Goal: Transaction & Acquisition: Purchase product/service

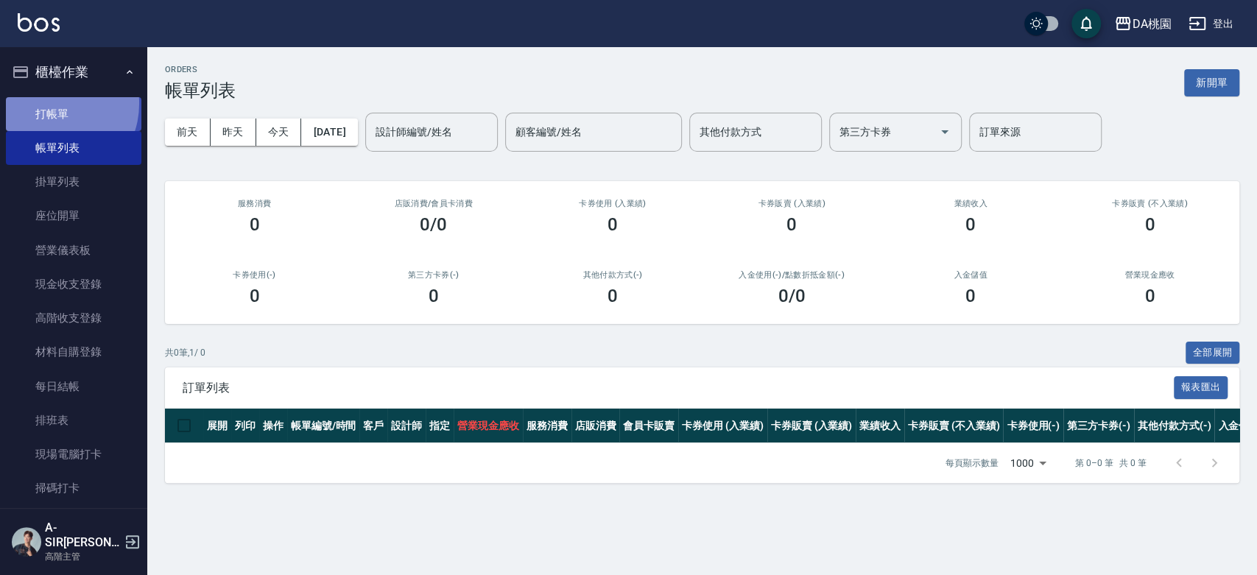
click at [50, 103] on link "打帳單" at bounding box center [74, 114] width 136 height 34
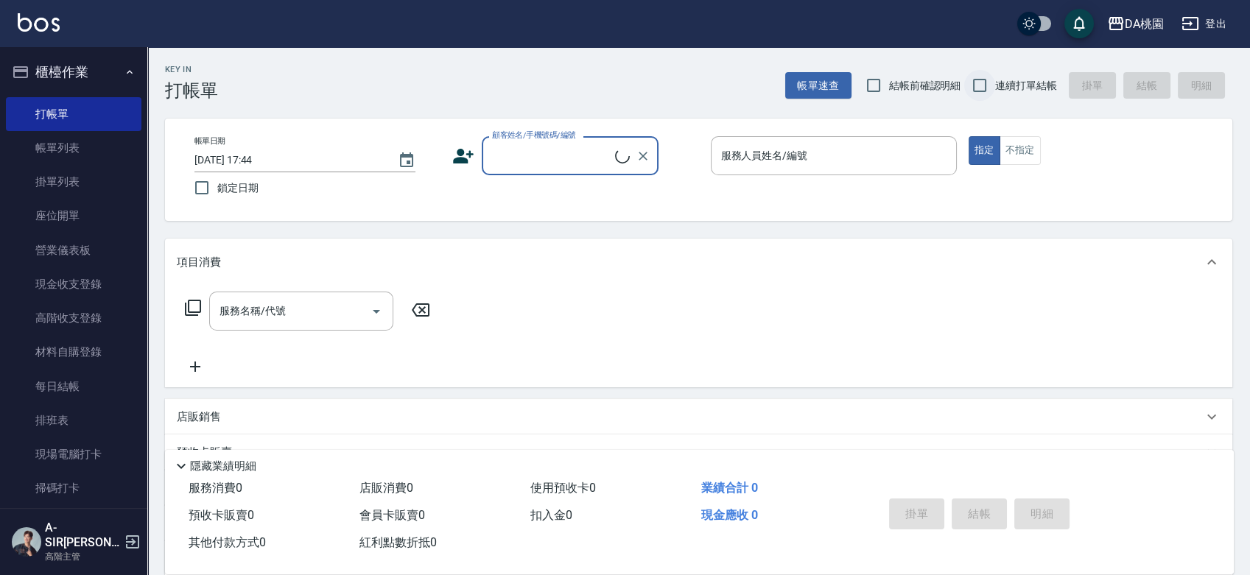
click at [977, 93] on input "連續打單結帳" at bounding box center [979, 85] width 31 height 31
checkbox input "true"
click at [591, 153] on div "顧客姓名/手機號碼/編號 顧客姓名/手機號碼/編號" at bounding box center [570, 155] width 177 height 39
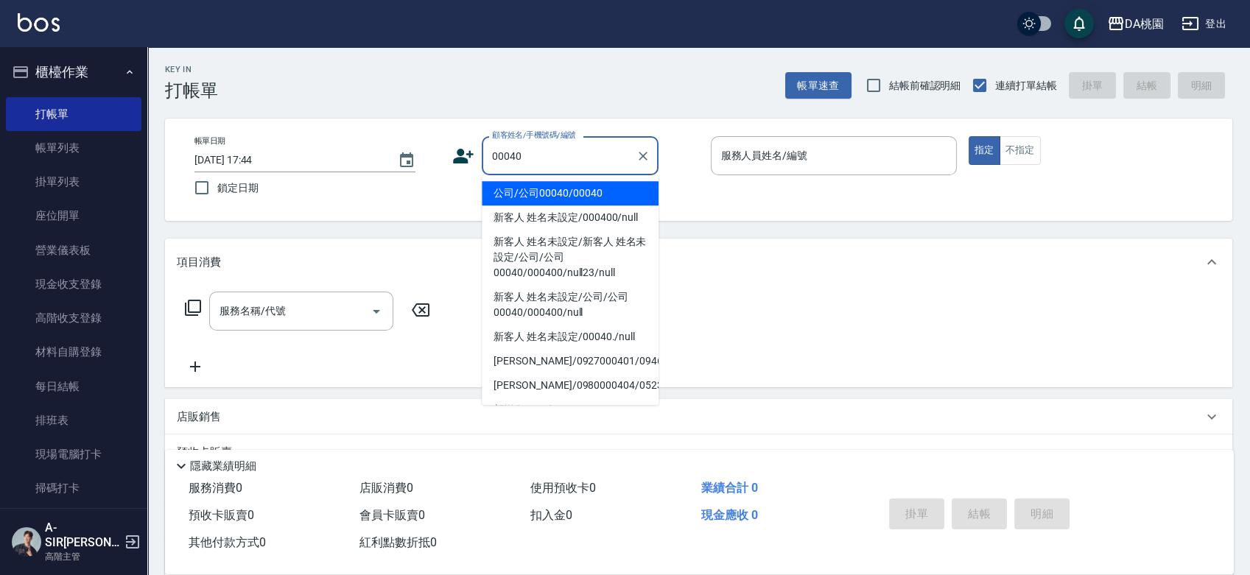
click at [527, 197] on li "公司/公司00040/00040" at bounding box center [570, 193] width 177 height 24
type input "公司/公司00040/00040"
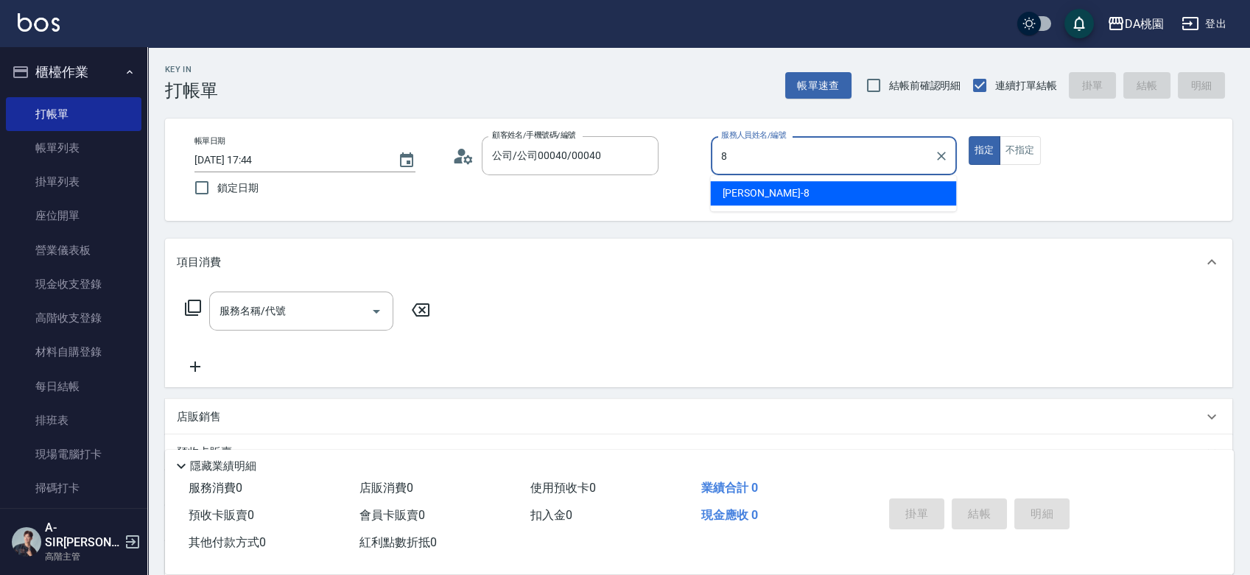
type input "[PERSON_NAME]-8"
type button "true"
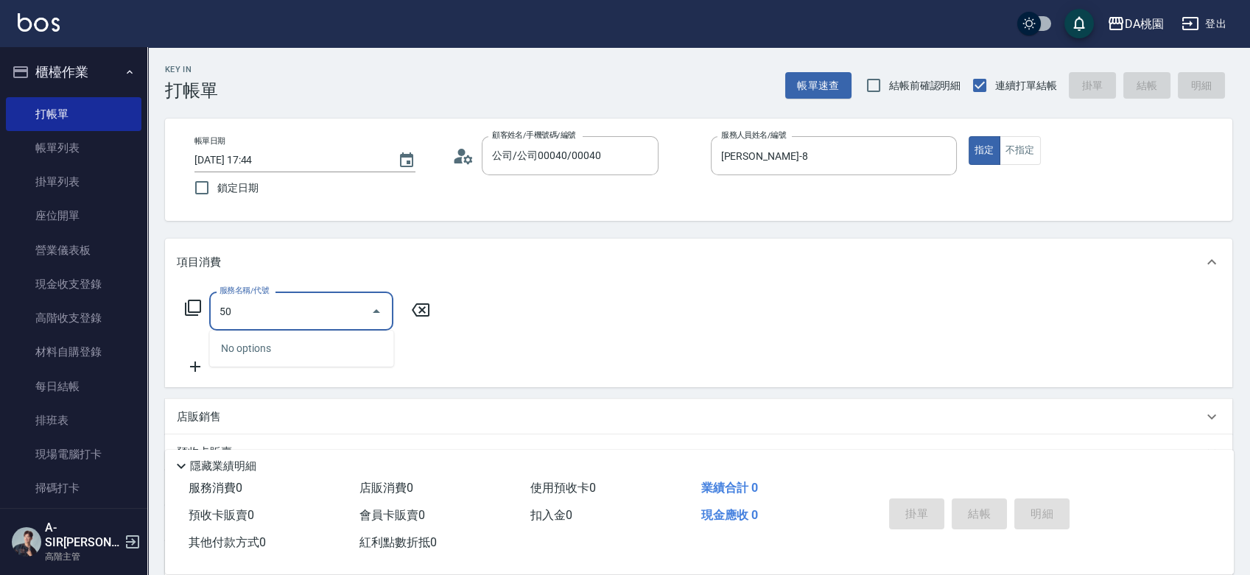
type input "500"
type input "20"
type input "洗髮(500)"
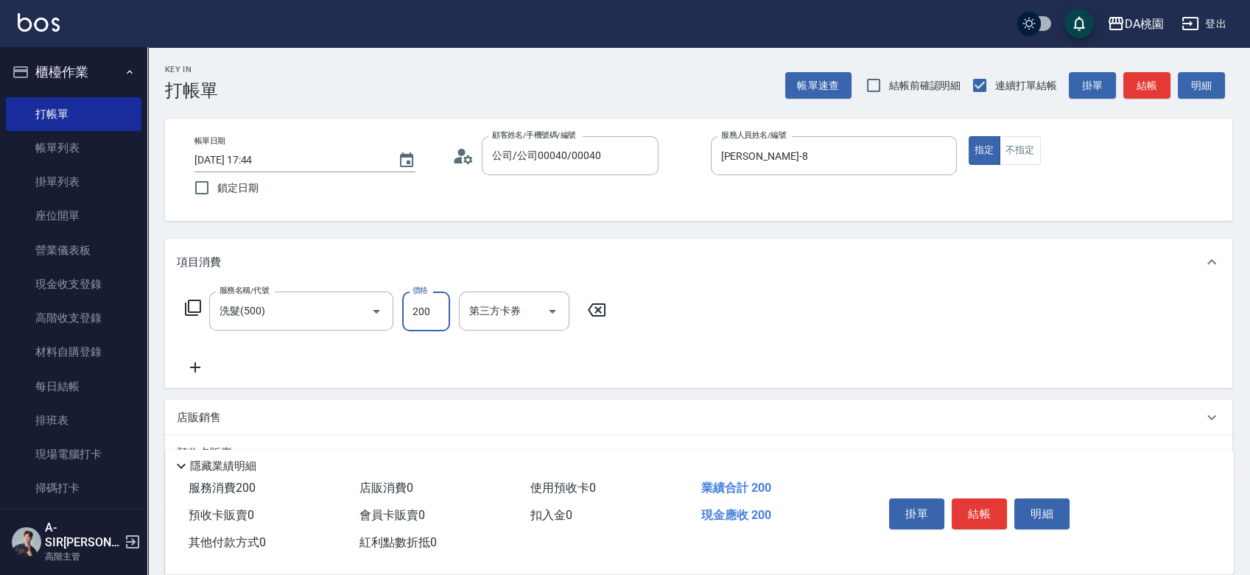
type input "2"
type input "0"
type input "250"
type input "20"
type input "250"
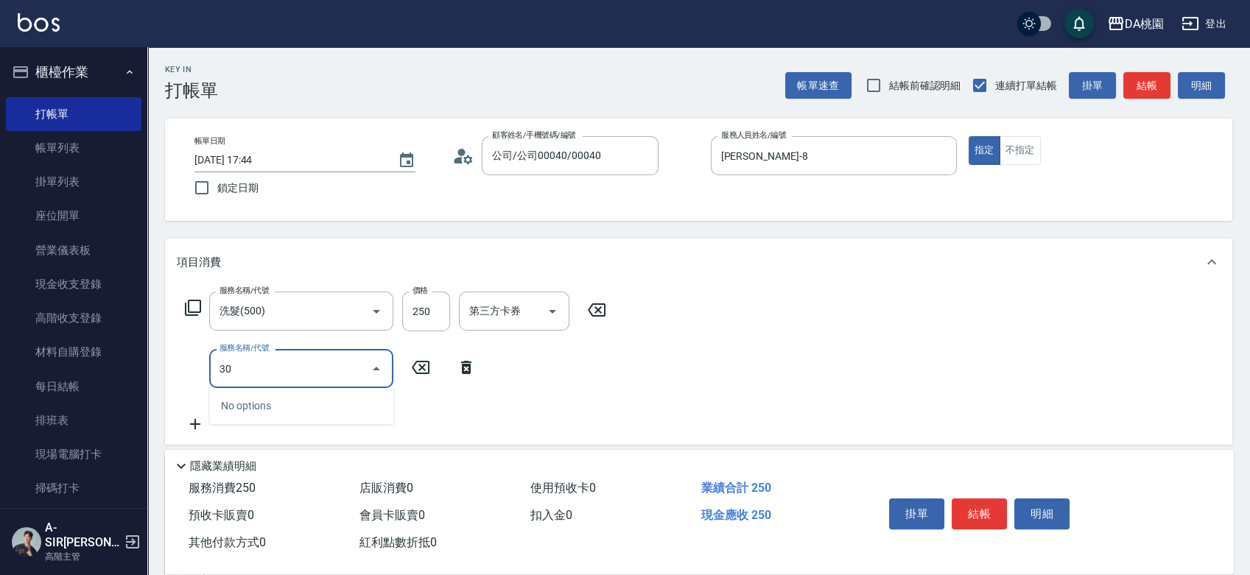
type input "303"
type input "50"
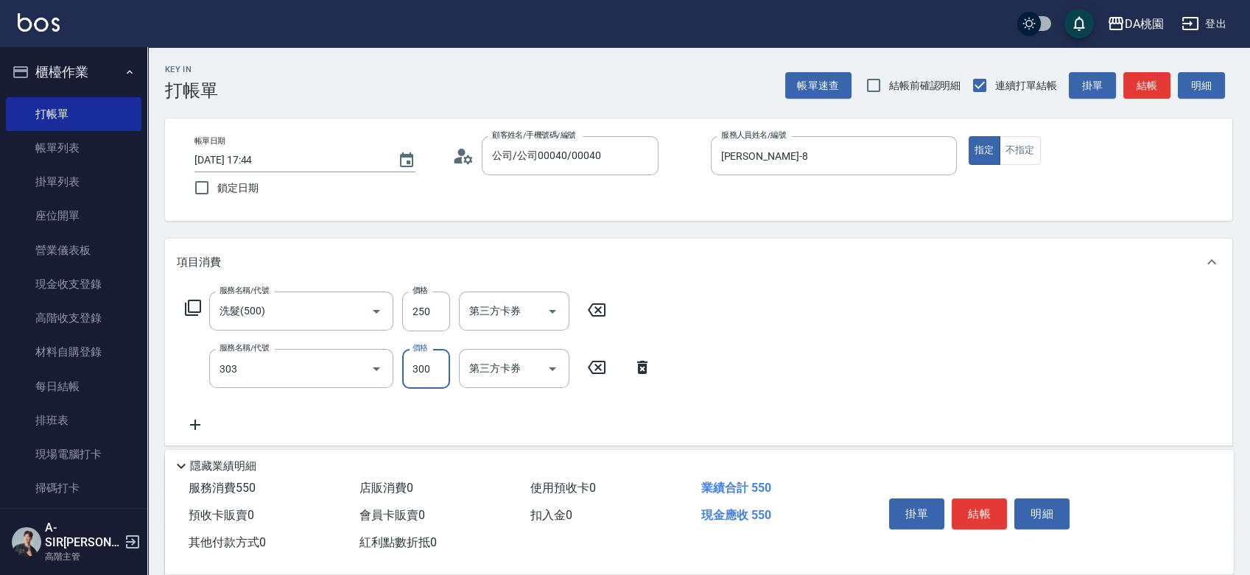
type input "A級剪髮(303)"
type input "3"
type input "20"
type input "350"
type input "60"
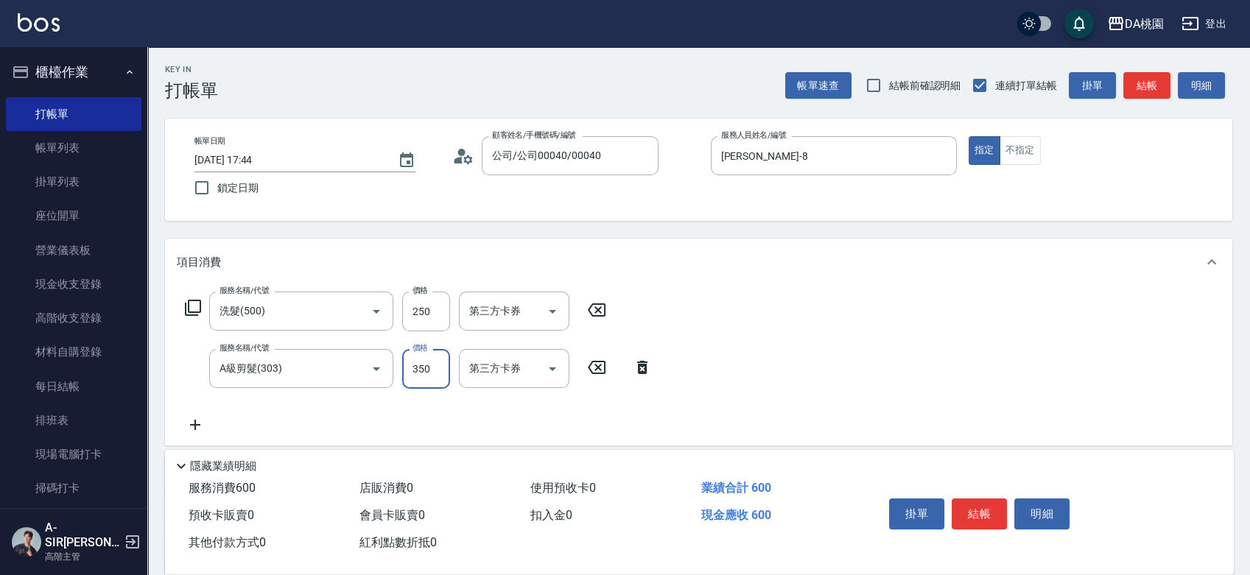
type input "350"
click at [973, 507] on button "結帳" at bounding box center [978, 514] width 55 height 31
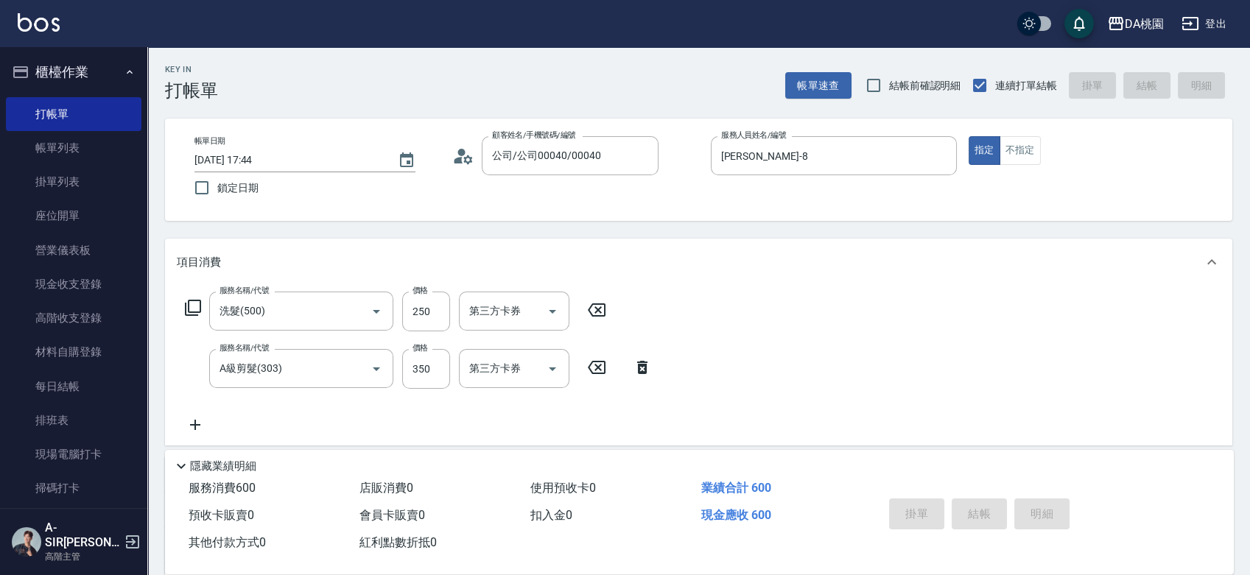
type input "[DATE] 17:45"
type input "0"
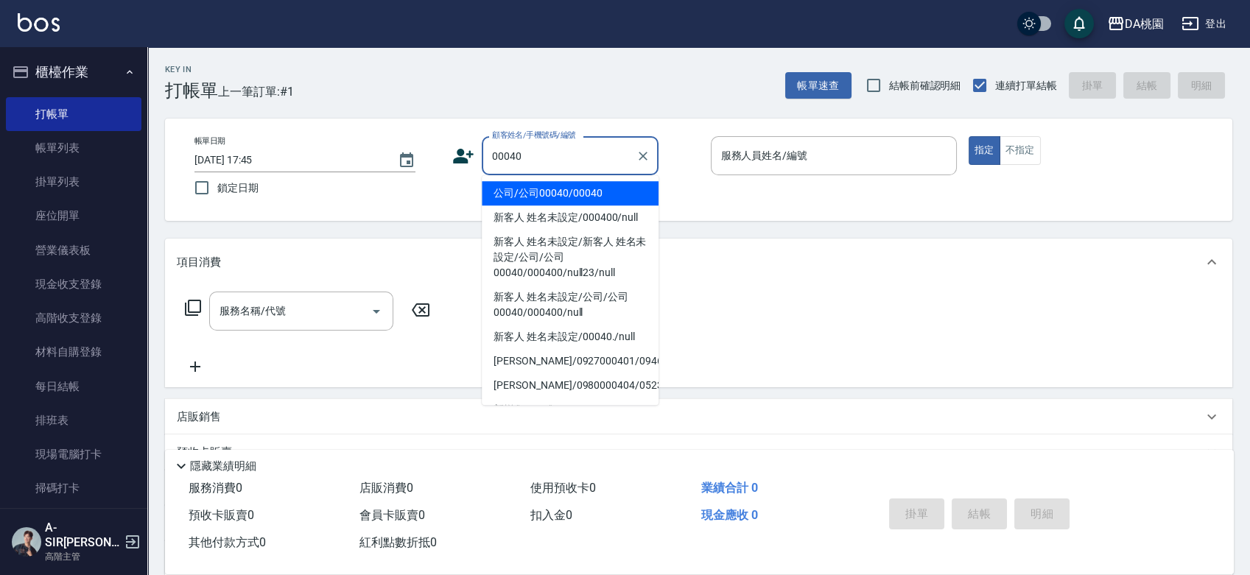
type input "公司/公司00040/00040"
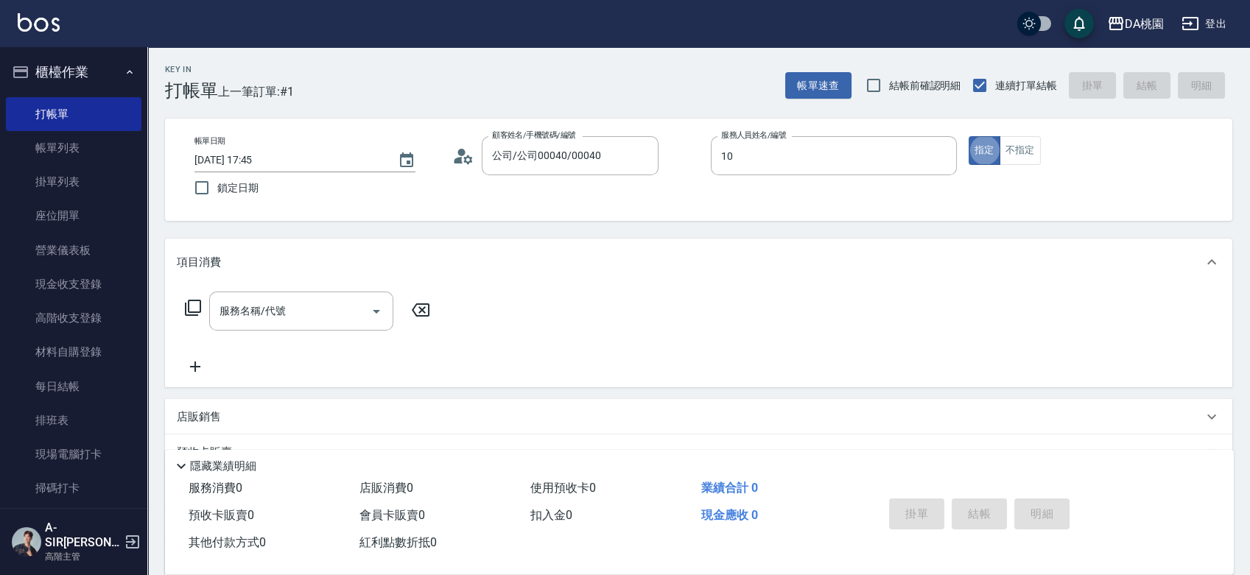
type input "KI KI -10"
click at [222, 417] on div "店販銷售" at bounding box center [690, 416] width 1026 height 15
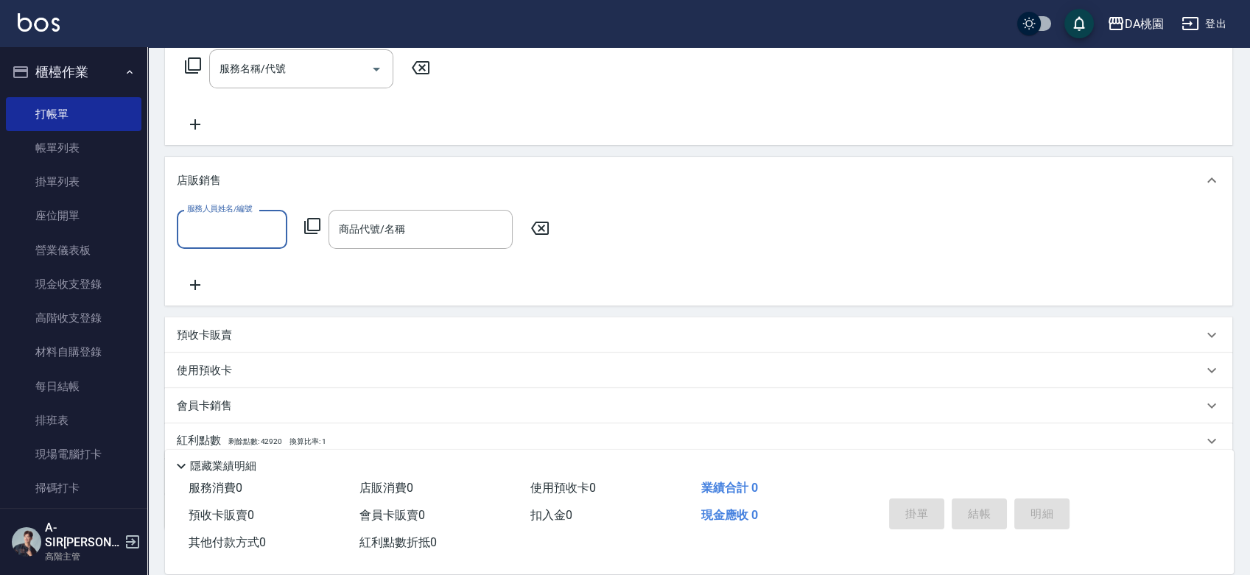
scroll to position [245, 0]
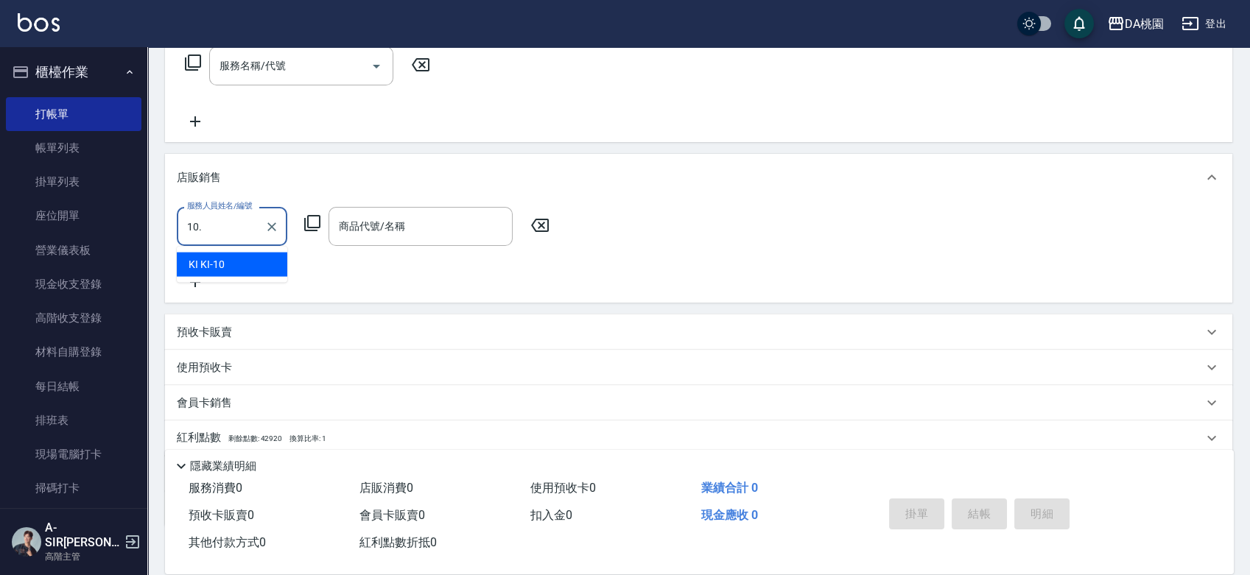
type input "10."
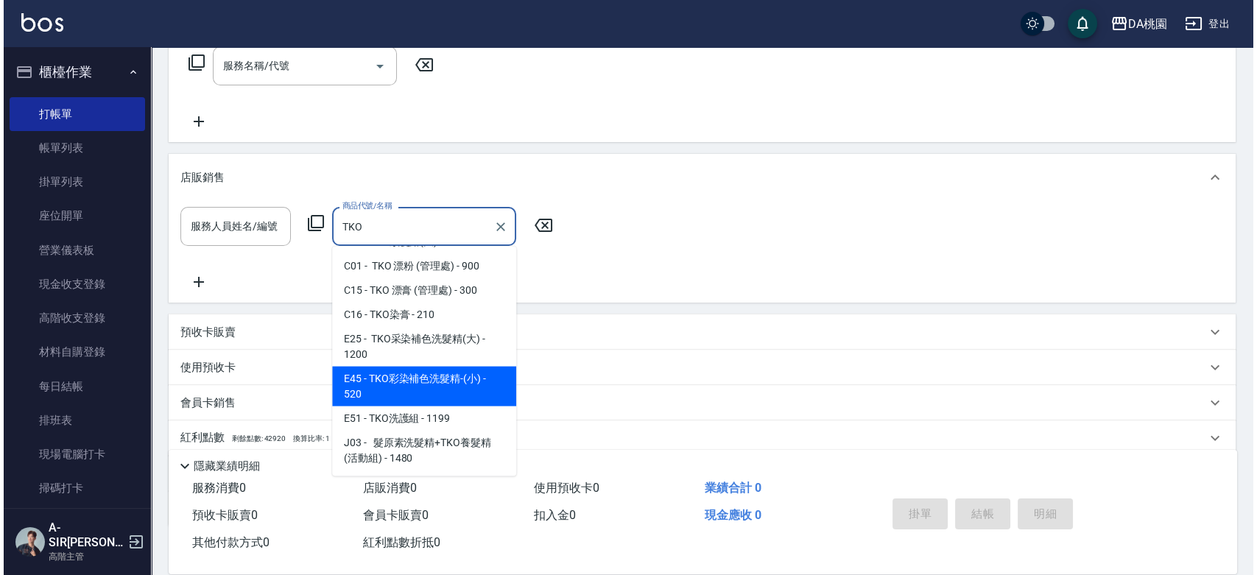
scroll to position [135, 0]
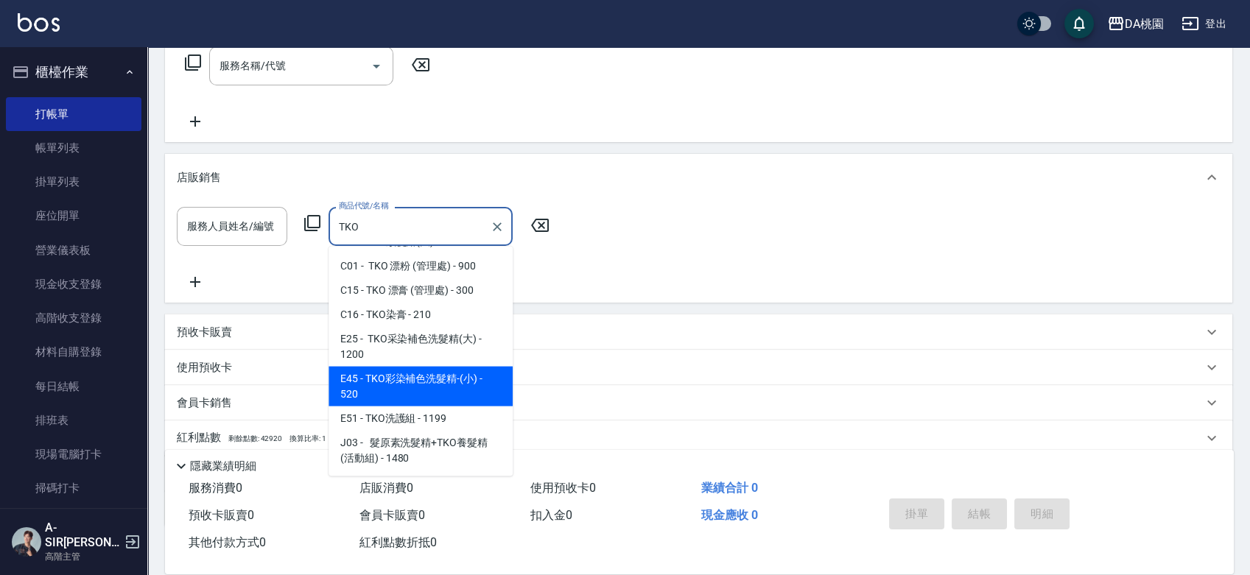
click at [442, 379] on span "E45 - TKO彩染補色洗髮精-(小) - 520" at bounding box center [420, 387] width 184 height 40
type input "TKO彩染補色洗髮精-(小)"
type input "50"
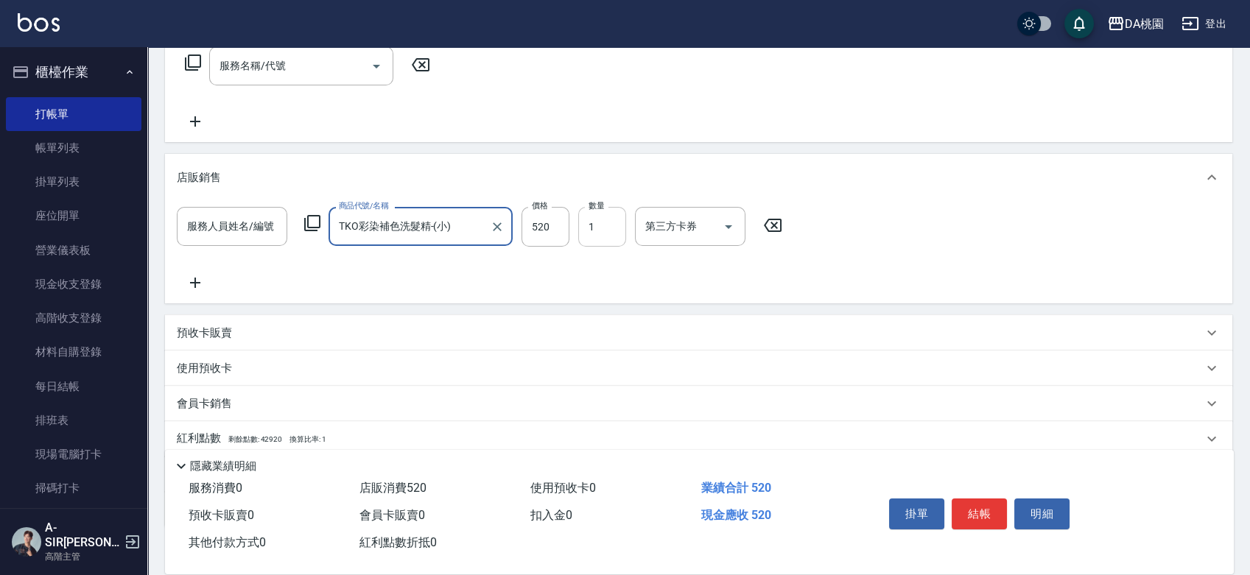
type input "TKO彩染補色洗髮精-(小)"
click at [595, 219] on input "1" at bounding box center [602, 227] width 48 height 40
type input "2"
type input "100"
type input "2"
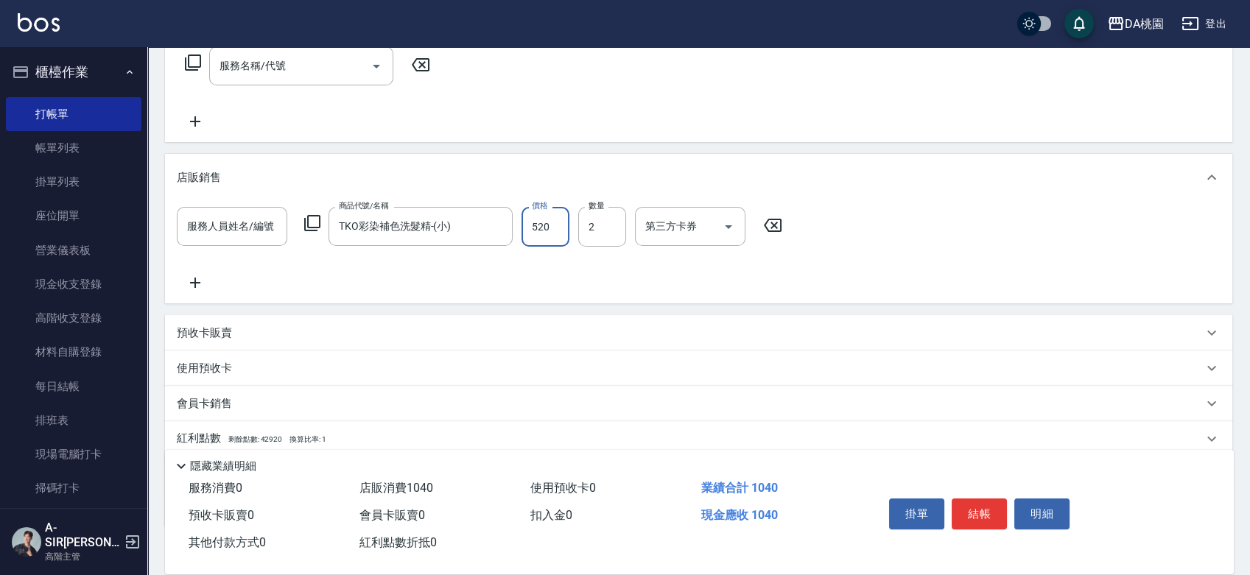
click at [551, 235] on input "520" at bounding box center [545, 227] width 48 height 40
type input "5"
type input "0"
type input "50"
type input "10"
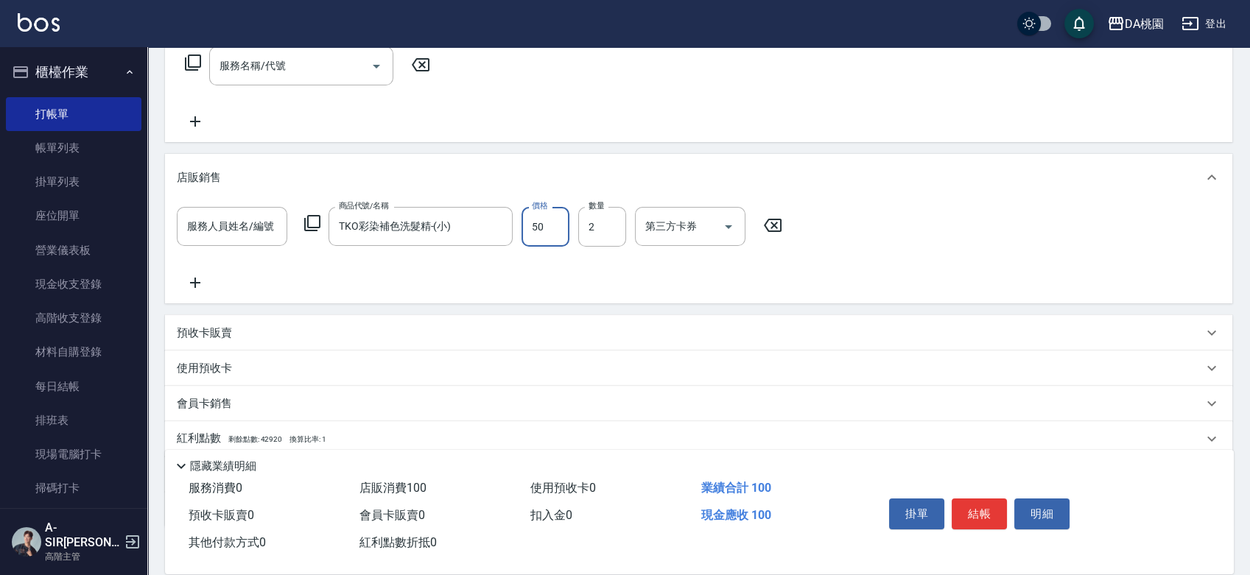
type input "500"
type input "100"
type input "500"
click at [219, 225] on input "服務人員姓名/編號" at bounding box center [231, 227] width 97 height 26
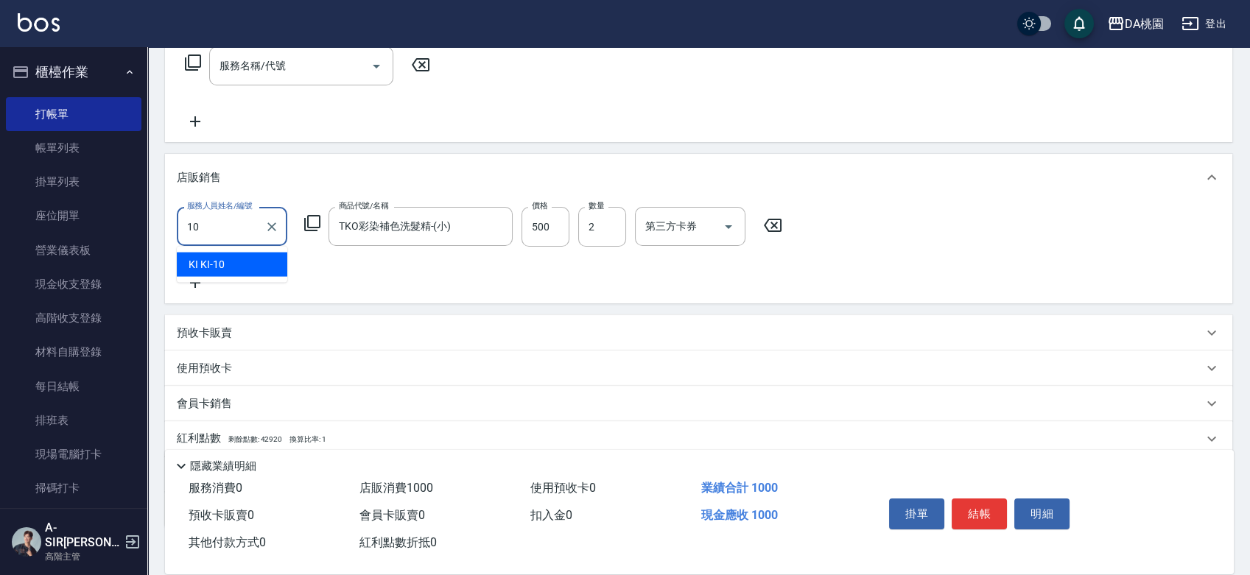
type input "KI KI -10"
click at [201, 281] on icon at bounding box center [195, 283] width 37 height 18
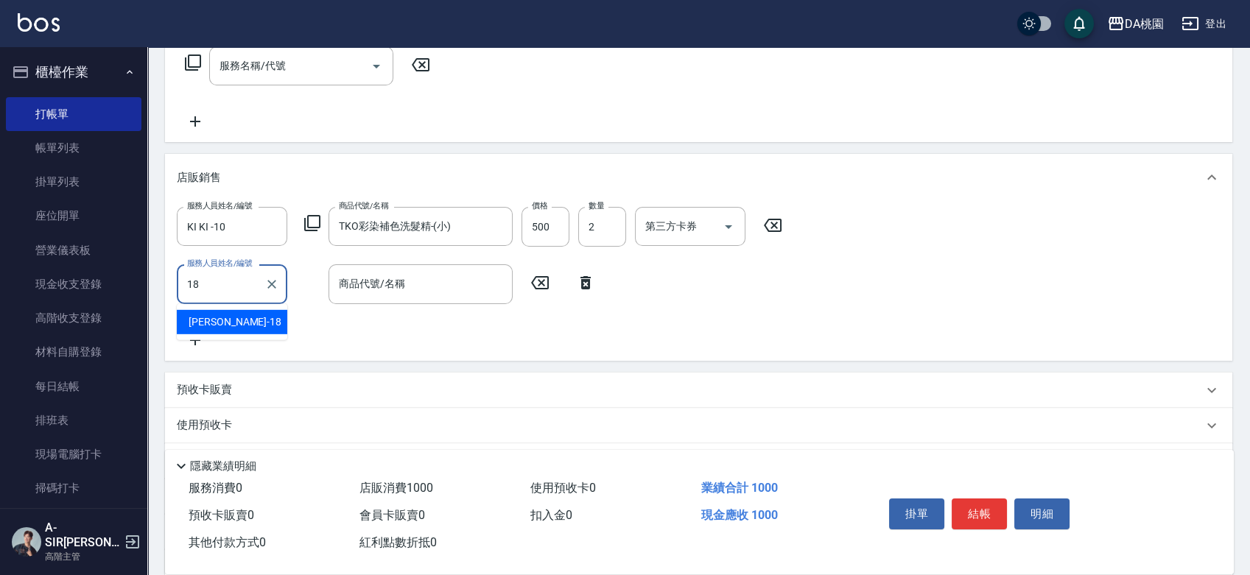
type input "[PERSON_NAME]-18"
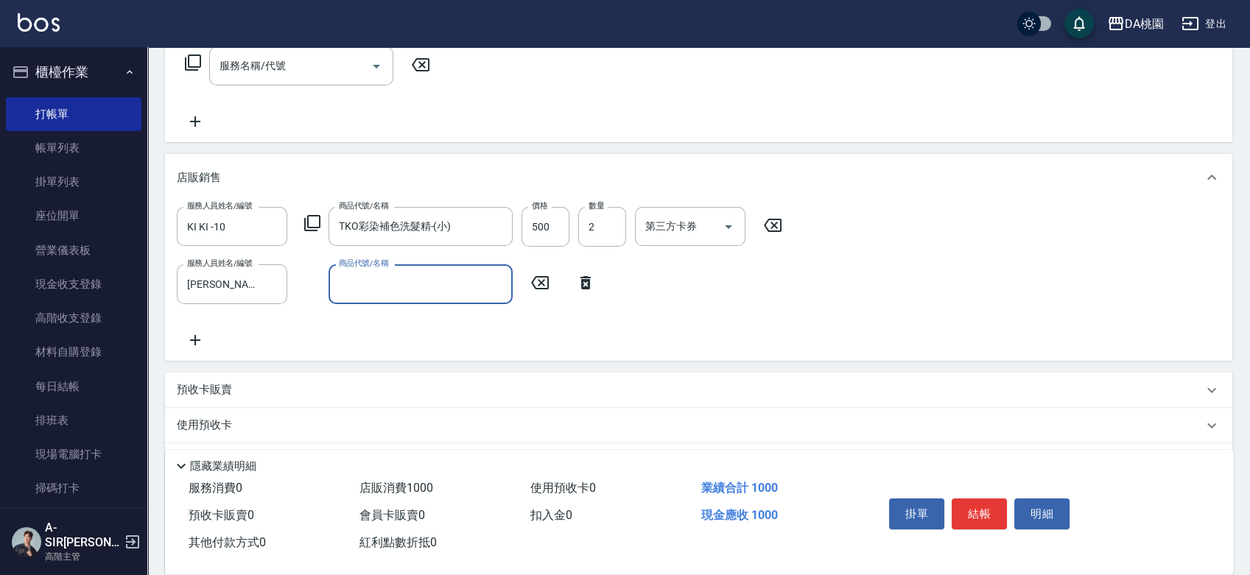
click at [370, 284] on input "商品代號/名稱" at bounding box center [420, 284] width 171 height 26
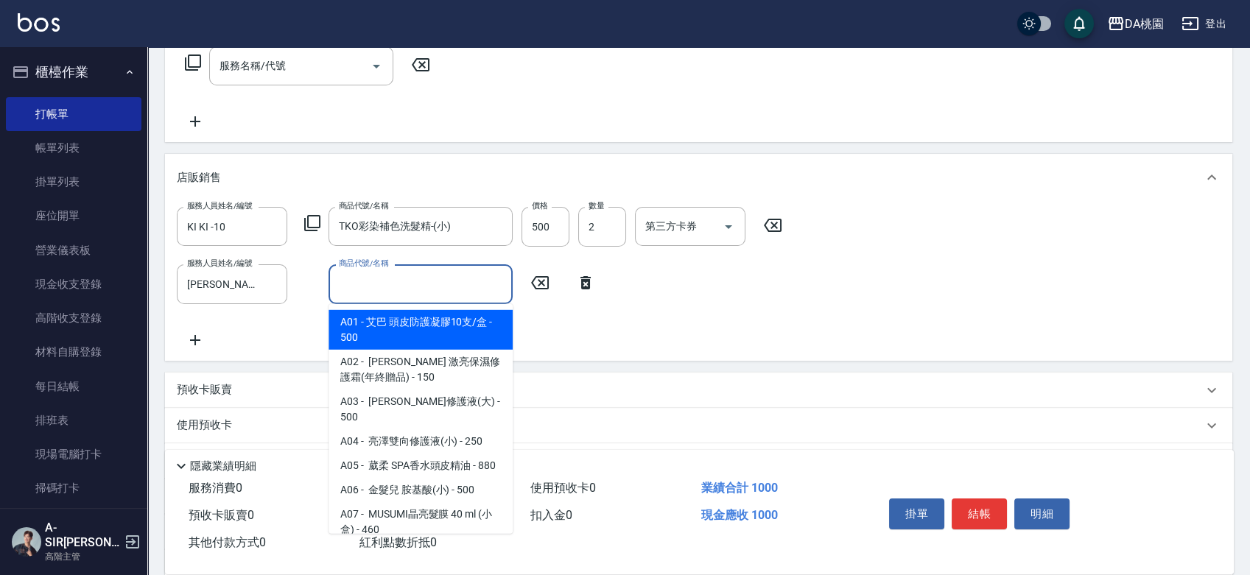
click at [308, 215] on icon at bounding box center [312, 223] width 16 height 16
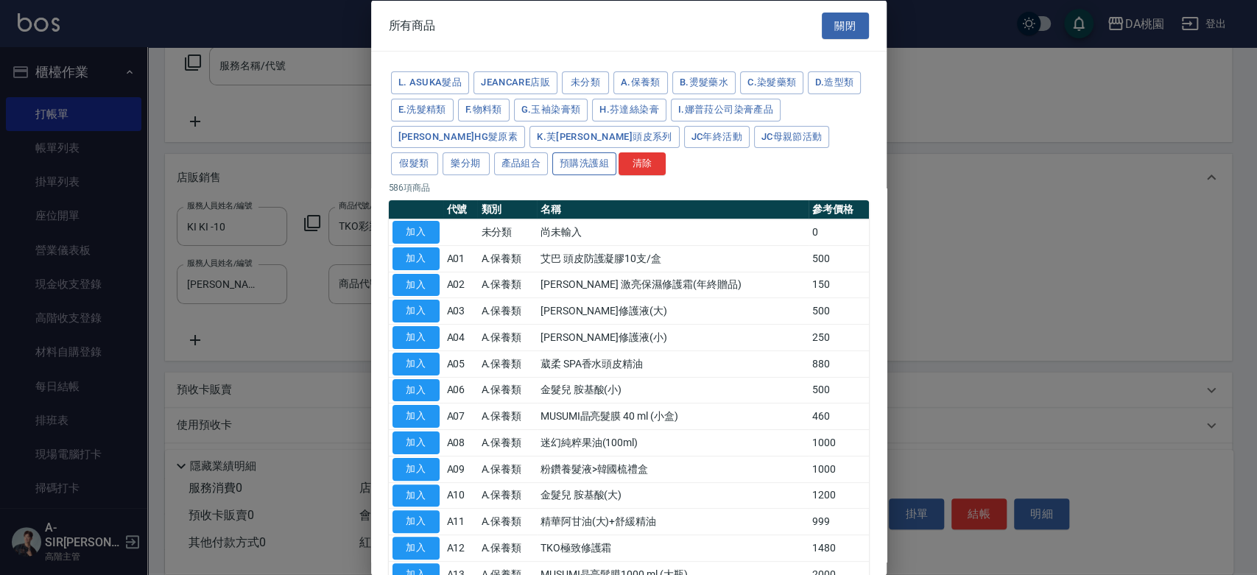
click at [552, 163] on button "預購洗護組" at bounding box center [584, 163] width 64 height 23
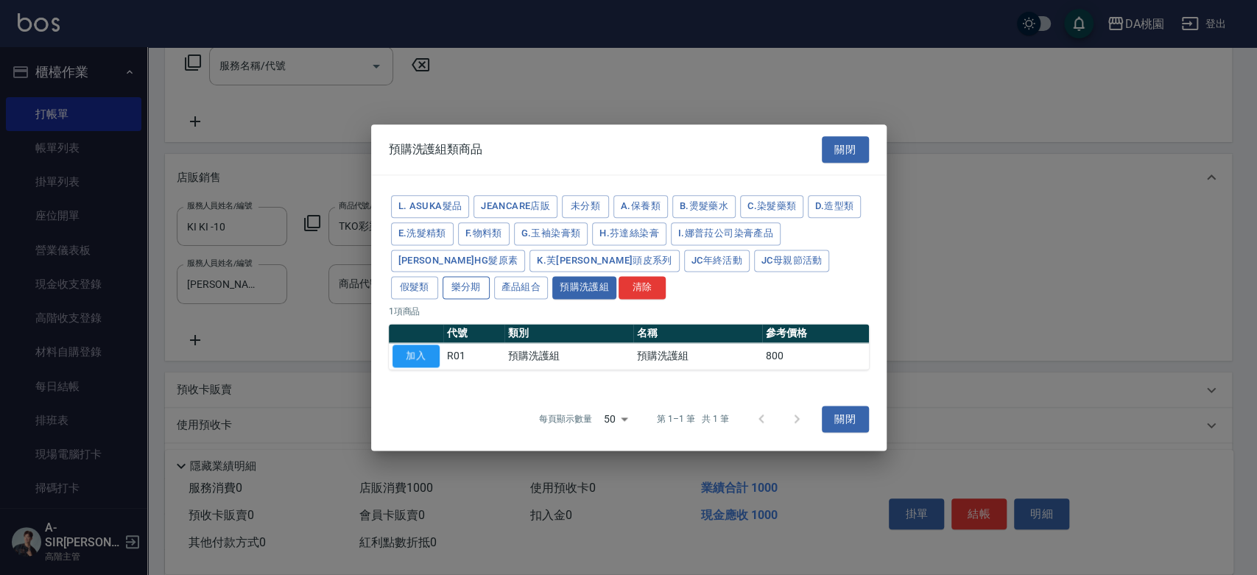
click at [490, 277] on button "樂分期" at bounding box center [466, 288] width 47 height 23
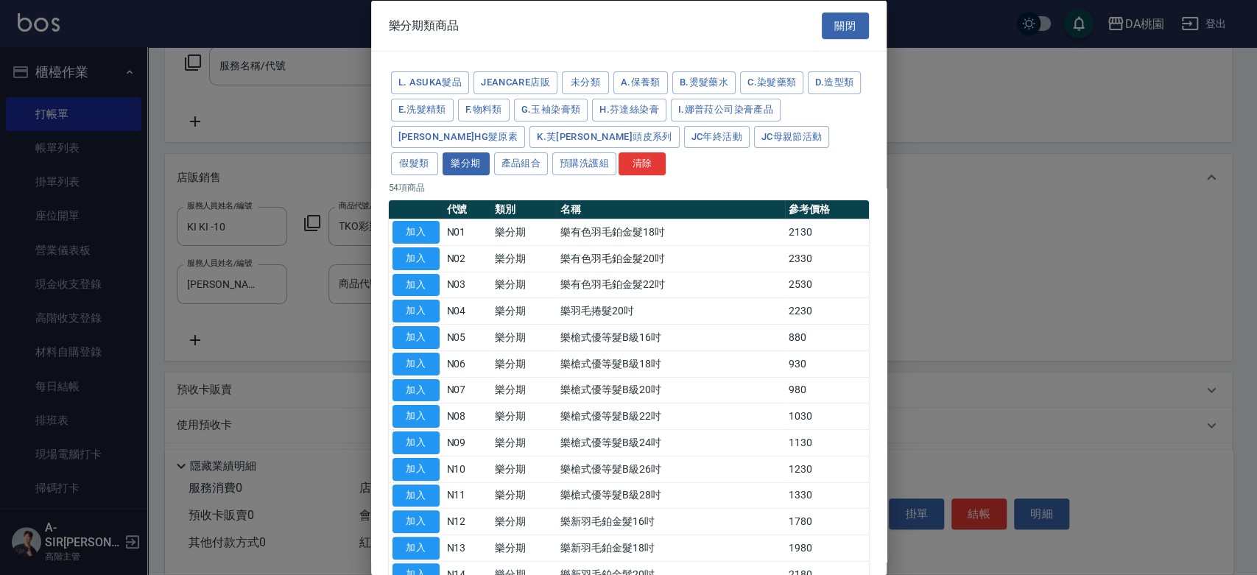
click at [757, 261] on td "樂有色羽毛鉑金髮20吋" at bounding box center [671, 258] width 228 height 27
click at [494, 164] on button "產品組合" at bounding box center [521, 163] width 54 height 23
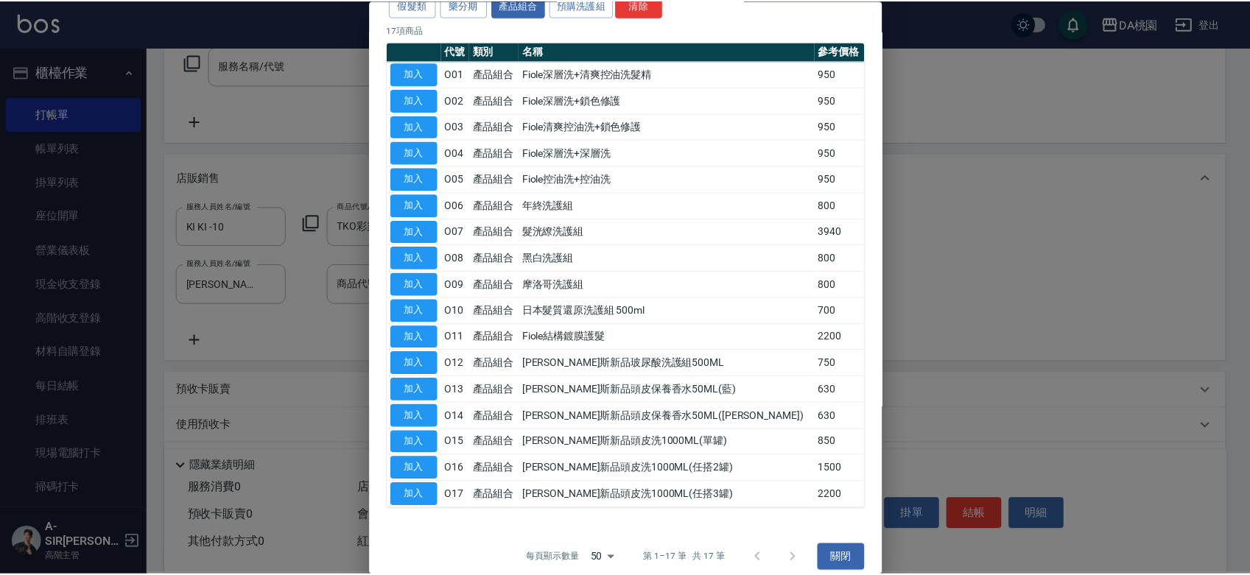
scroll to position [170, 0]
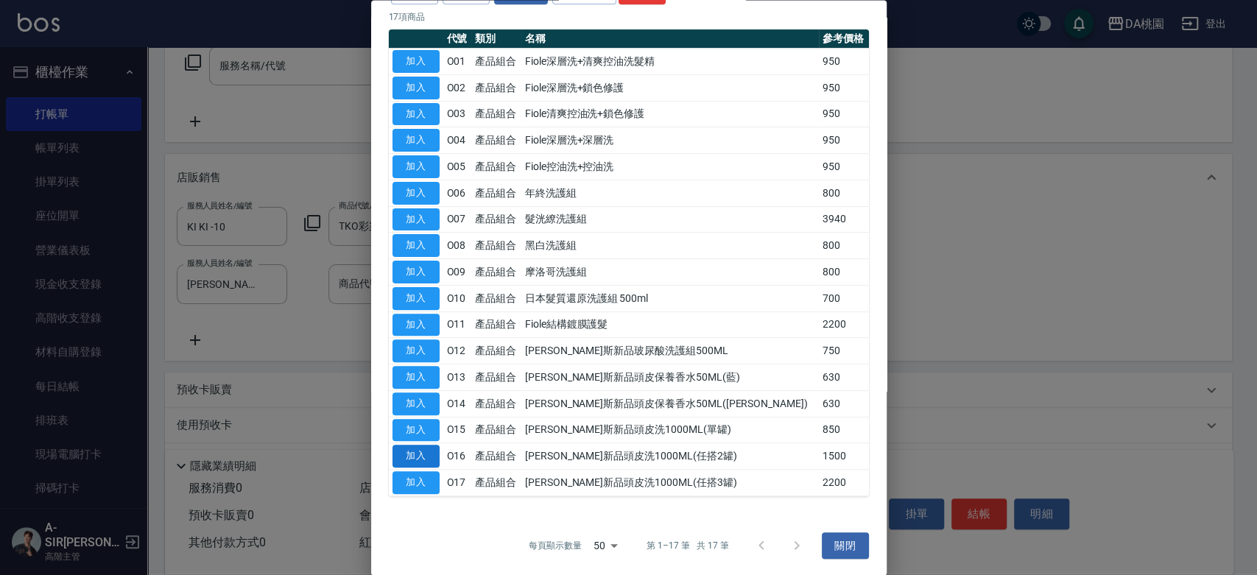
click at [405, 458] on button "加入" at bounding box center [416, 457] width 47 height 23
type input "250"
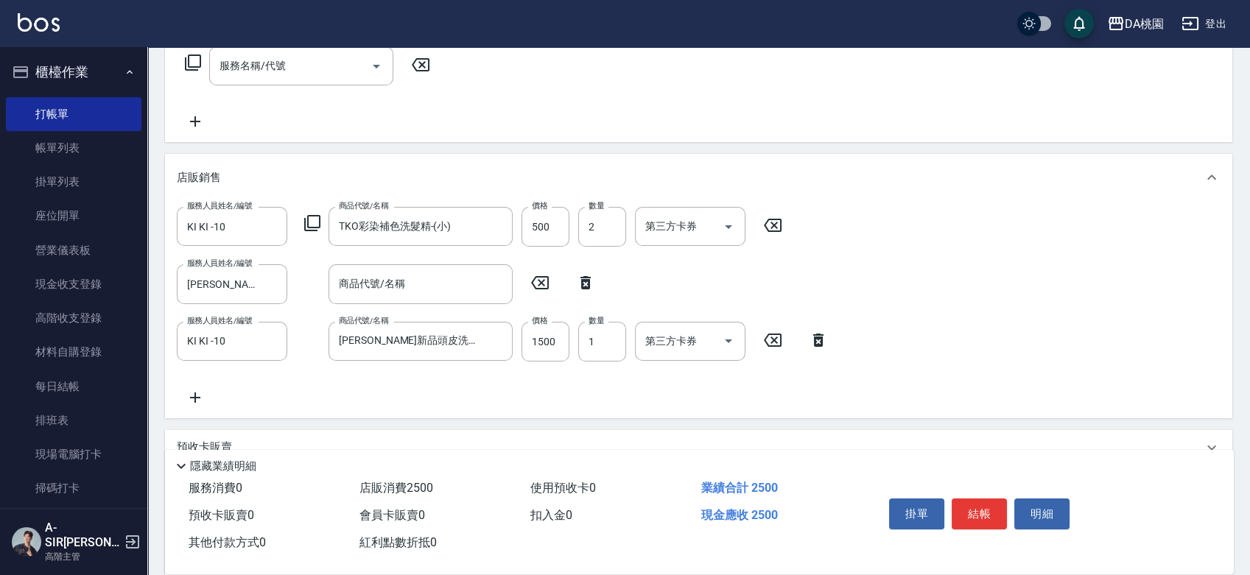
click at [584, 279] on icon at bounding box center [585, 282] width 10 height 13
type input "KI KI -10"
type input "[PERSON_NAME]新品頭皮洗1000ML(任搭2罐)"
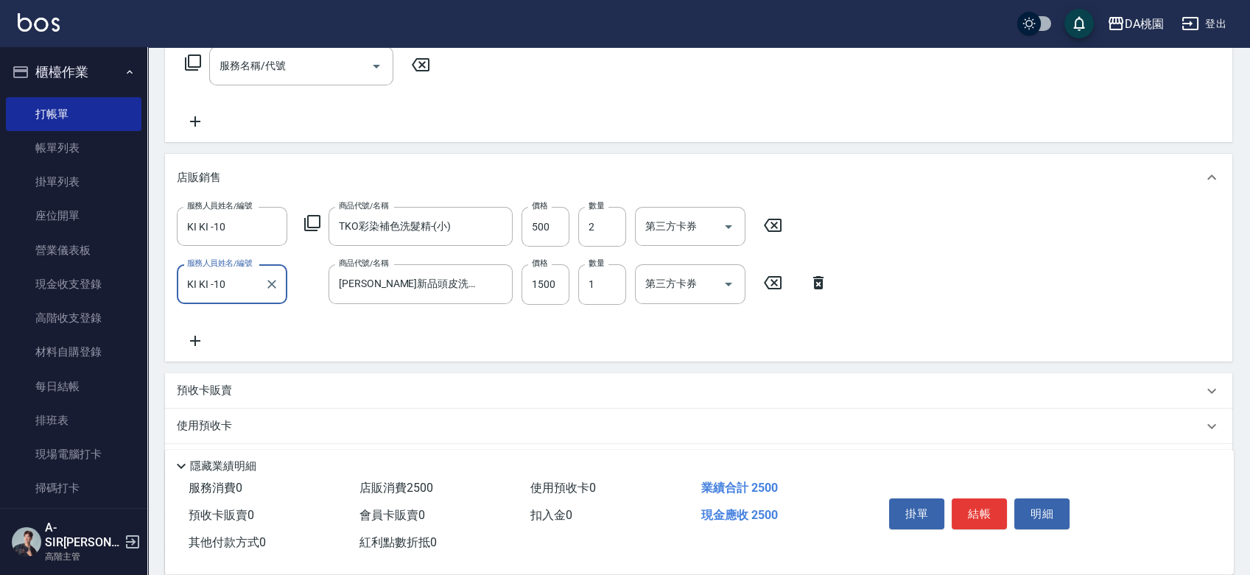
click at [231, 289] on input "KI KI -10" at bounding box center [220, 284] width 75 height 26
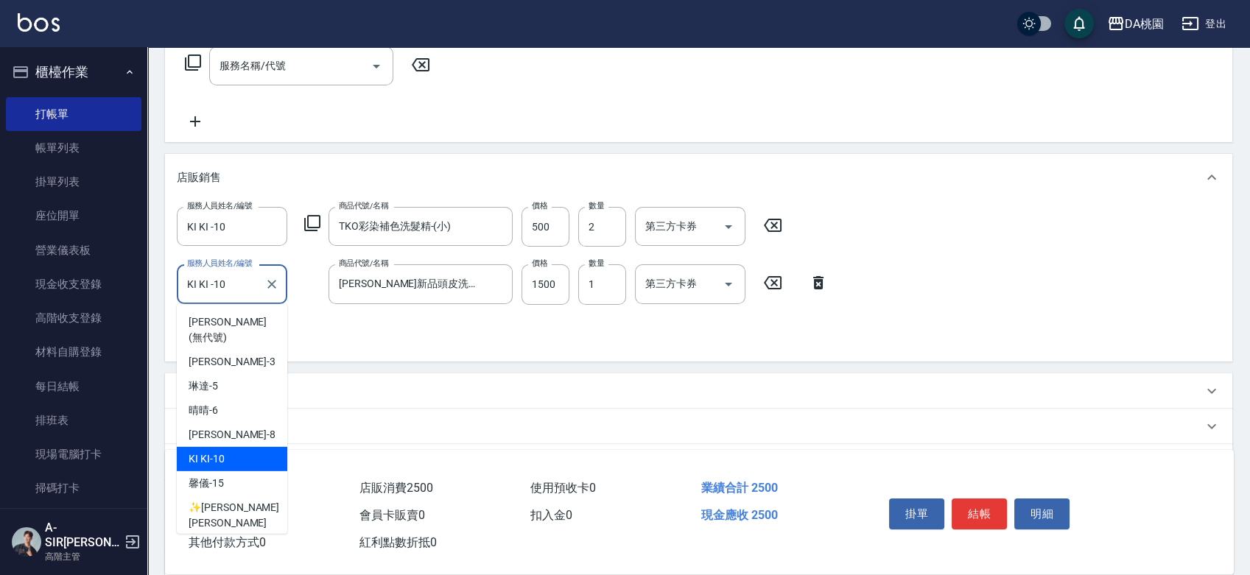
click at [231, 289] on input "KI KI -10" at bounding box center [220, 284] width 75 height 26
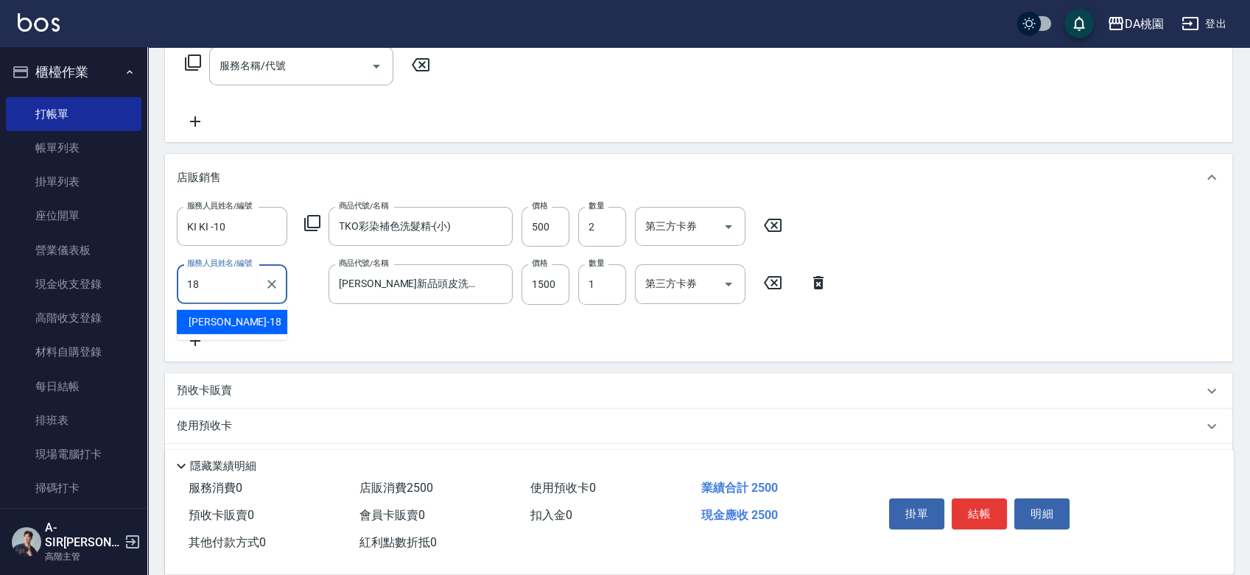
type input "[PERSON_NAME]-18"
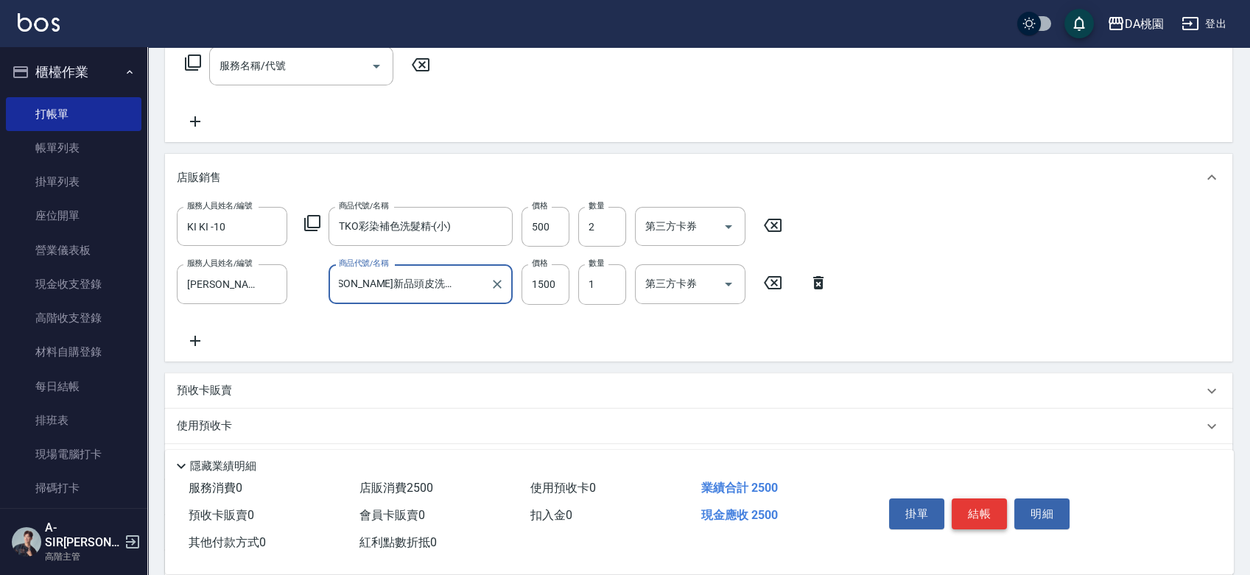
scroll to position [0, 0]
click at [969, 511] on button "結帳" at bounding box center [978, 514] width 55 height 31
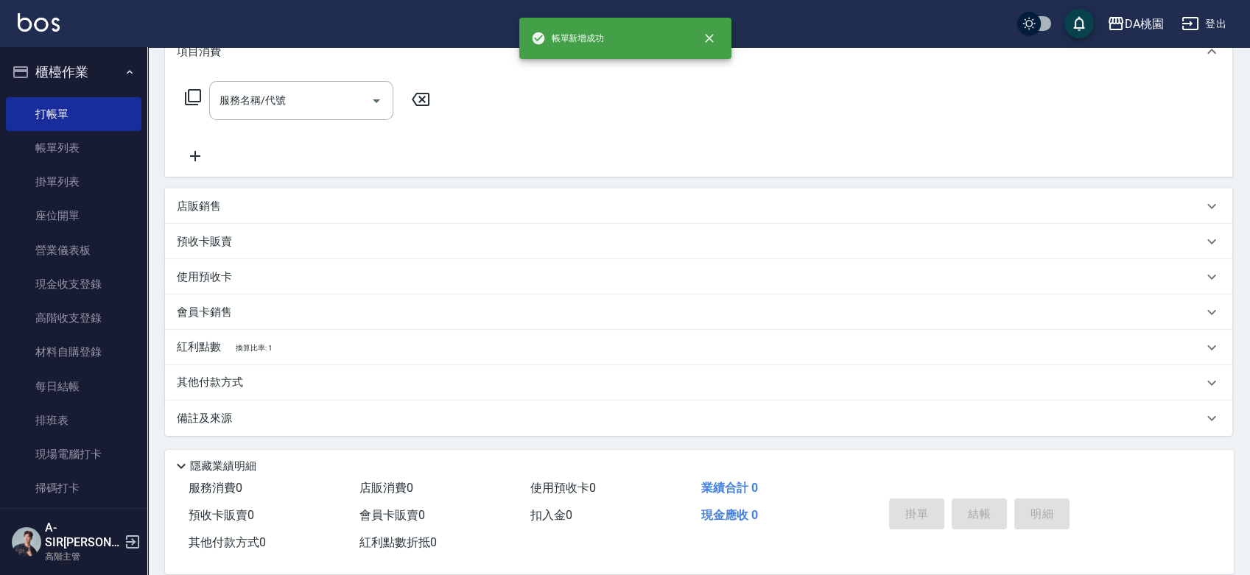
type input "[DATE] 17:48"
type input "0"
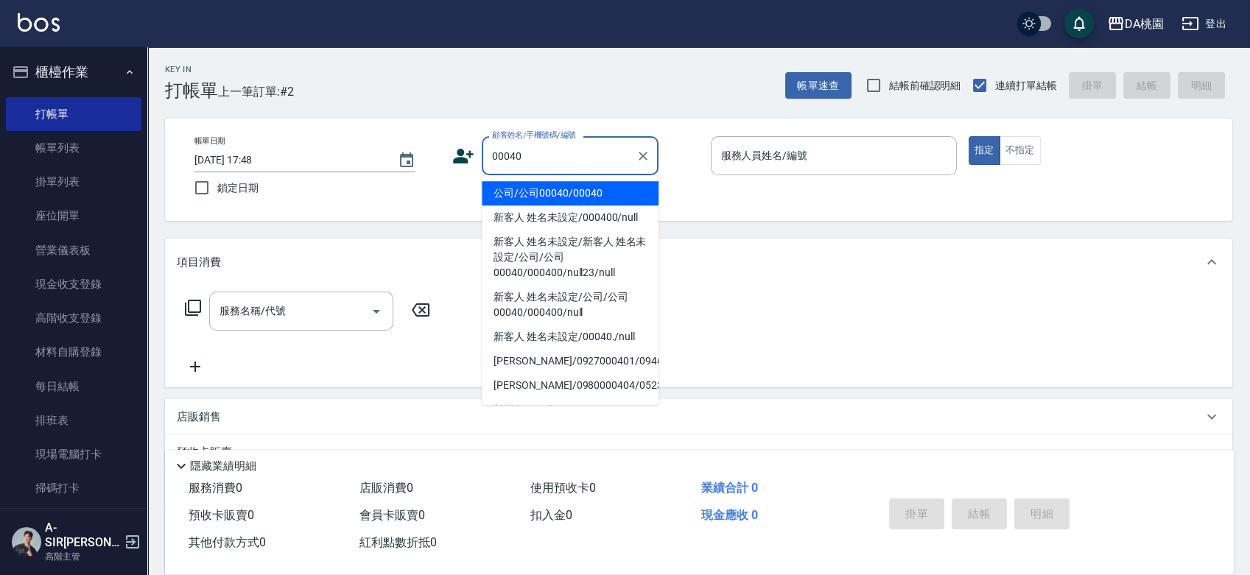
click at [538, 188] on li "公司/公司00040/00040" at bounding box center [570, 193] width 177 height 24
type input "公司/公司00040/00040"
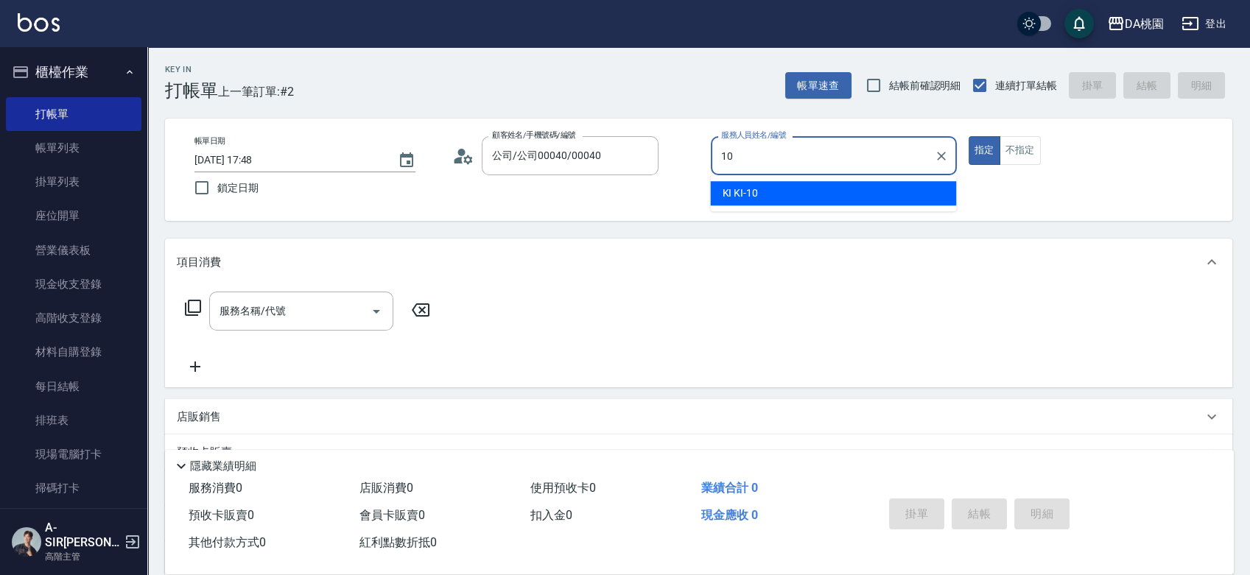
type input "KI KI -10"
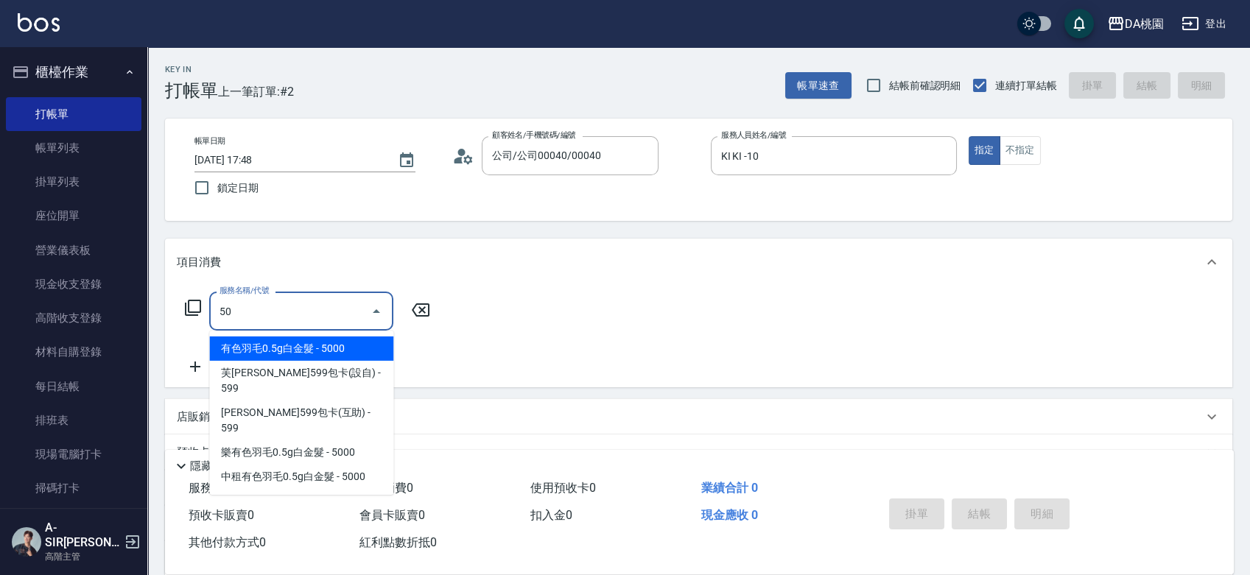
type input "501"
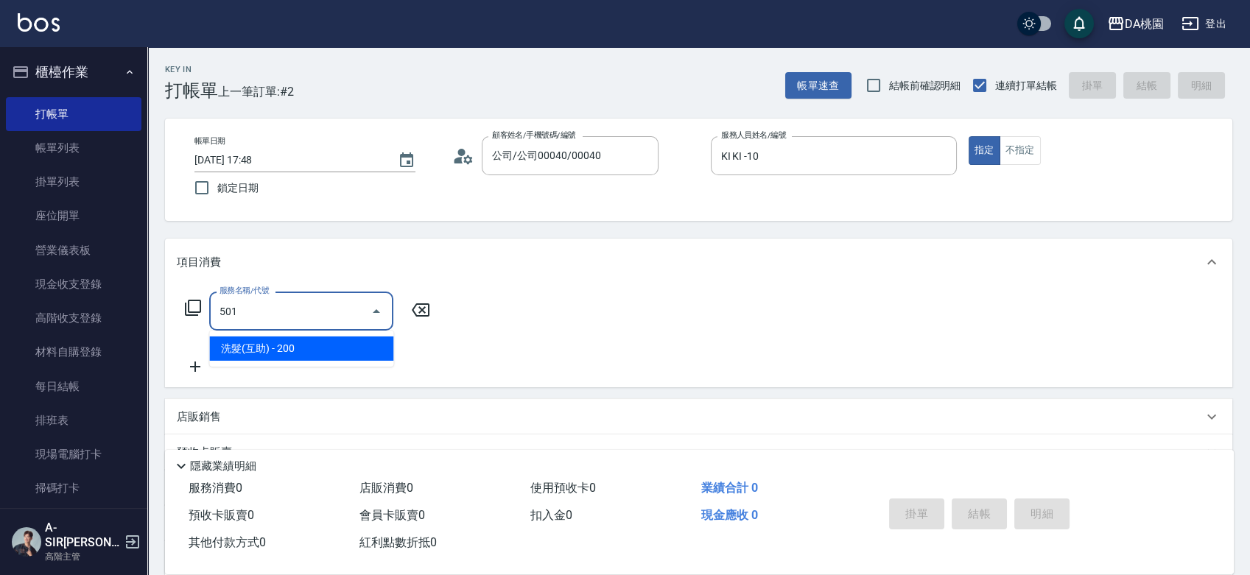
type input "20"
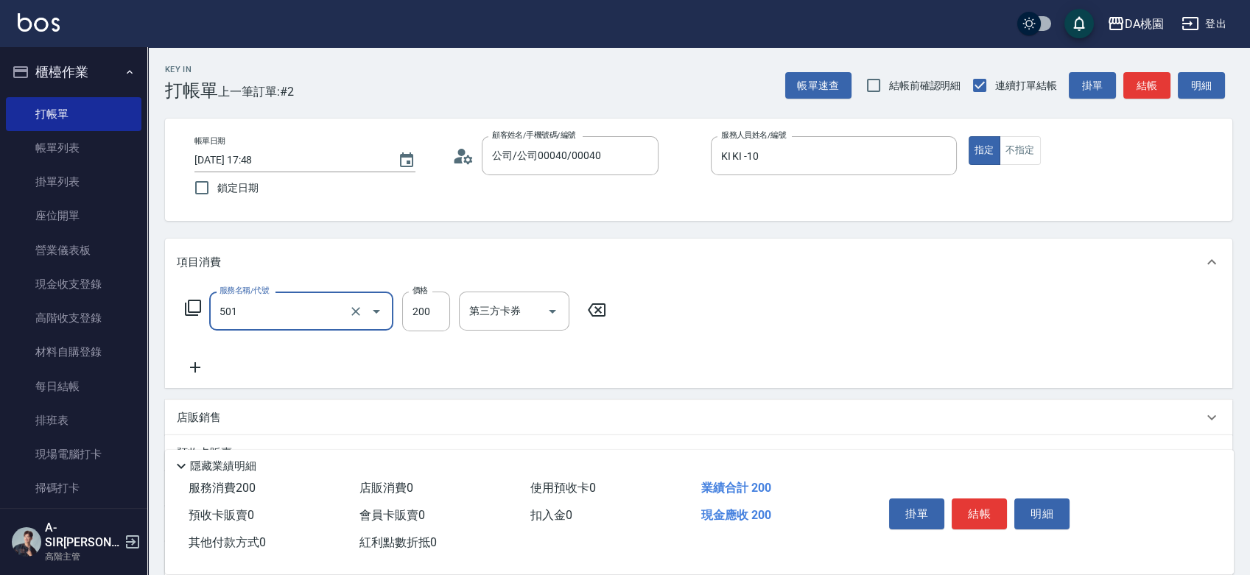
type input "洗髮(互助)(501)"
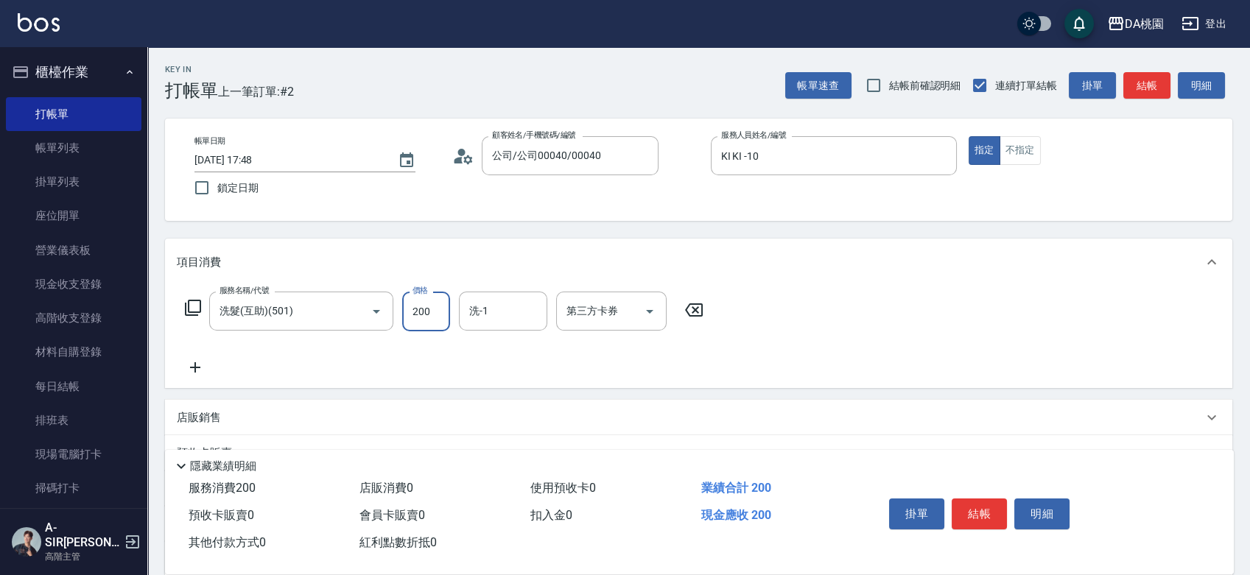
type input "2"
type input "0"
type input "250"
type input "20"
type input "250"
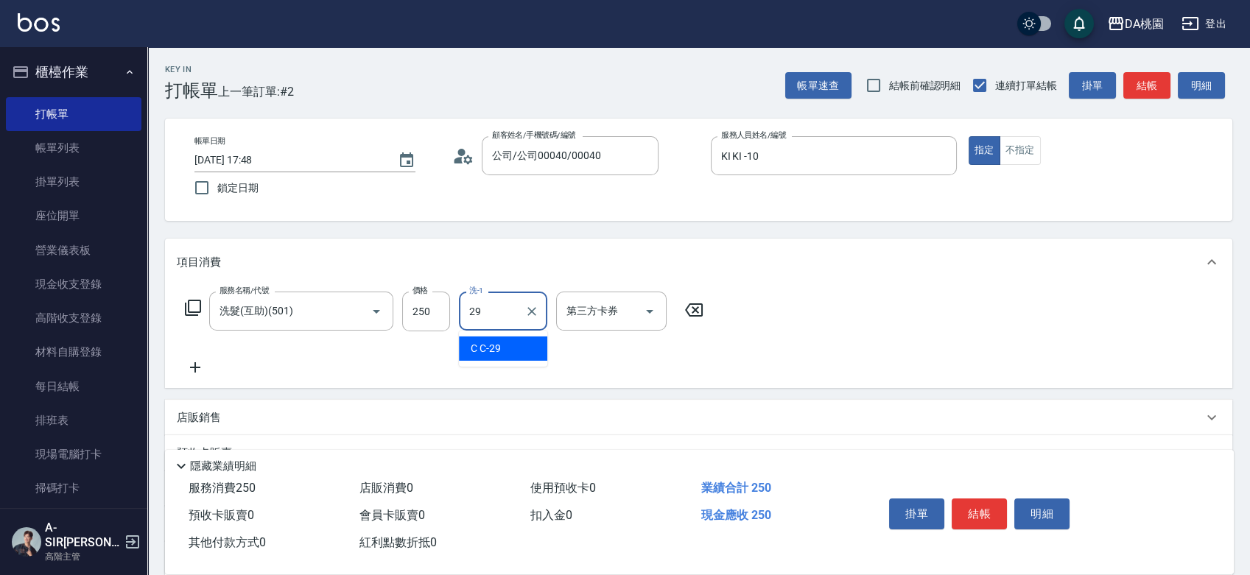
type input "C C-29"
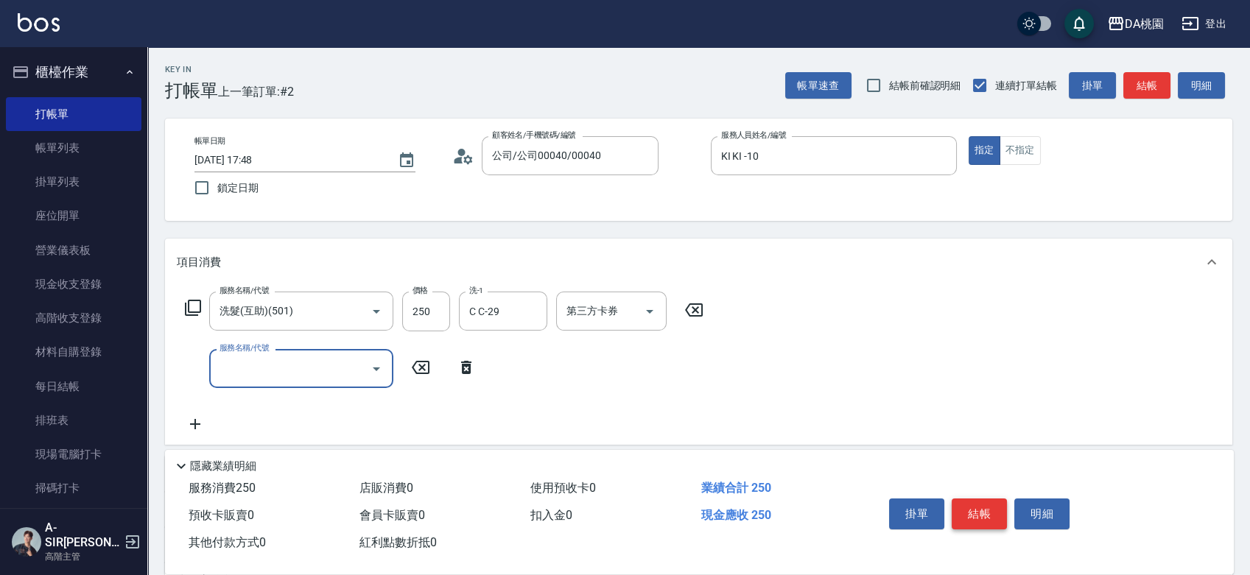
click at [985, 513] on button "結帳" at bounding box center [978, 514] width 55 height 31
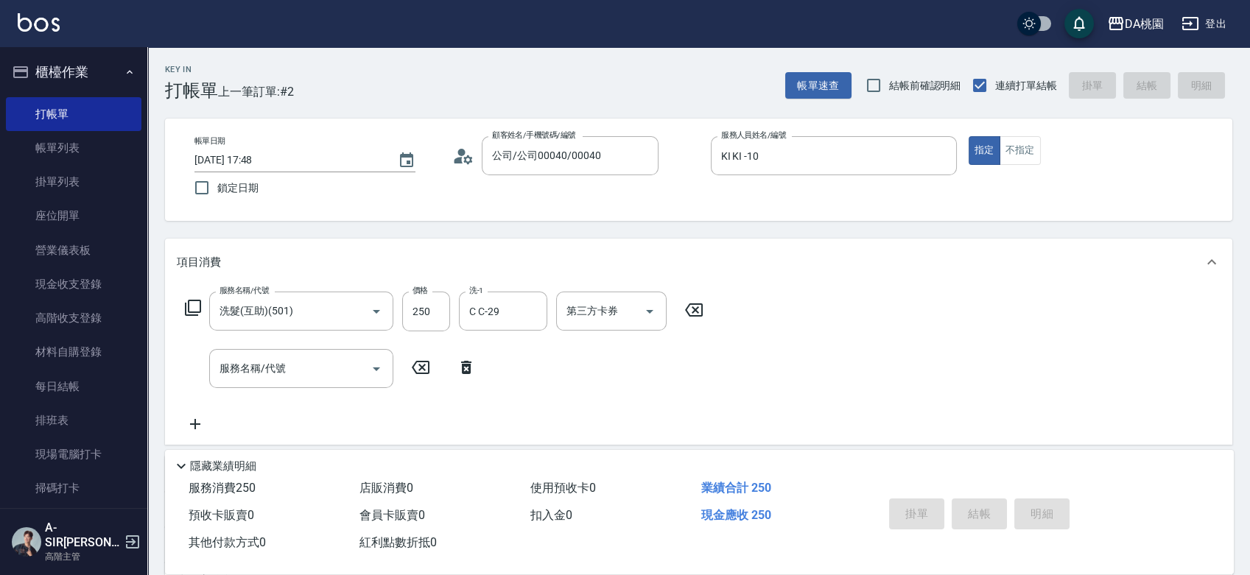
type input "0"
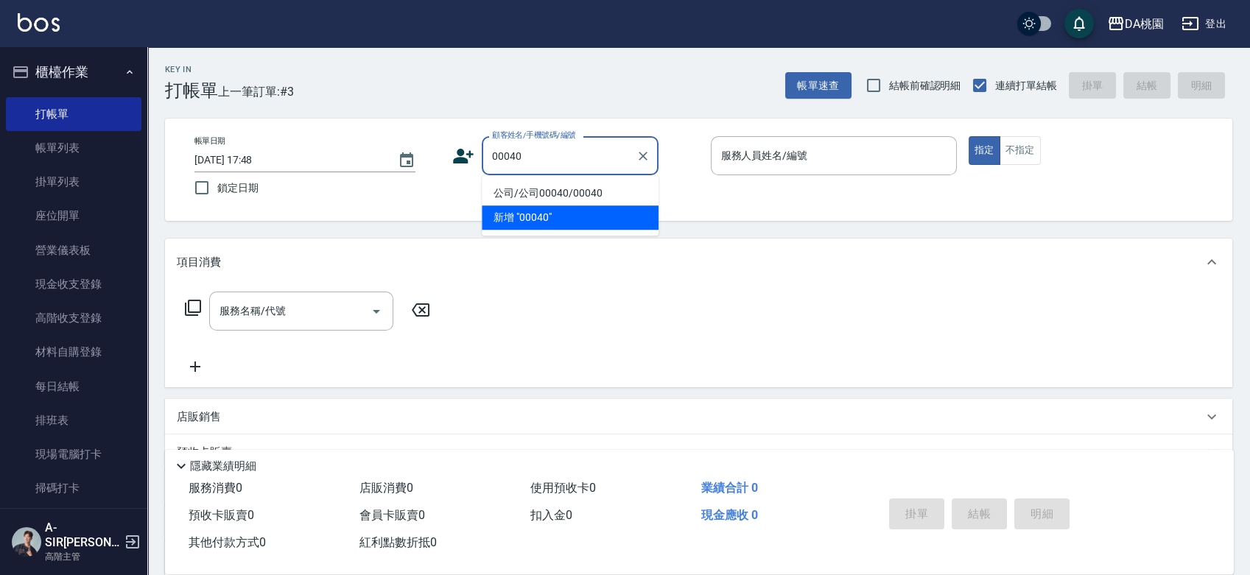
type input "公司/公司00040/00040"
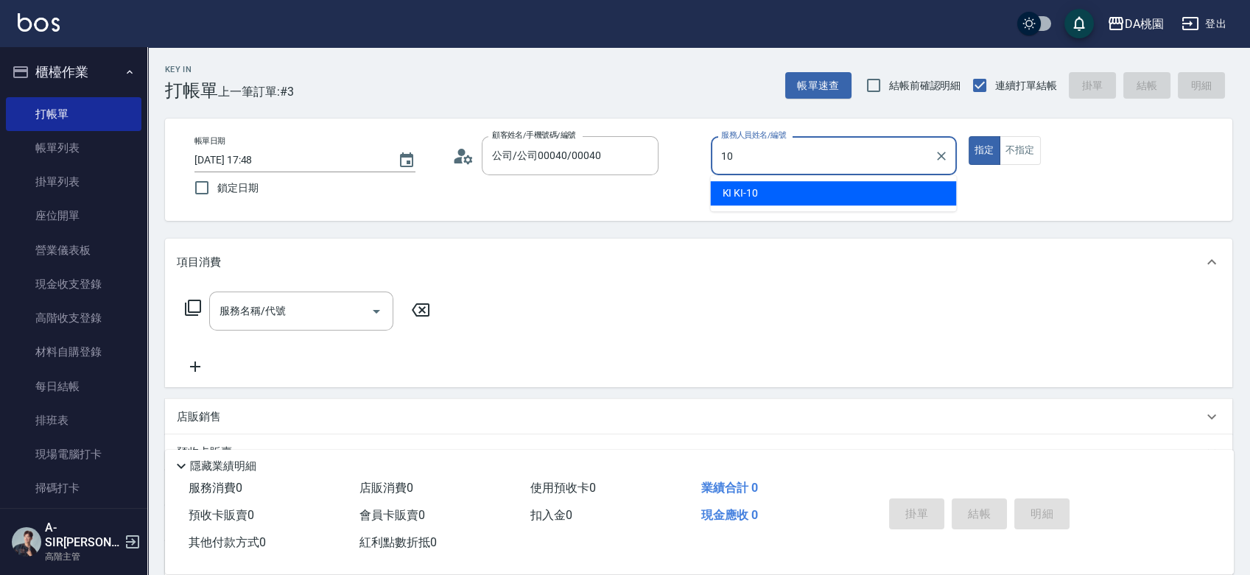
type input "KI KI -10"
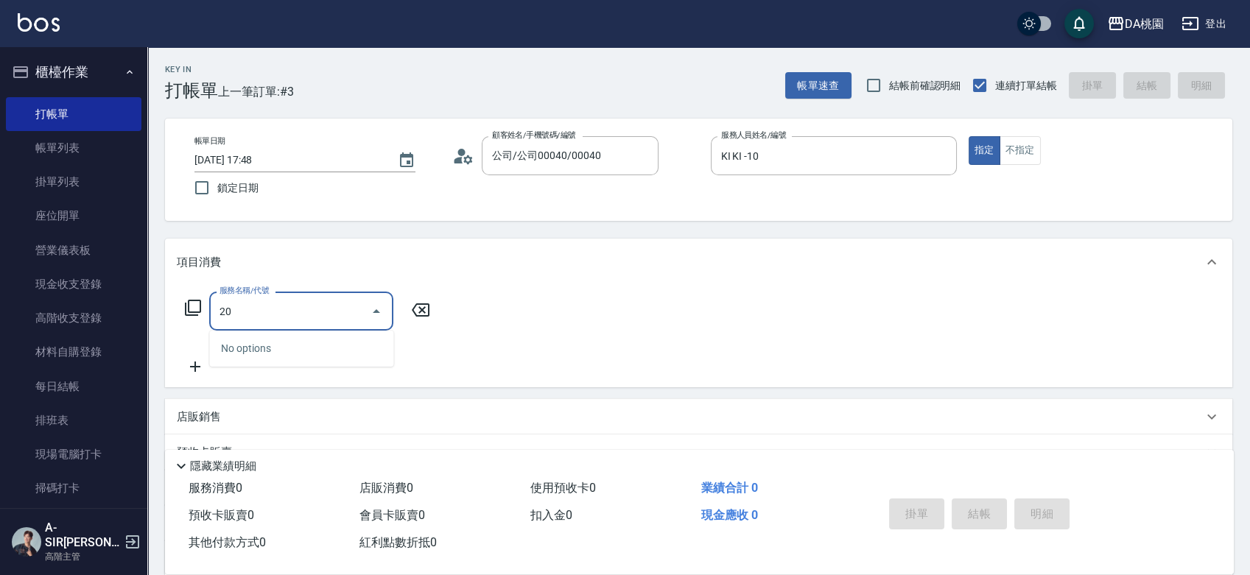
type input "201"
type input "150"
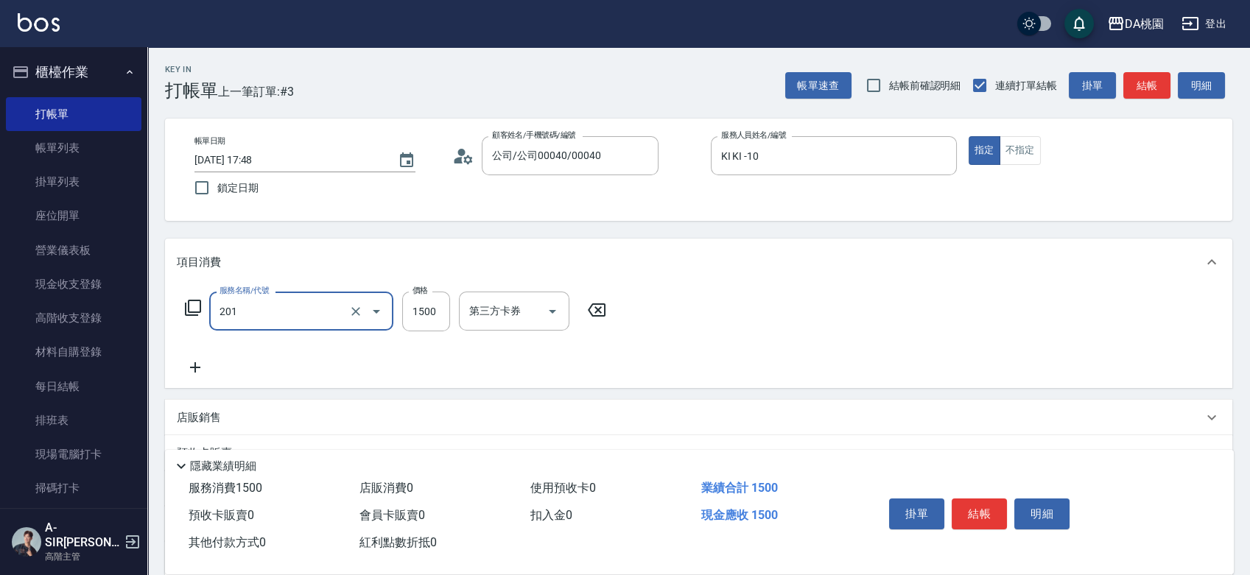
type input "離子燙-互助(201)"
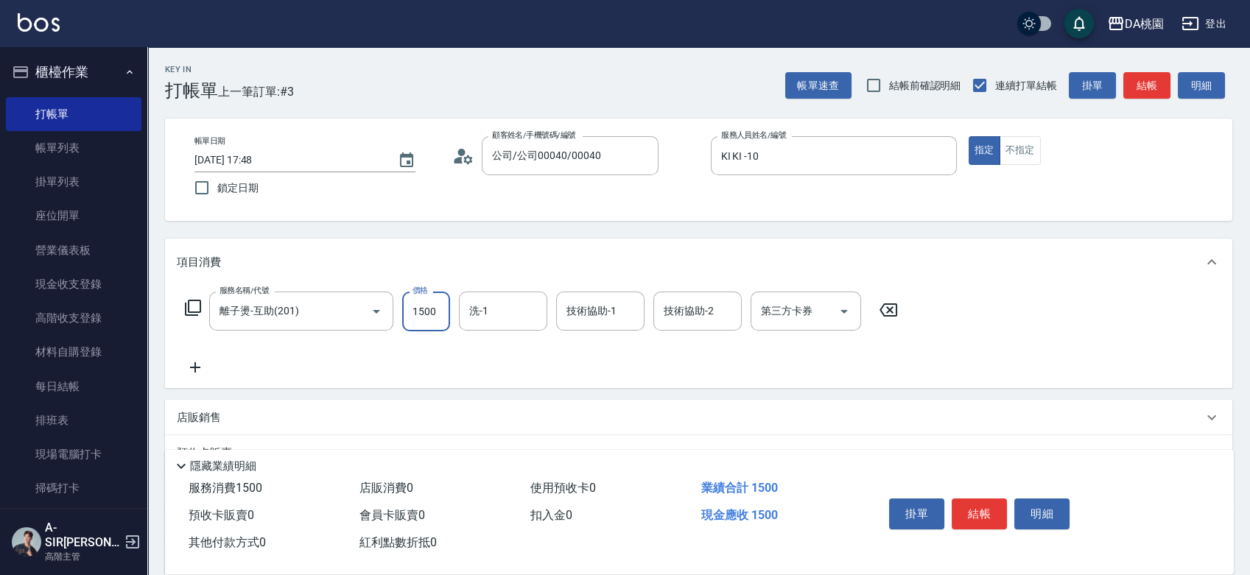
type input "3"
type input "0"
type input "350"
type input "30"
type input "3500"
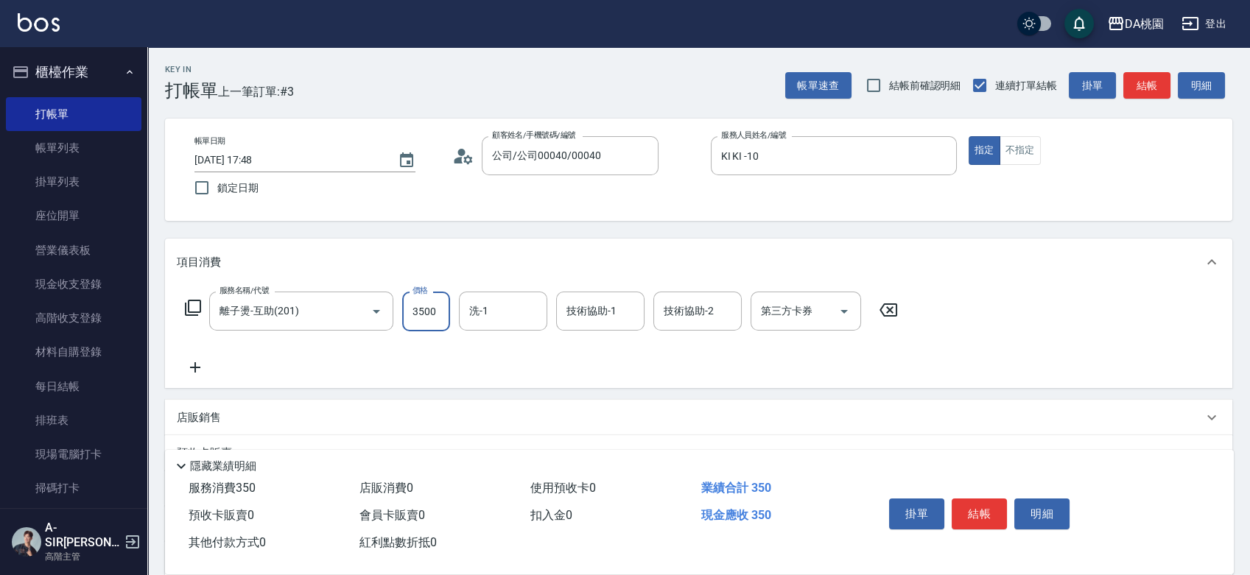
type input "350"
type input "3500"
type input "C C-29"
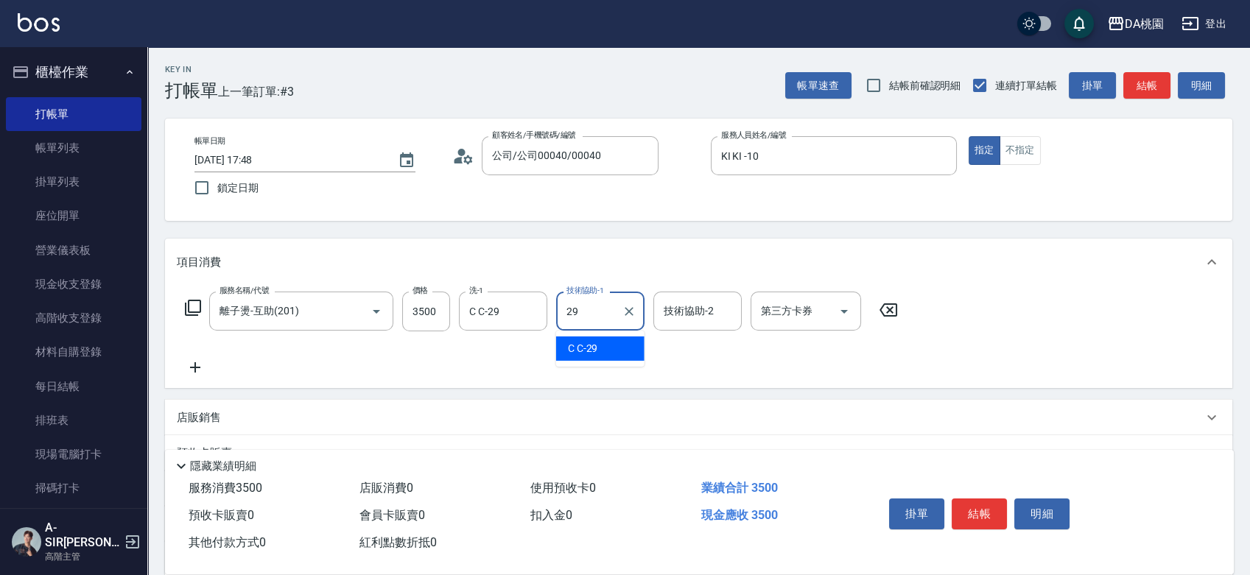
type input "C C-29"
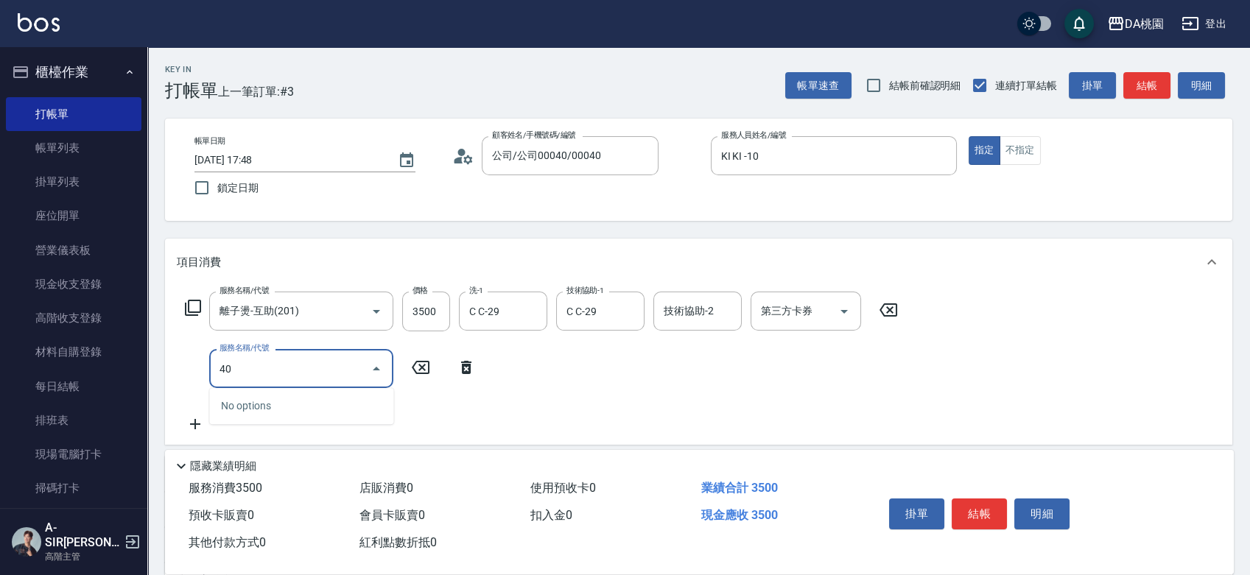
type input "401"
type input "500"
type input "染髮(互助)(401)"
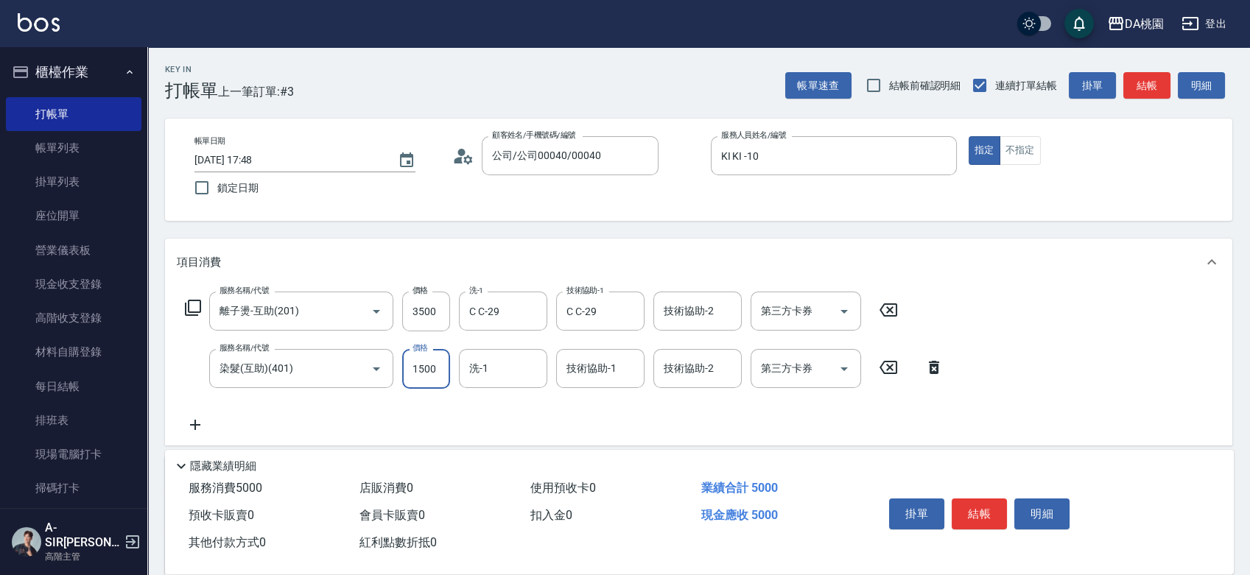
type input "1"
type input "350"
type input "160"
type input "510"
type input "1600"
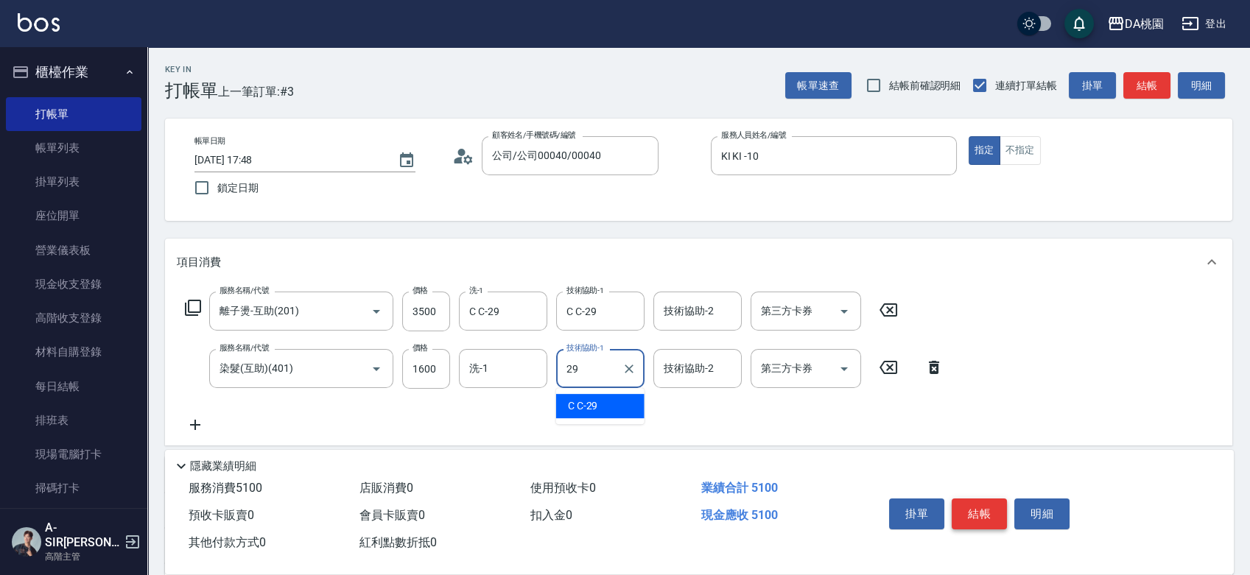
type input "C C-29"
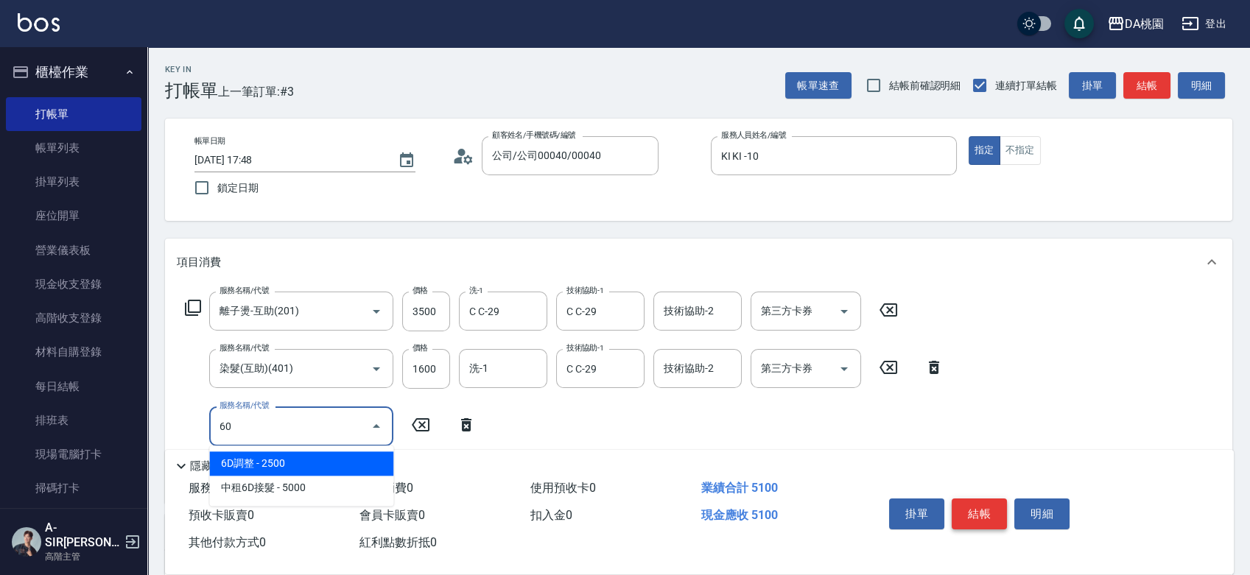
type input "605"
type input "590"
type input "炫色護髮(互助)(605)"
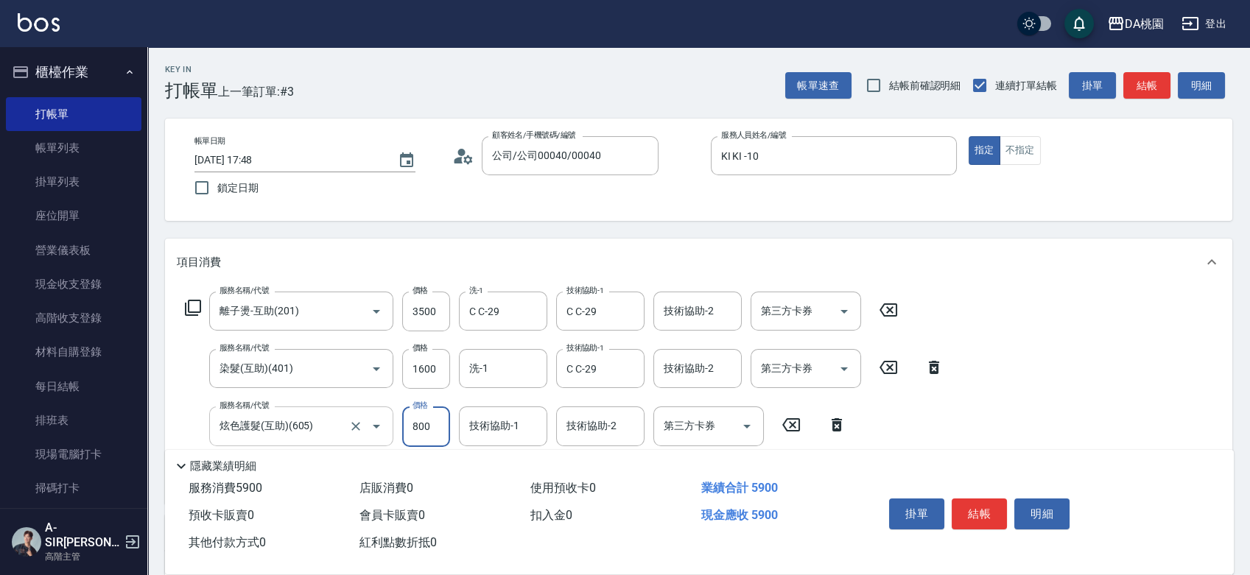
click at [317, 430] on input "炫色護髮(互助)(605)" at bounding box center [281, 426] width 130 height 26
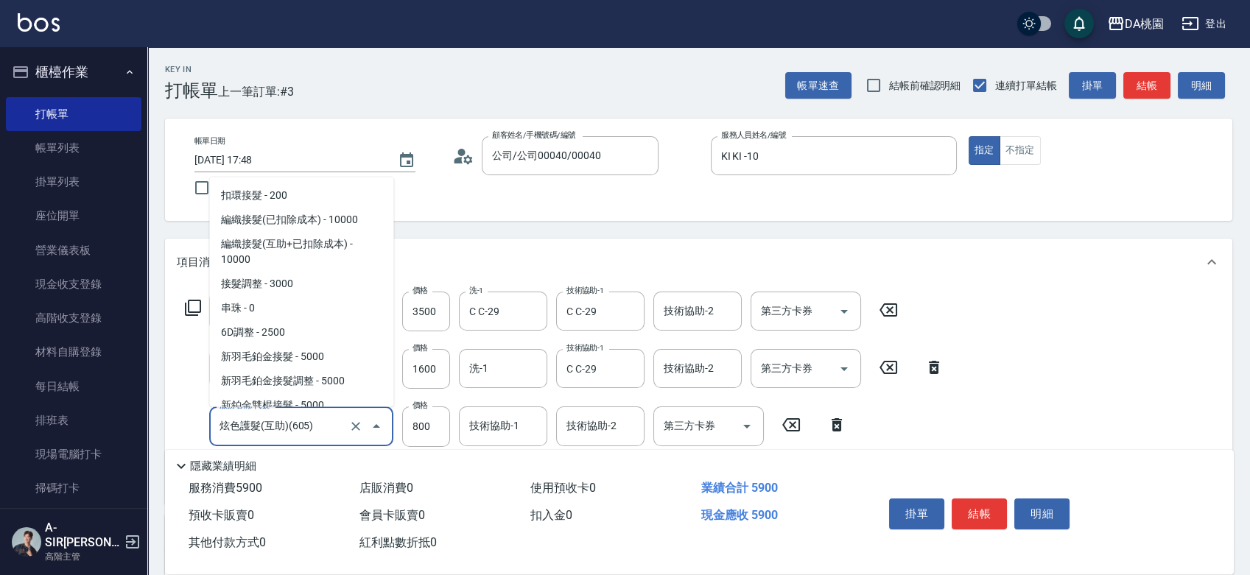
click at [317, 430] on input "炫色護髮(互助)(605)" at bounding box center [281, 426] width 130 height 26
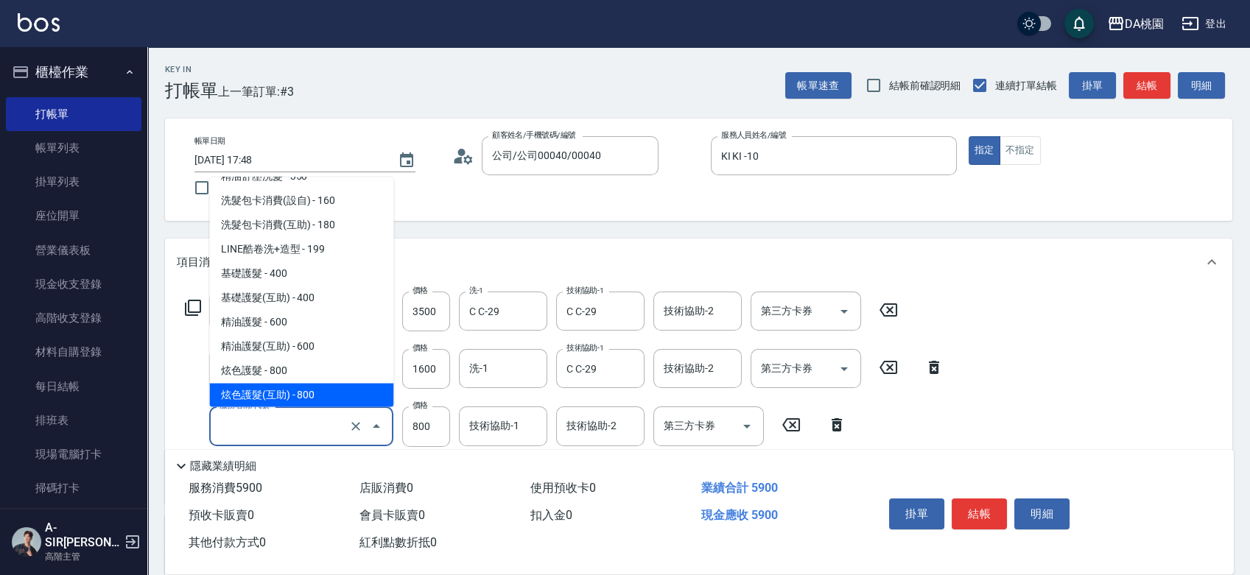
type input "510"
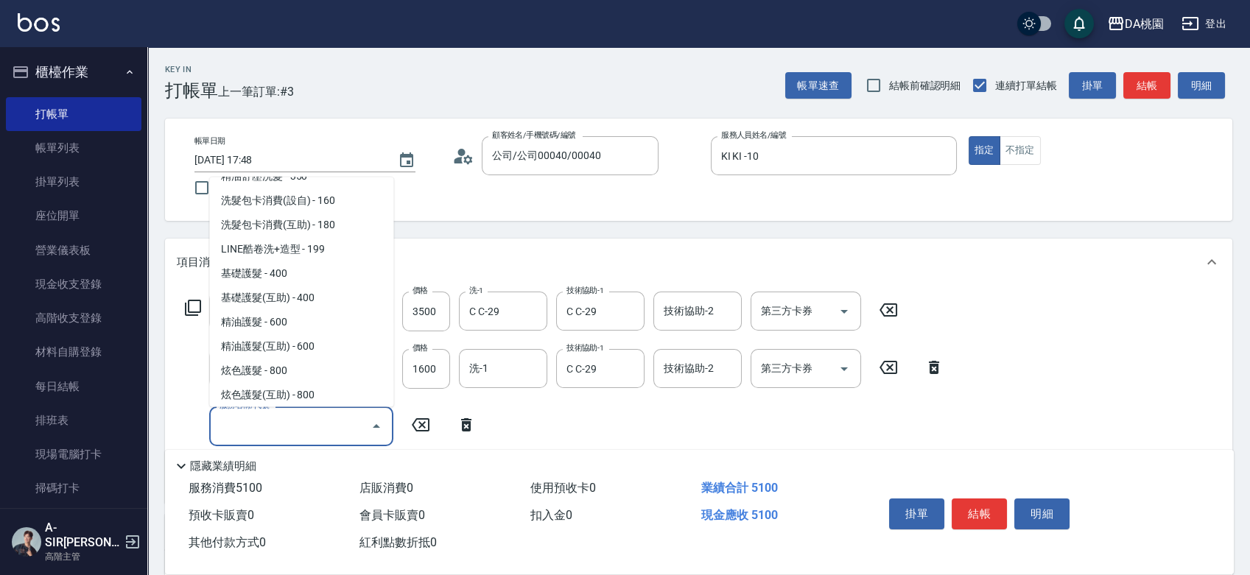
scroll to position [0, 0]
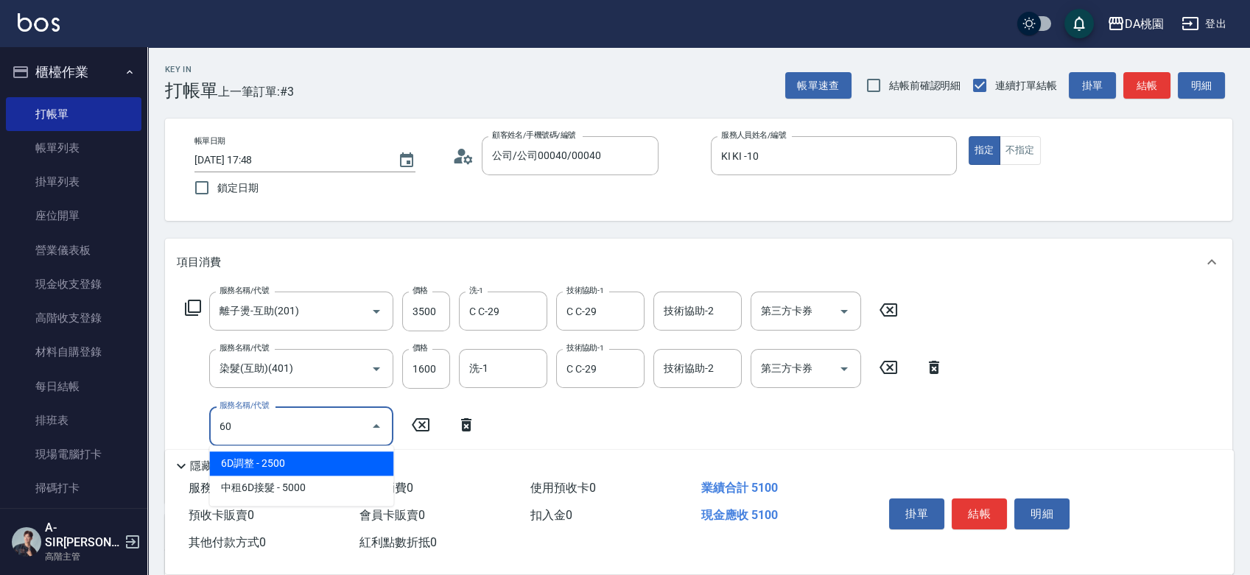
type input "607"
type input "610"
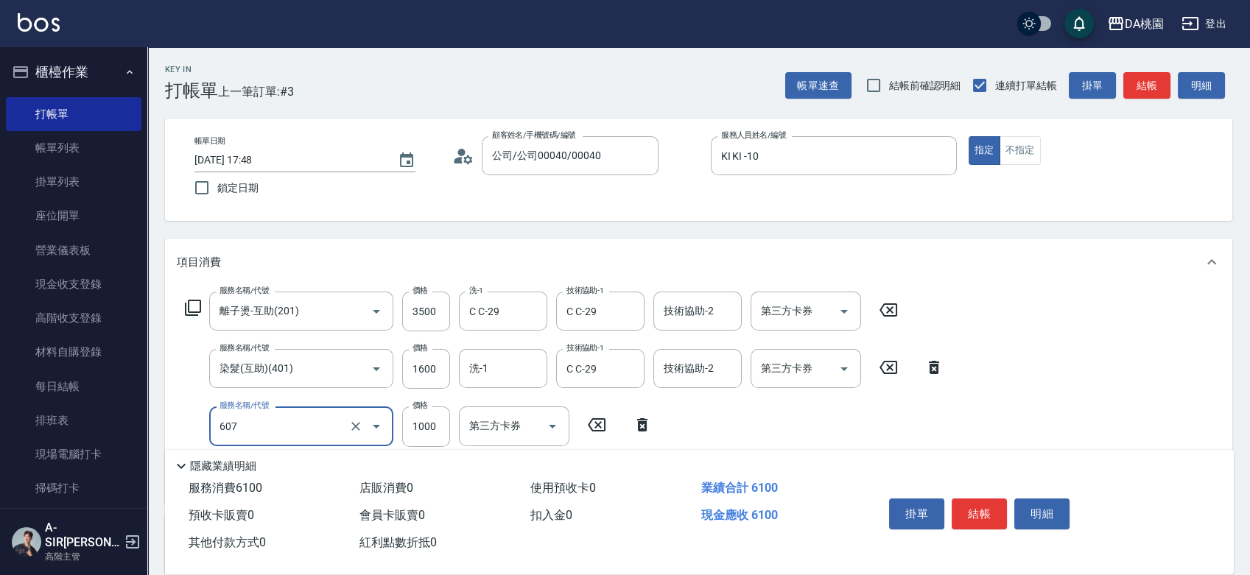
type input "小麥護髮(互助)(607)"
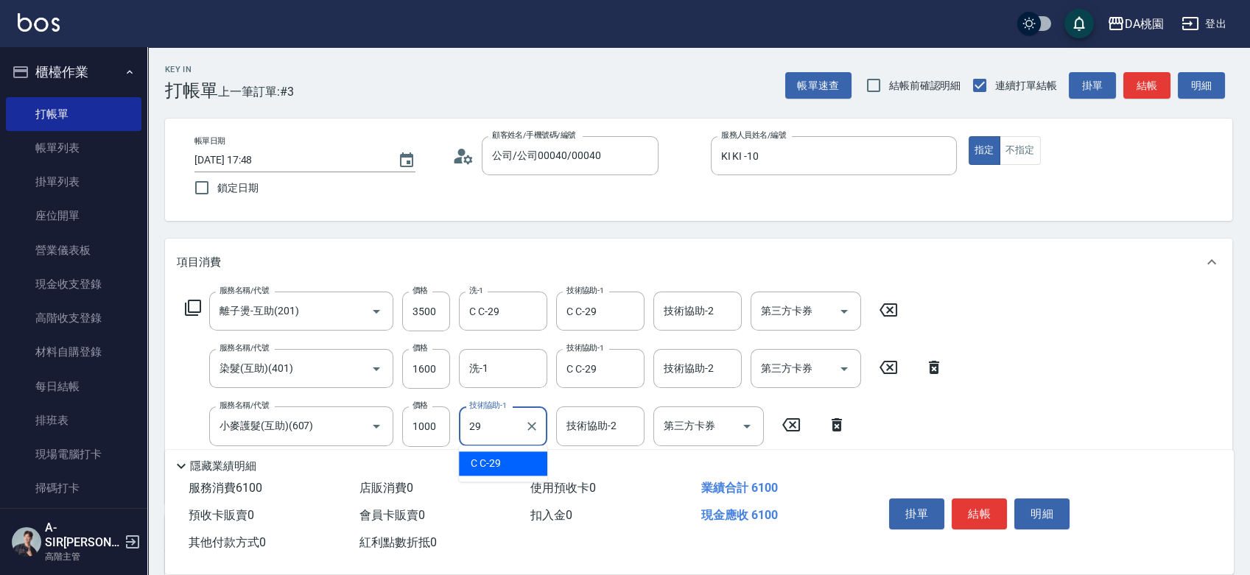
type input "C C-29"
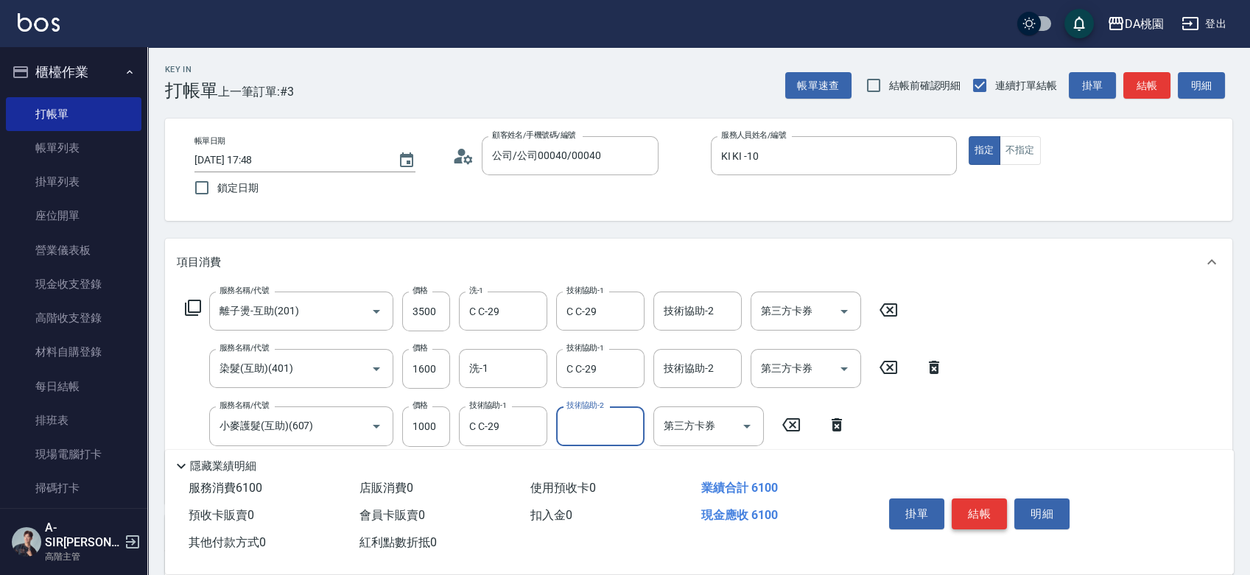
click at [969, 505] on button "結帳" at bounding box center [978, 514] width 55 height 31
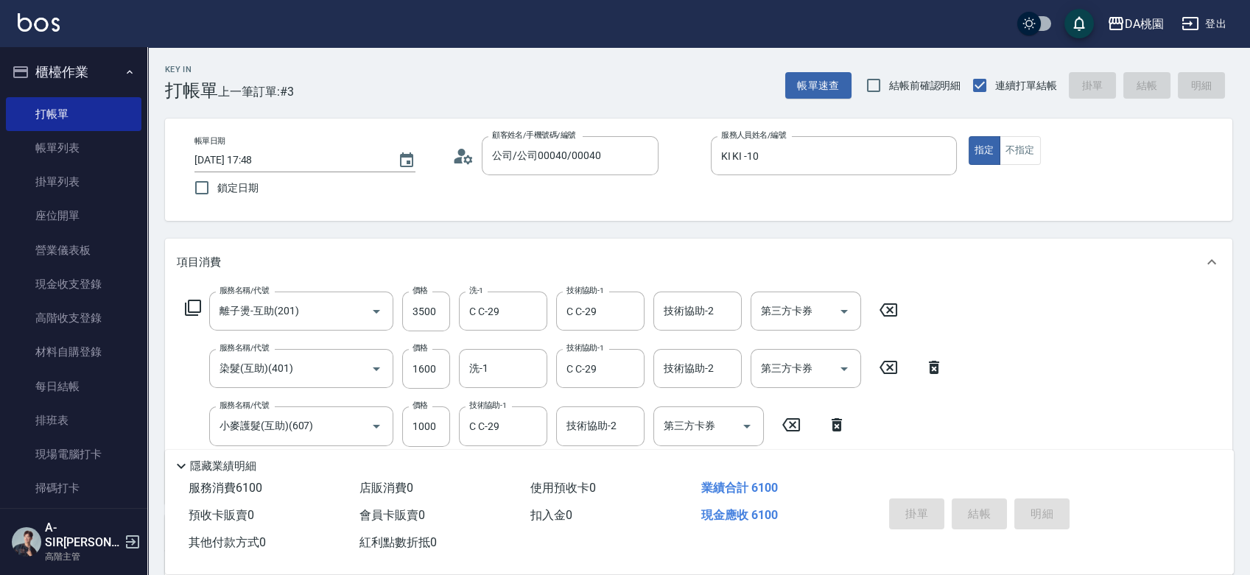
type input "[DATE] 17:49"
type input "0"
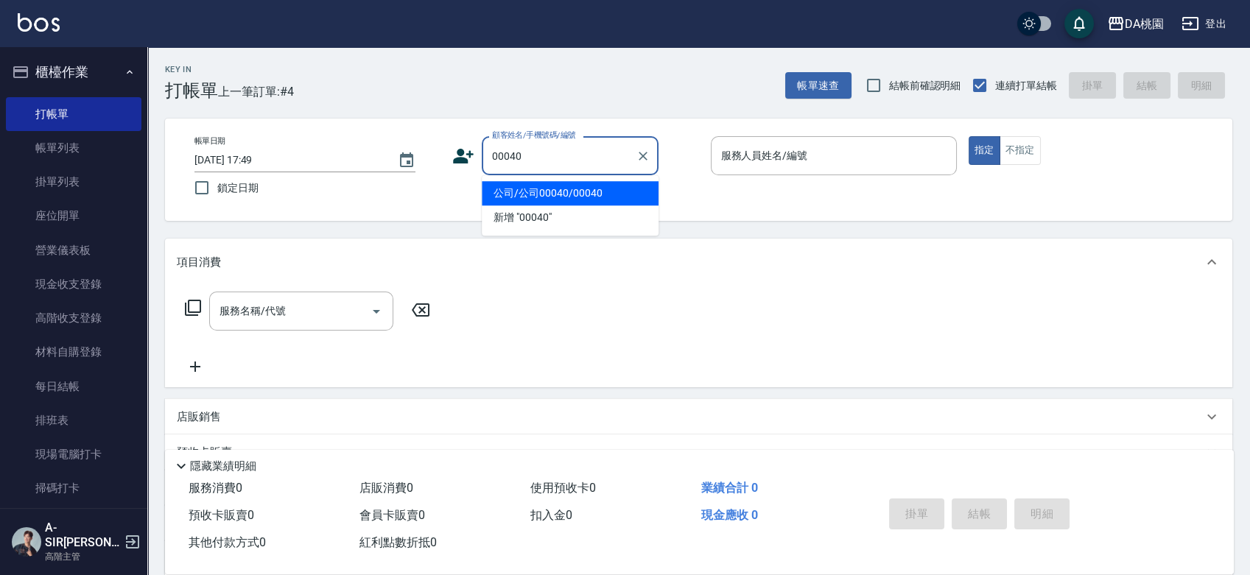
type input "公司/公司00040/00040"
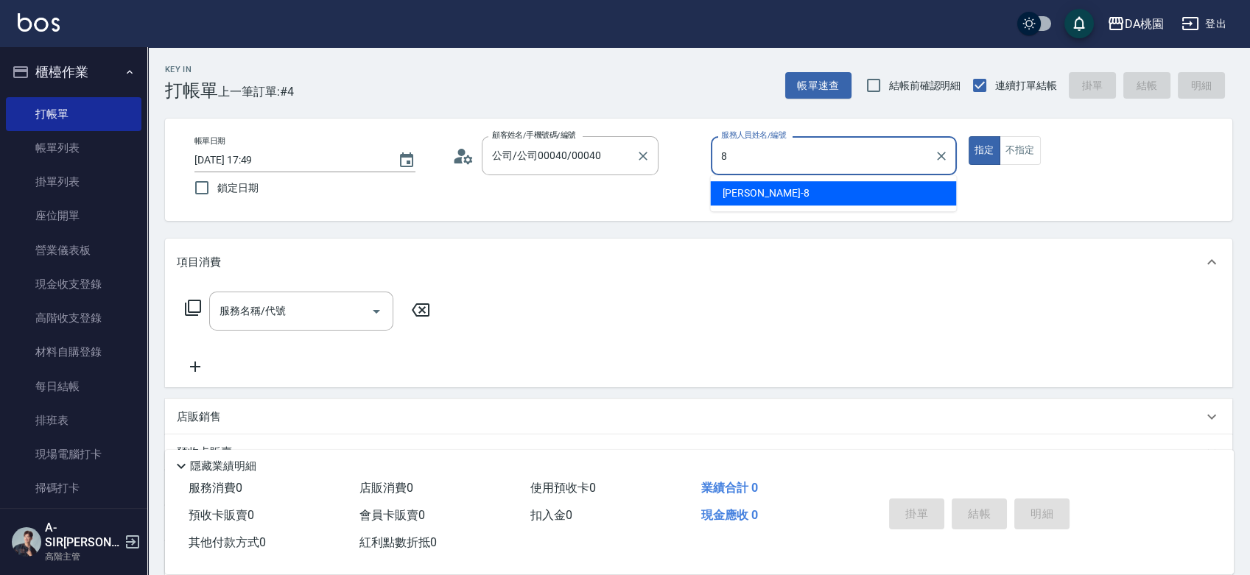
type input "[PERSON_NAME]-8"
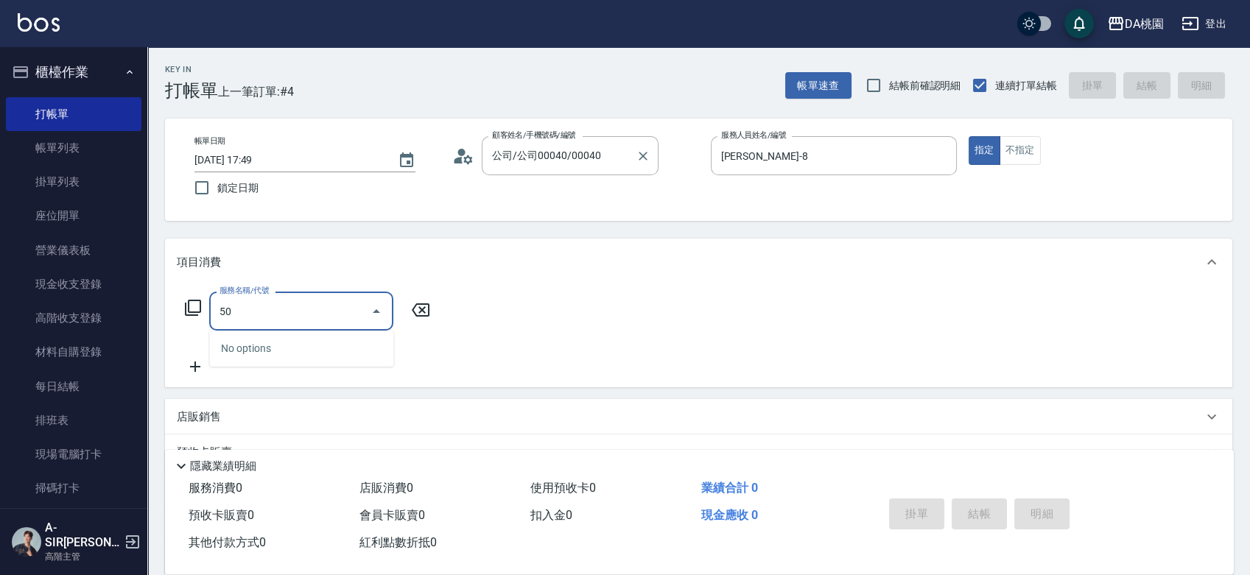
type input "500"
type input "20"
type input "洗髮(500)"
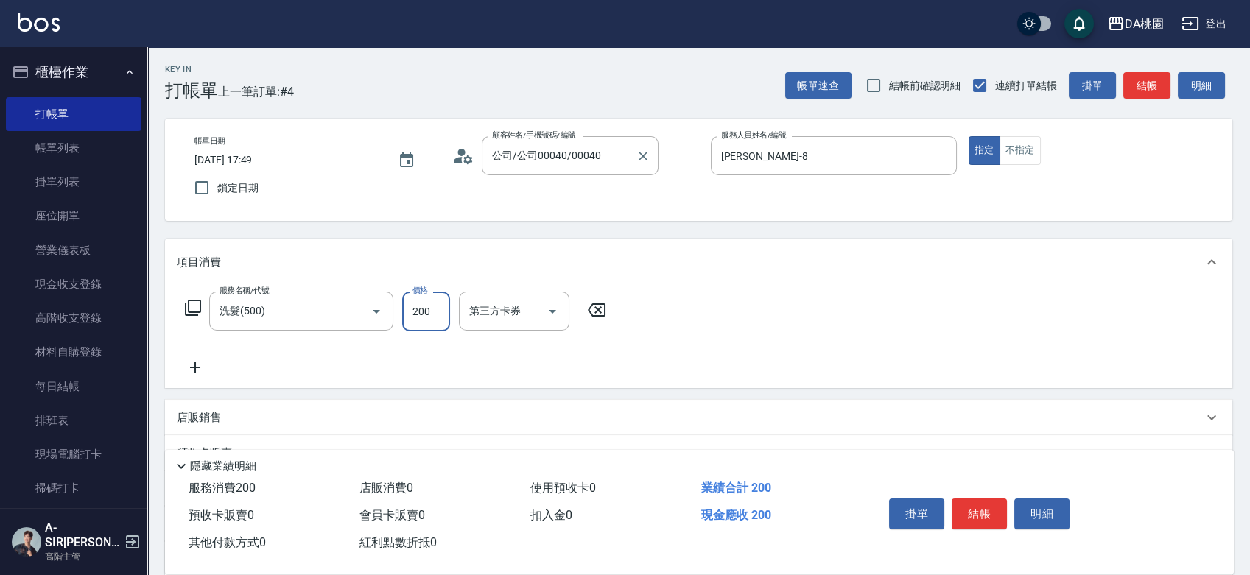
type input "2"
type input "0"
type input "25"
type input "20"
type input "250"
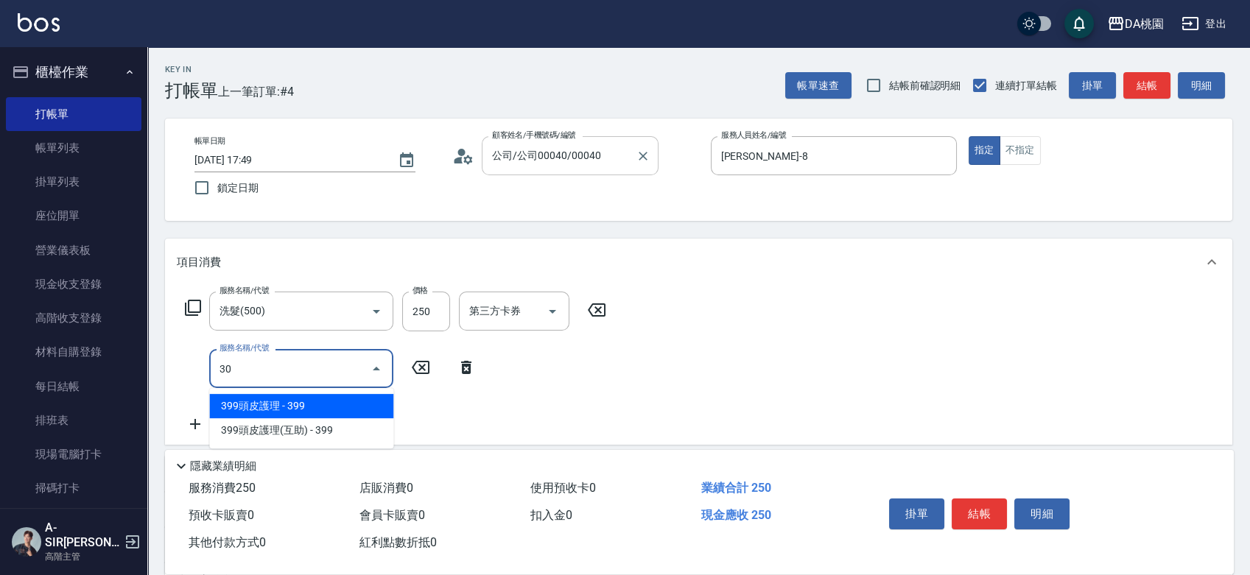
type input "303"
type input "50"
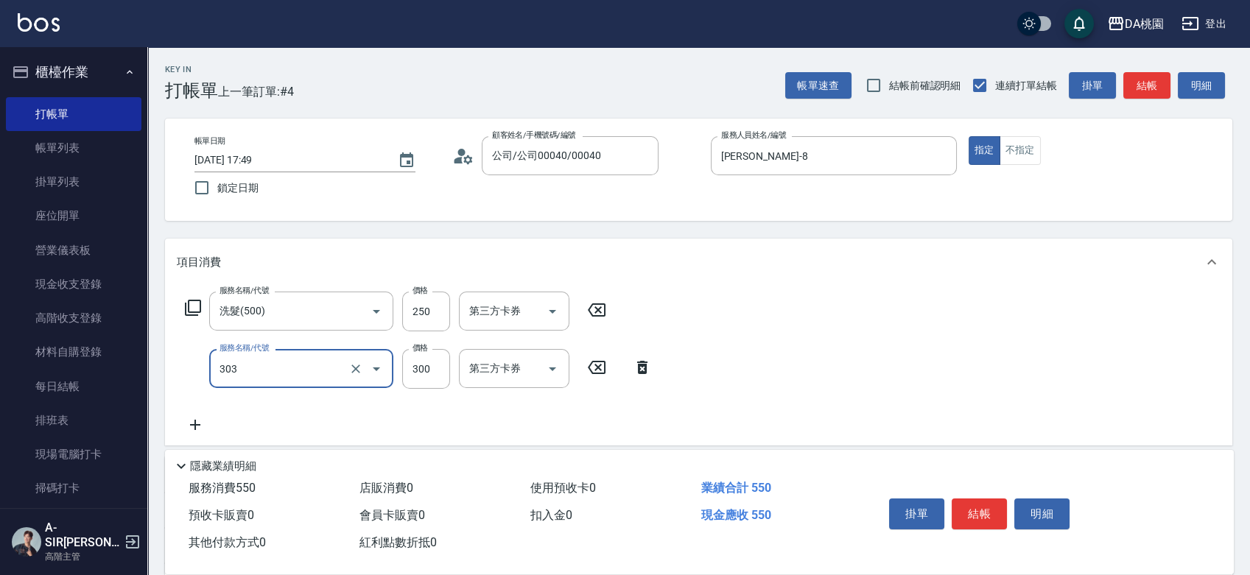
type input "A級剪髮(303)"
click at [991, 507] on button "結帳" at bounding box center [978, 514] width 55 height 31
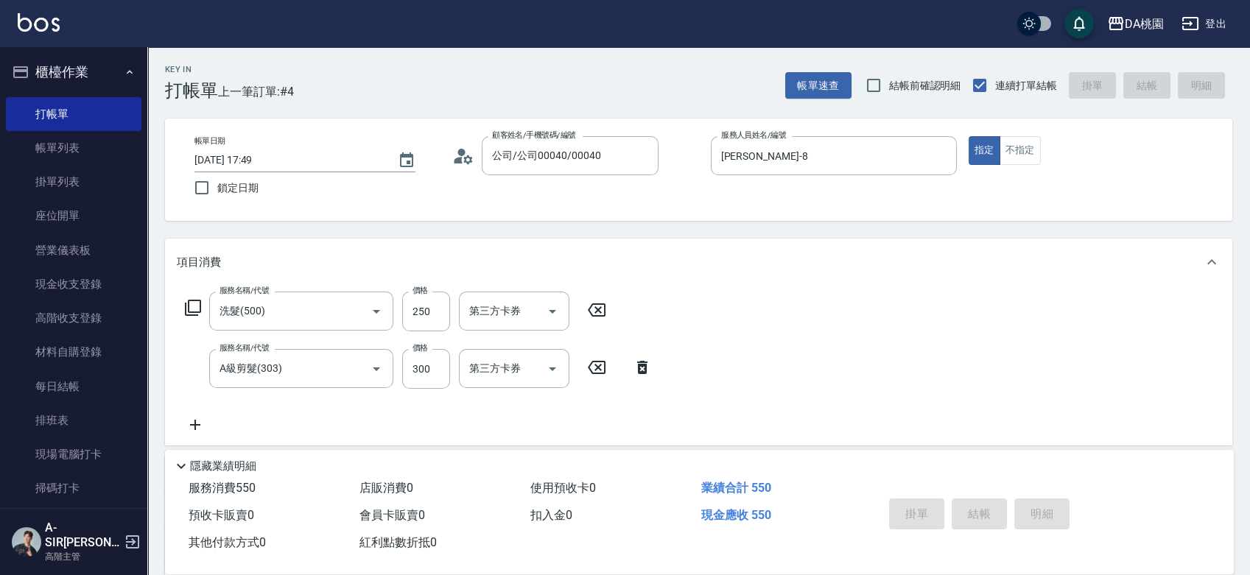
type input "[DATE] 17:51"
type input "0"
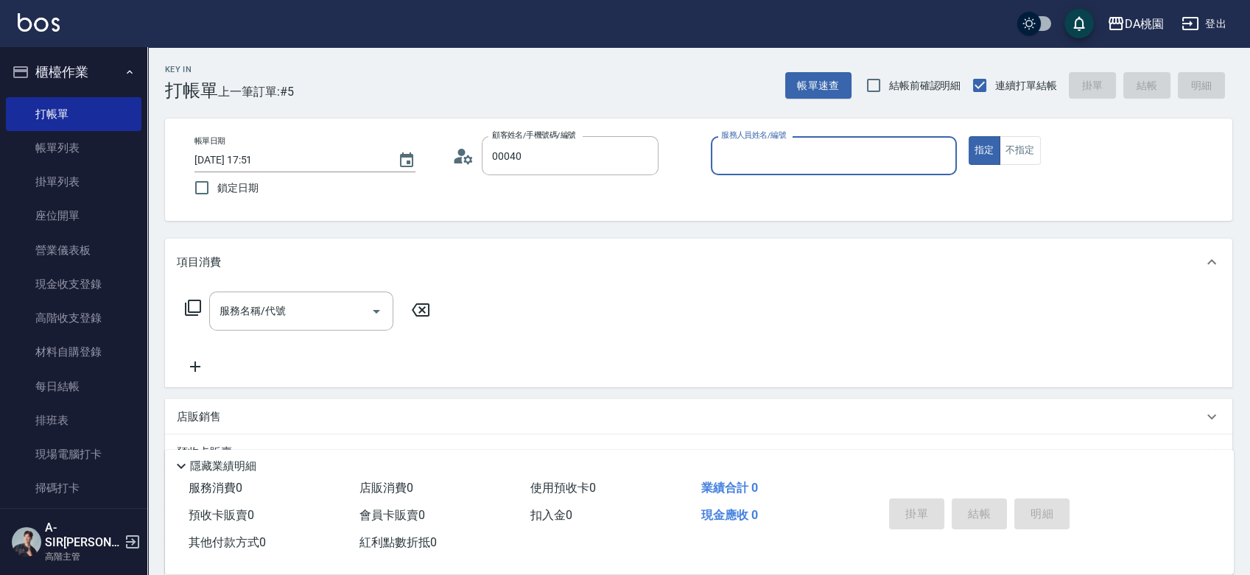
type input "公司/公司00040/00040"
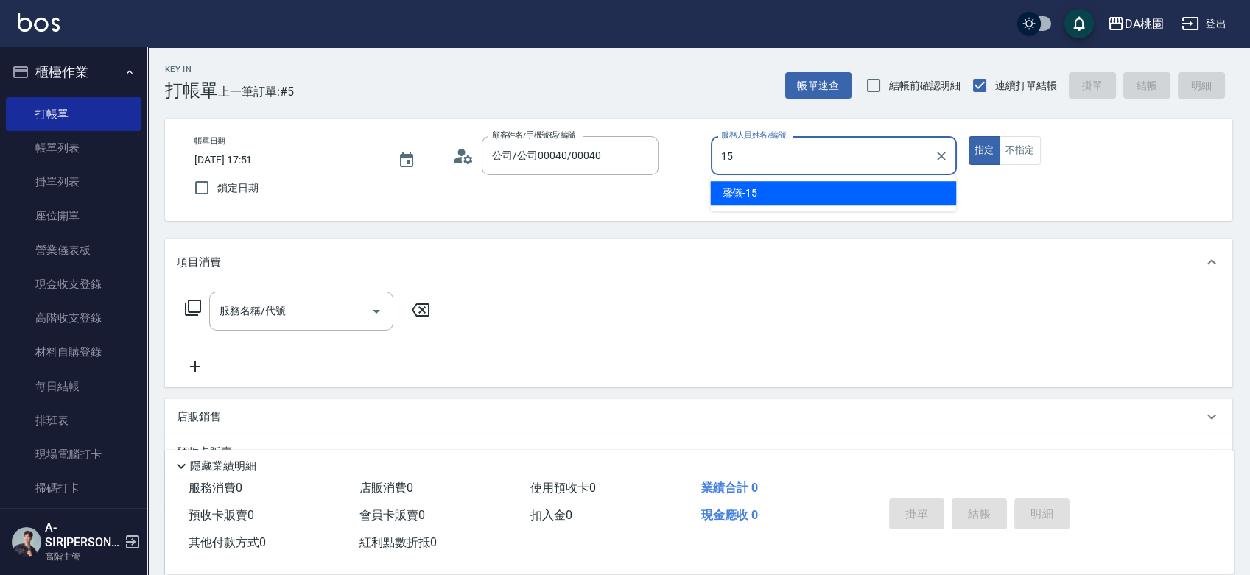
type input "馨儀-15"
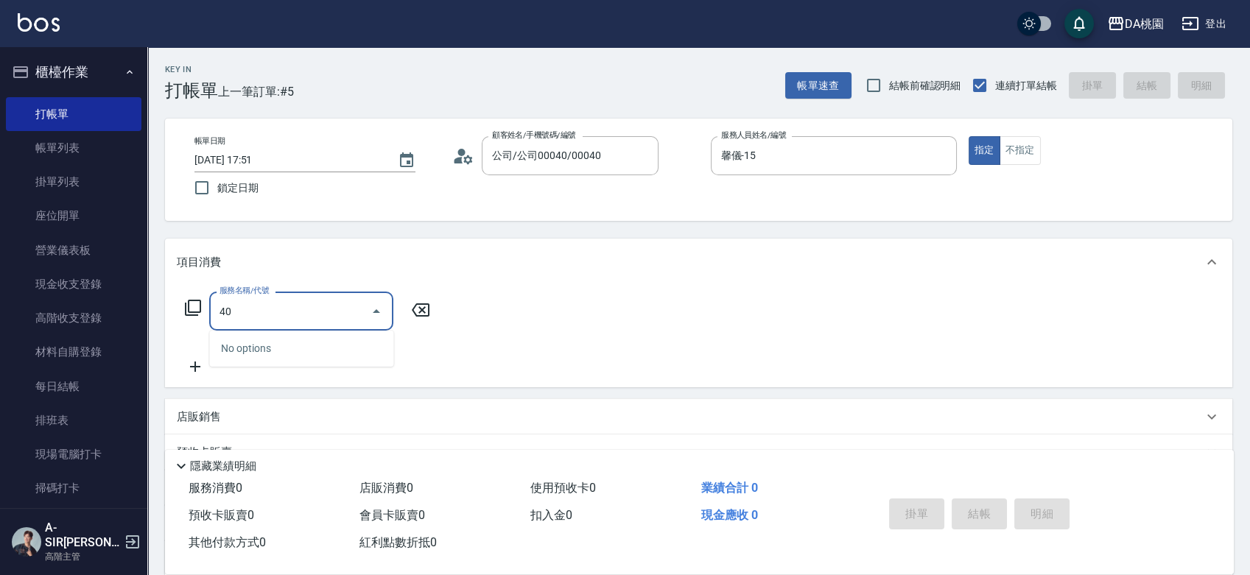
type input "400"
type input "150"
type input "染髮(400)"
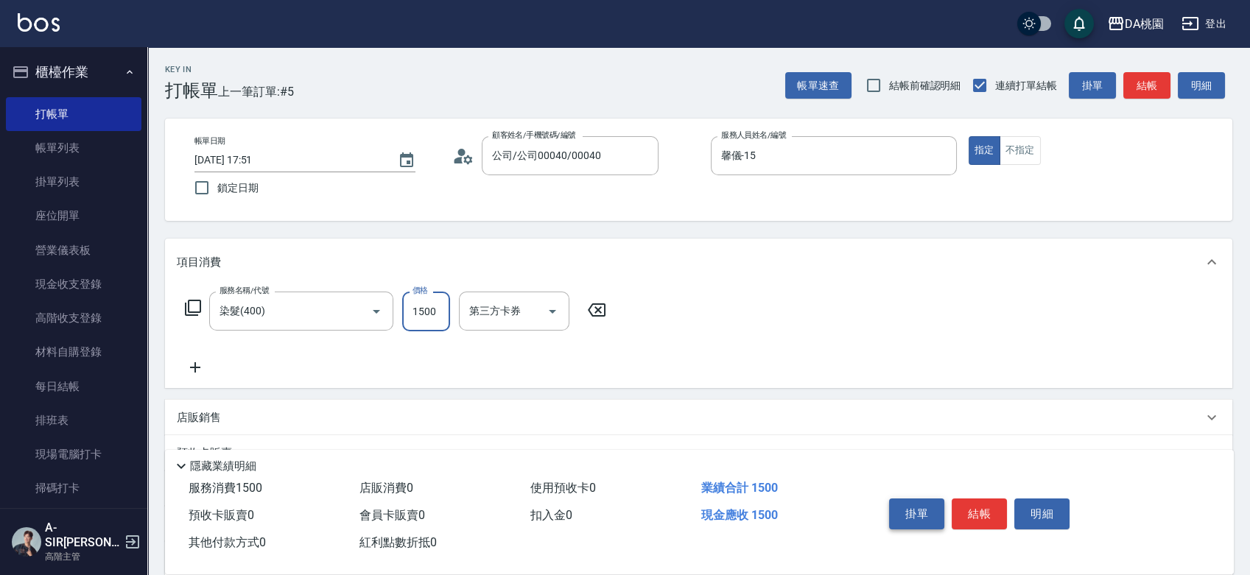
type input "0"
type input "240"
type input "20"
type input "2400"
type input "240"
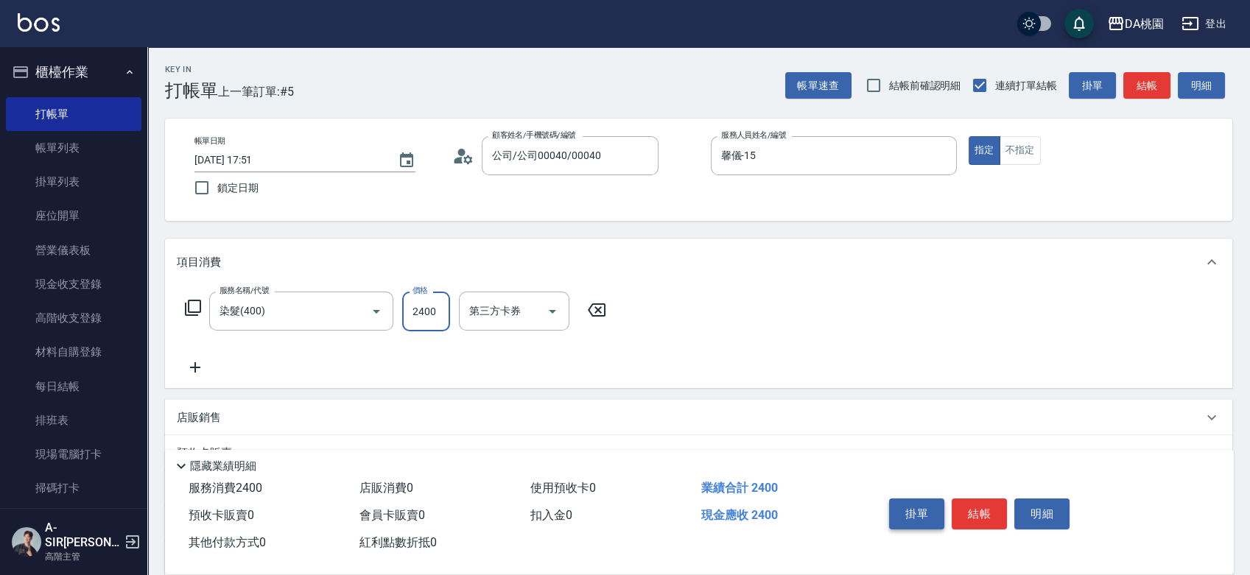
type input "2400"
click at [959, 518] on button "結帳" at bounding box center [978, 514] width 55 height 31
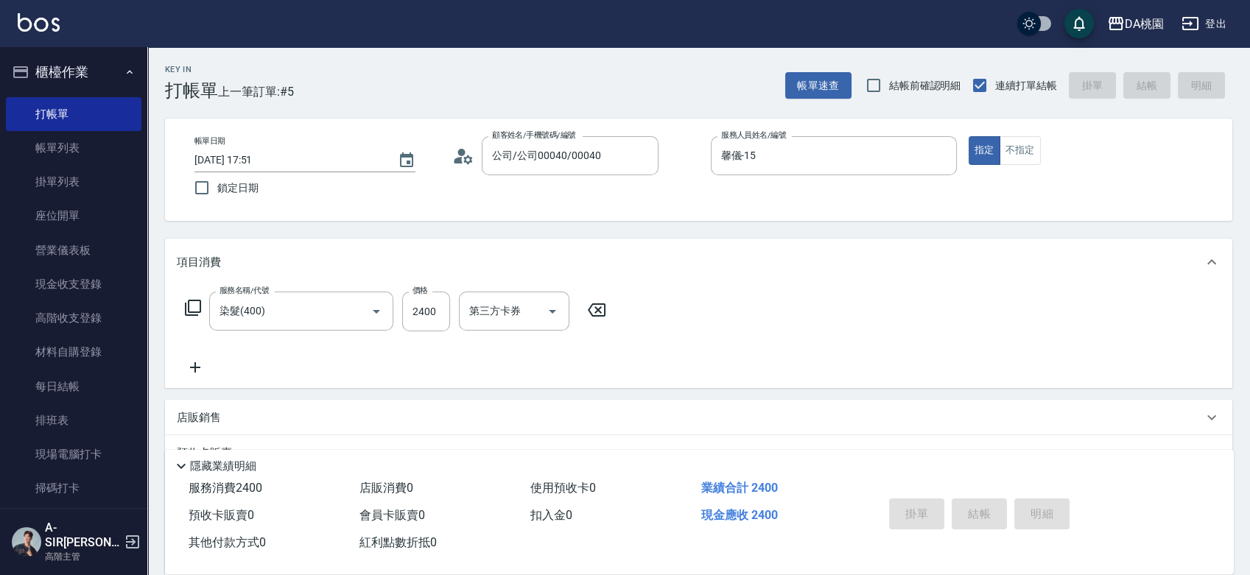
type input "0"
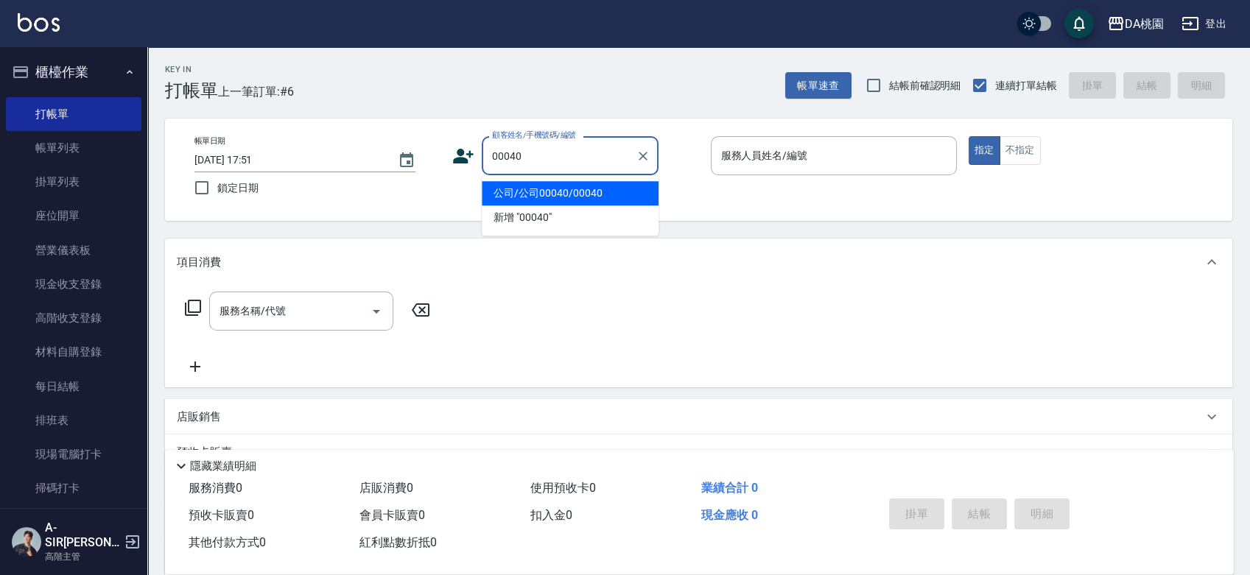
type input "公司/公司00040/00040"
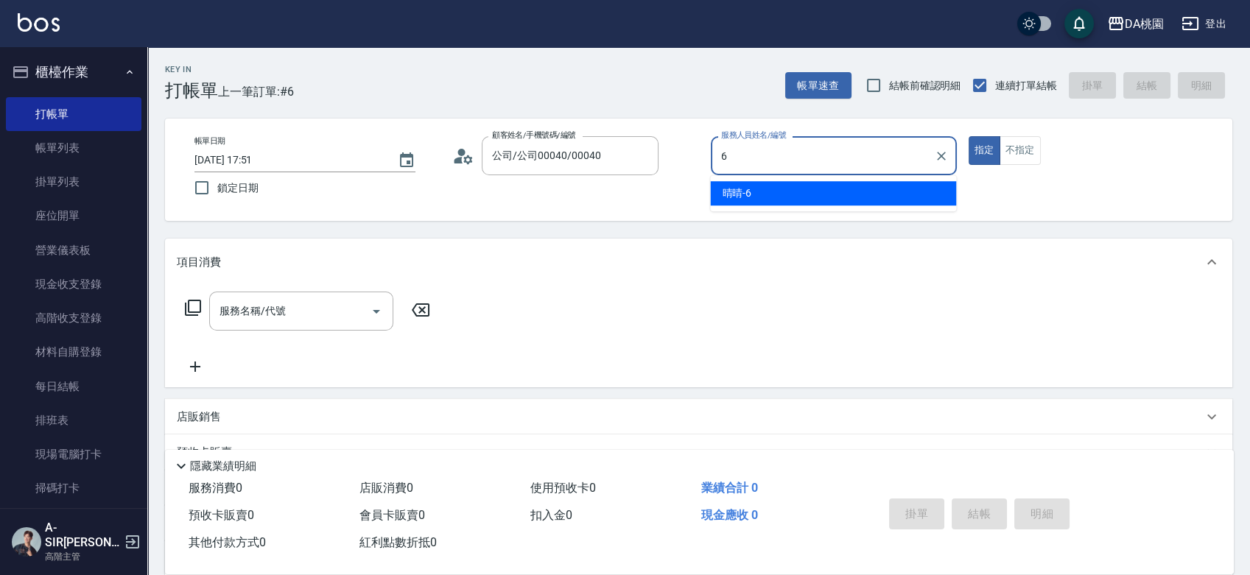
type input "晴晴-6"
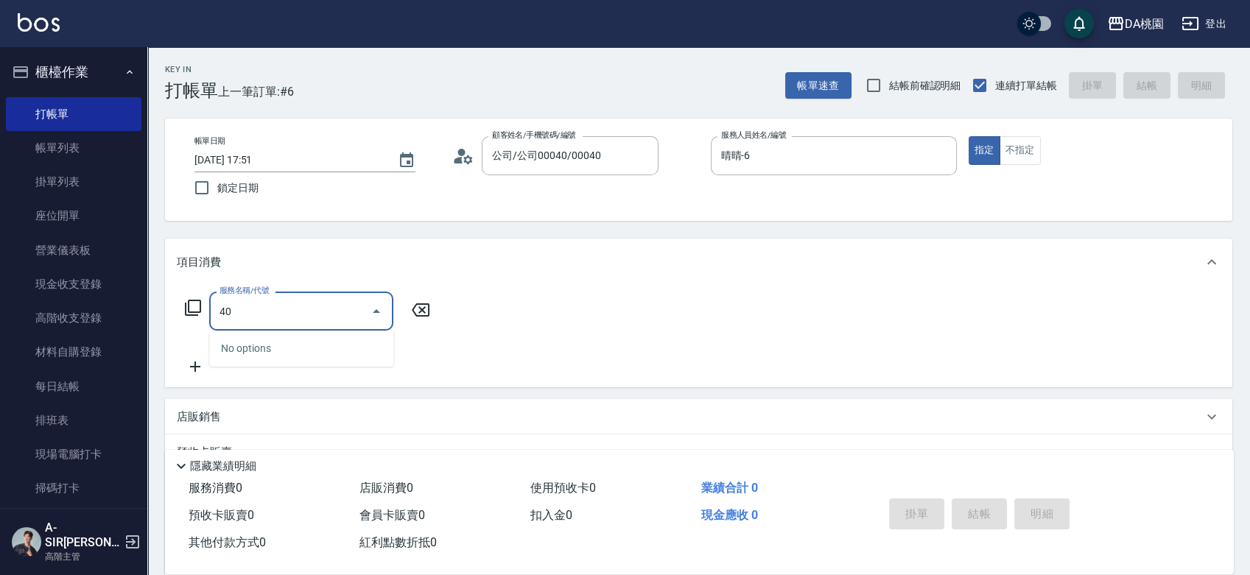
type input "408"
type input "140"
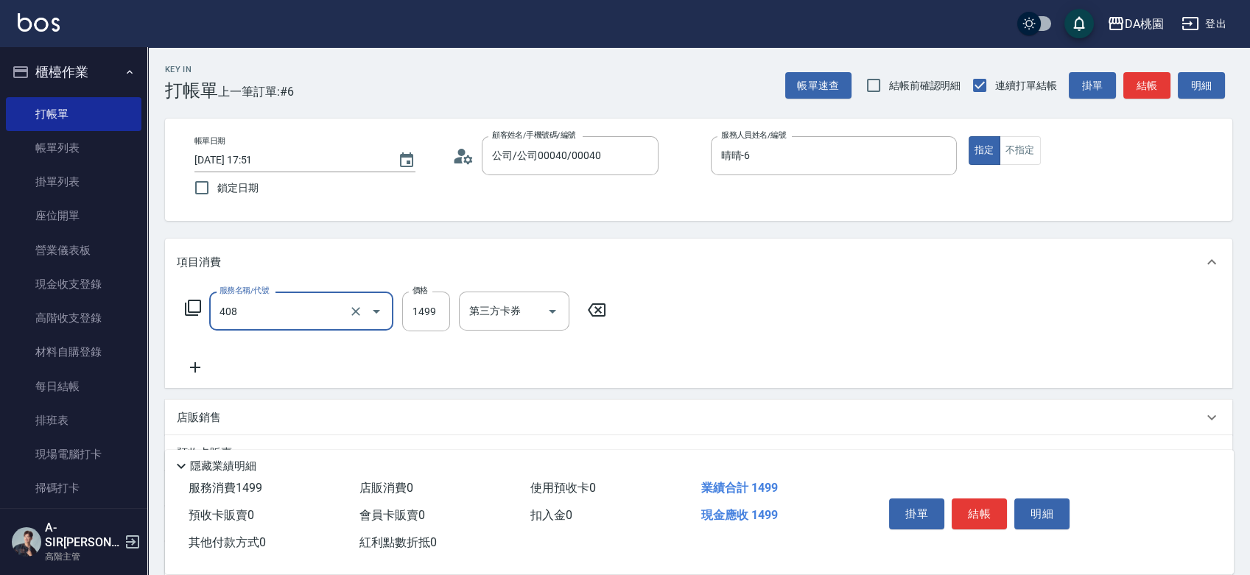
type input "LINE酷卷韓式染髮(408)"
click at [283, 287] on div "服務名稱/代號 LINE酷卷韓式染髮(408) 服務名稱/代號 價格 1499 價格 第三方卡券 第三方卡券" at bounding box center [698, 337] width 1067 height 102
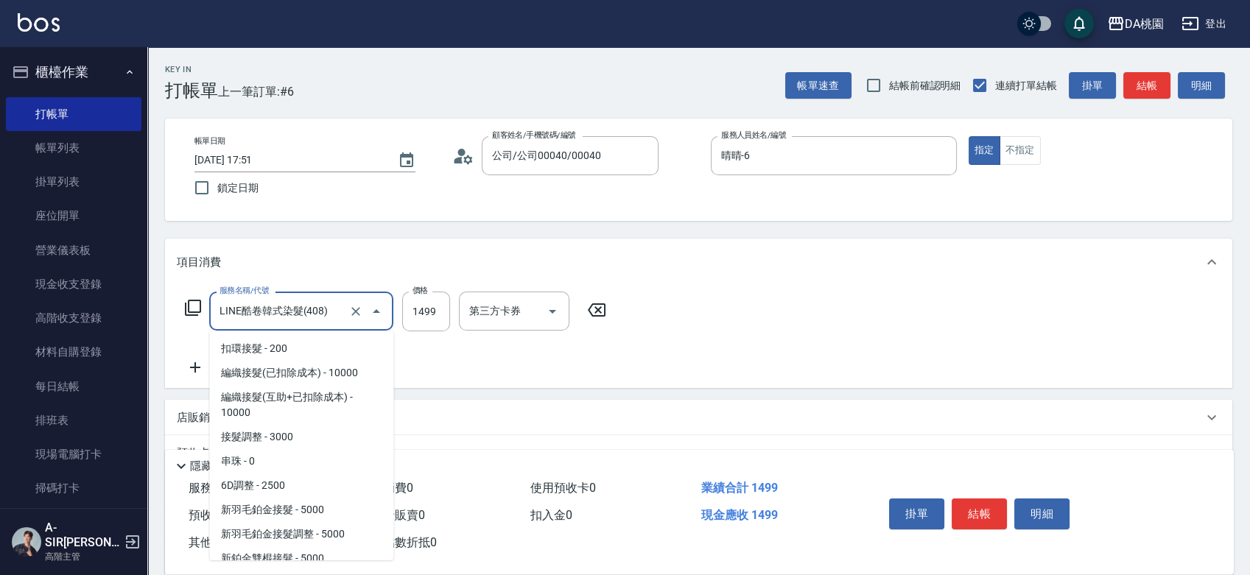
click at [280, 306] on input "LINE酷卷韓式染髮(408)" at bounding box center [281, 311] width 130 height 26
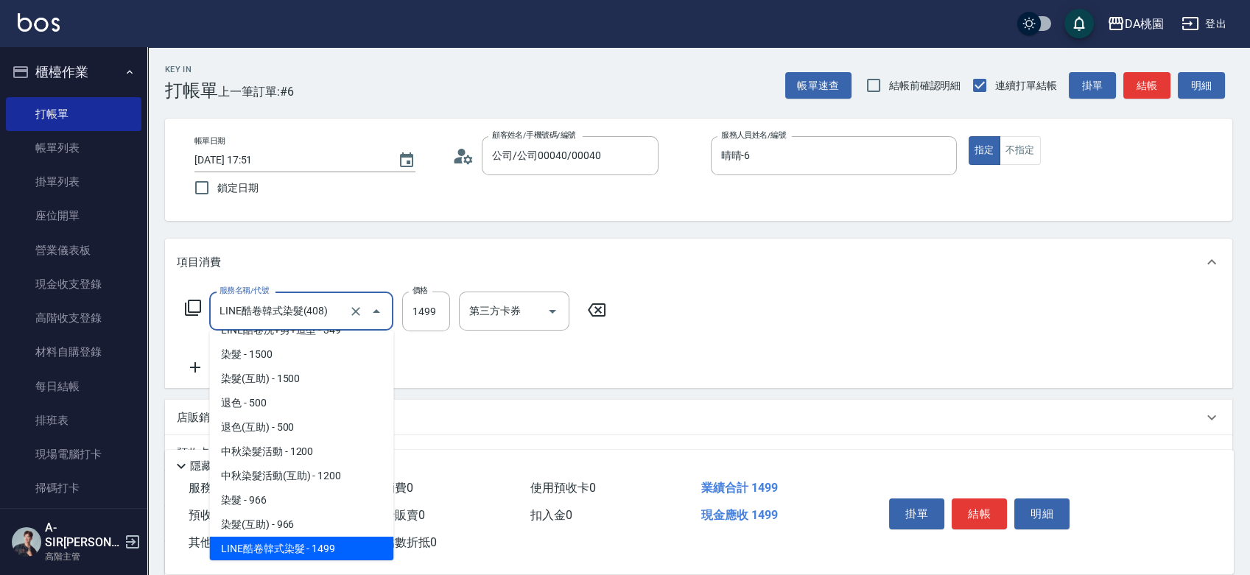
click at [280, 306] on input "LINE酷卷韓式染髮(408)" at bounding box center [281, 311] width 130 height 26
type input "0"
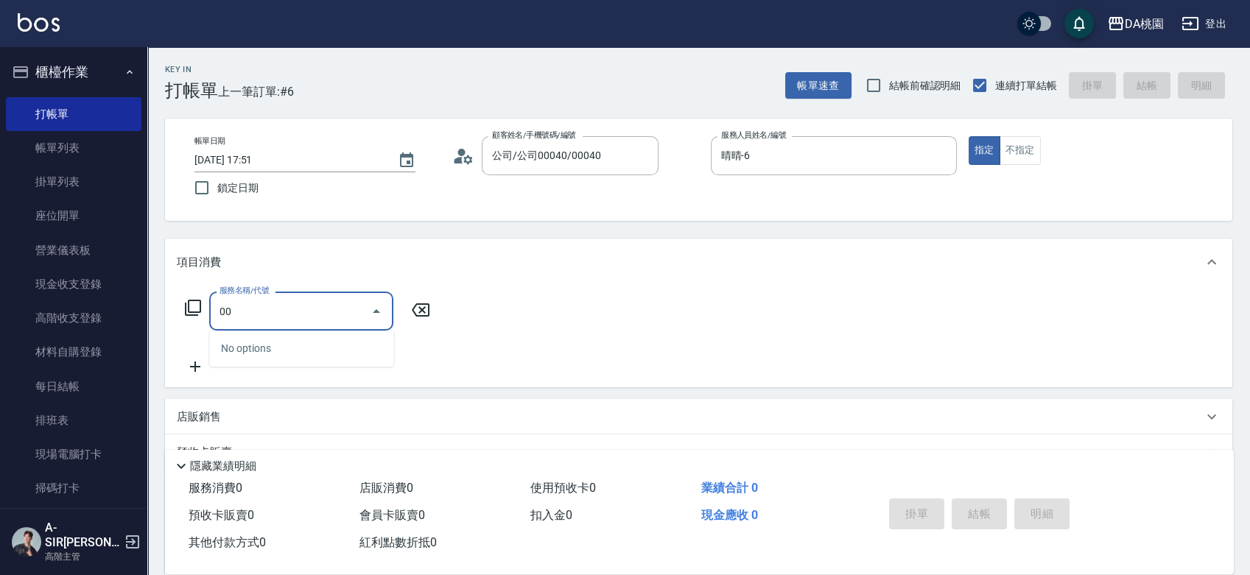
click at [280, 315] on input "00" at bounding box center [290, 311] width 149 height 26
type input "400"
type input "150"
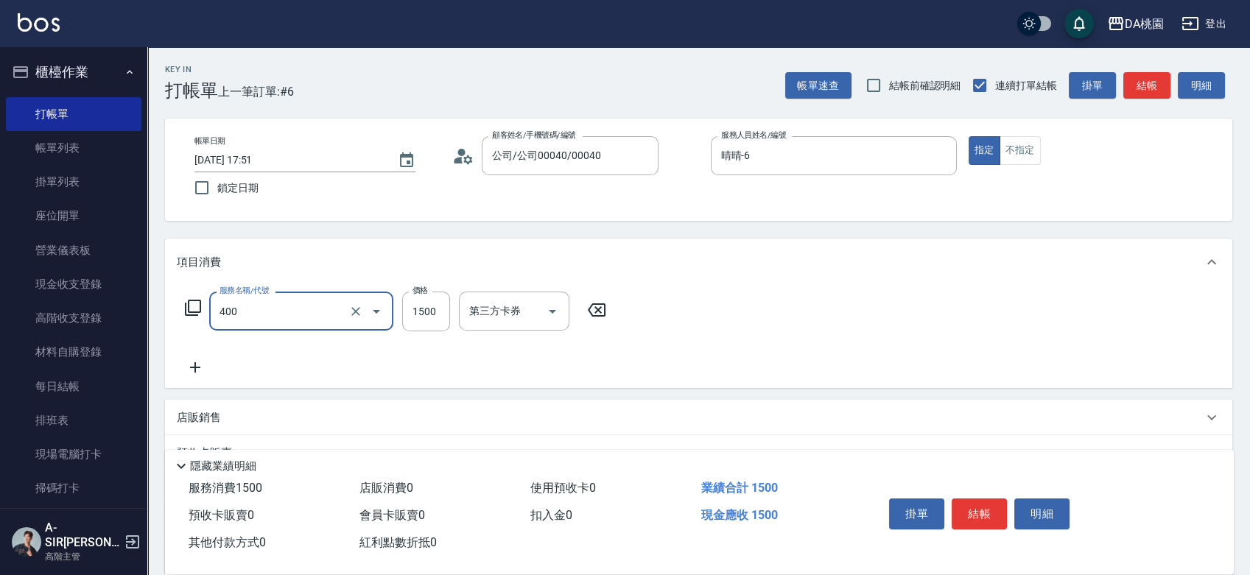
type input "染髮(400)"
type input "2"
type input "0"
type input "379"
type input "370"
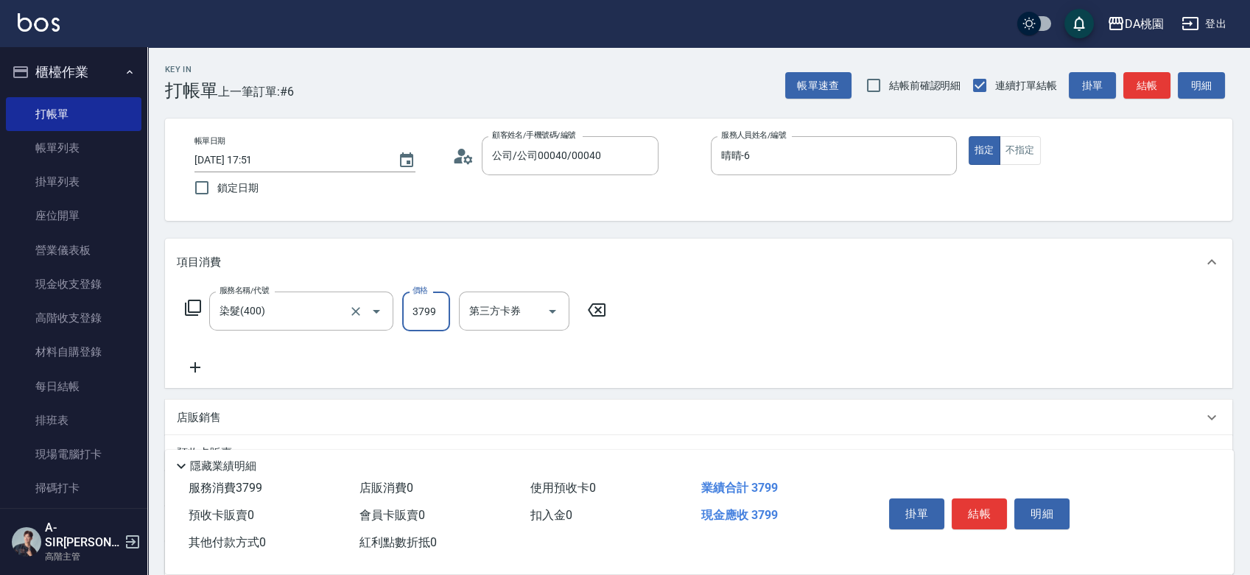
type input "3799"
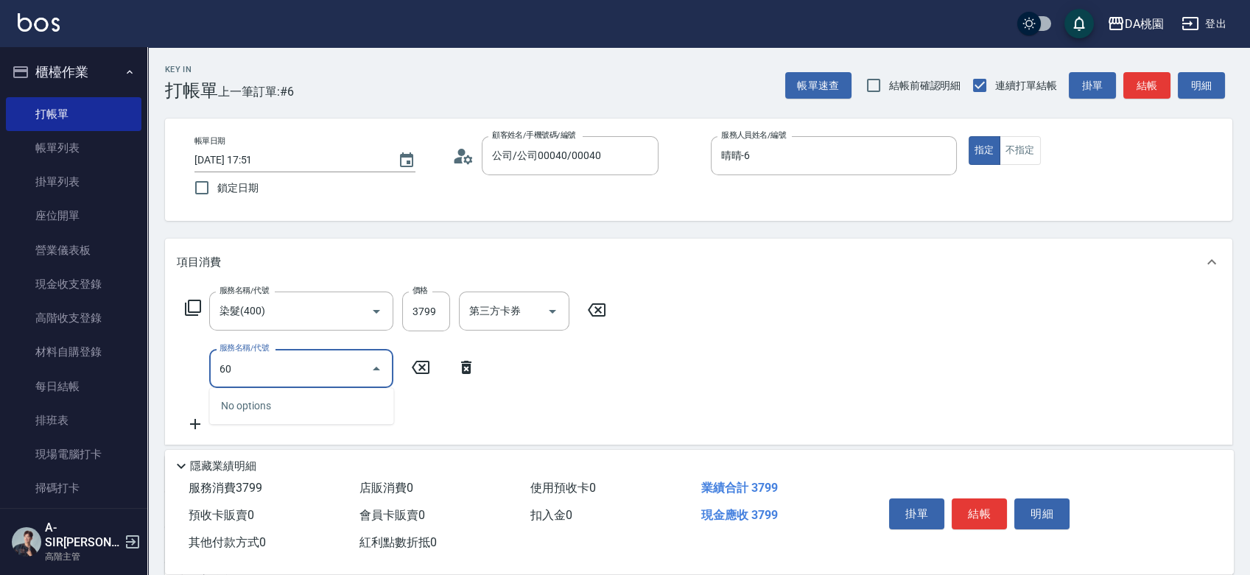
type input "608"
type input "490"
type input "鱗脂質護髮(608)"
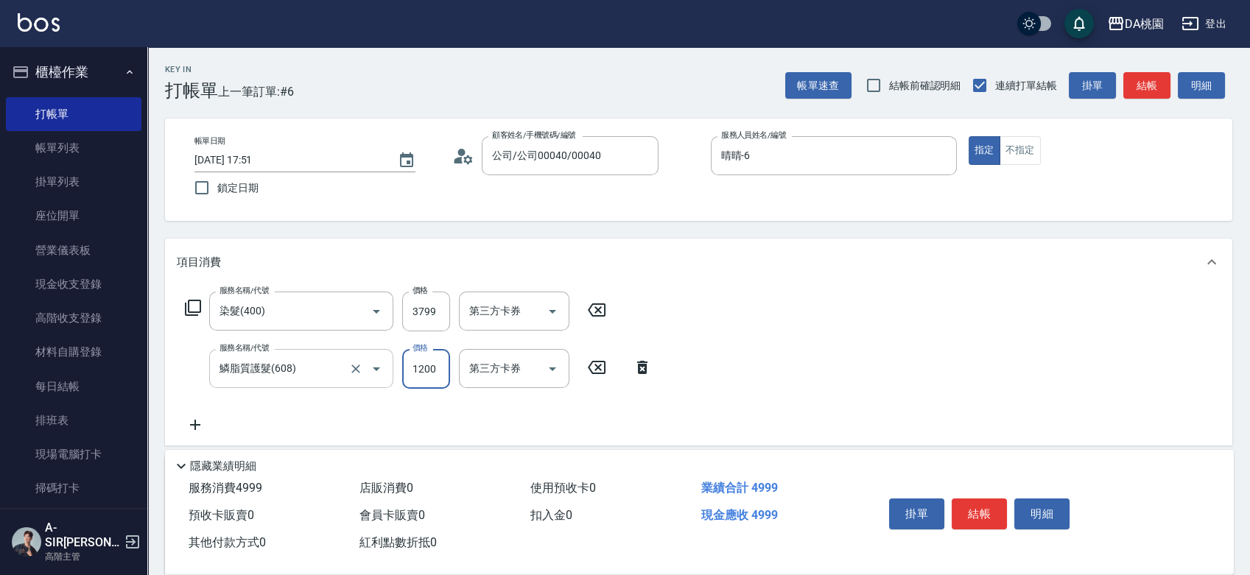
type input "380"
type input "200"
type input "390"
type input "2000"
type input "570"
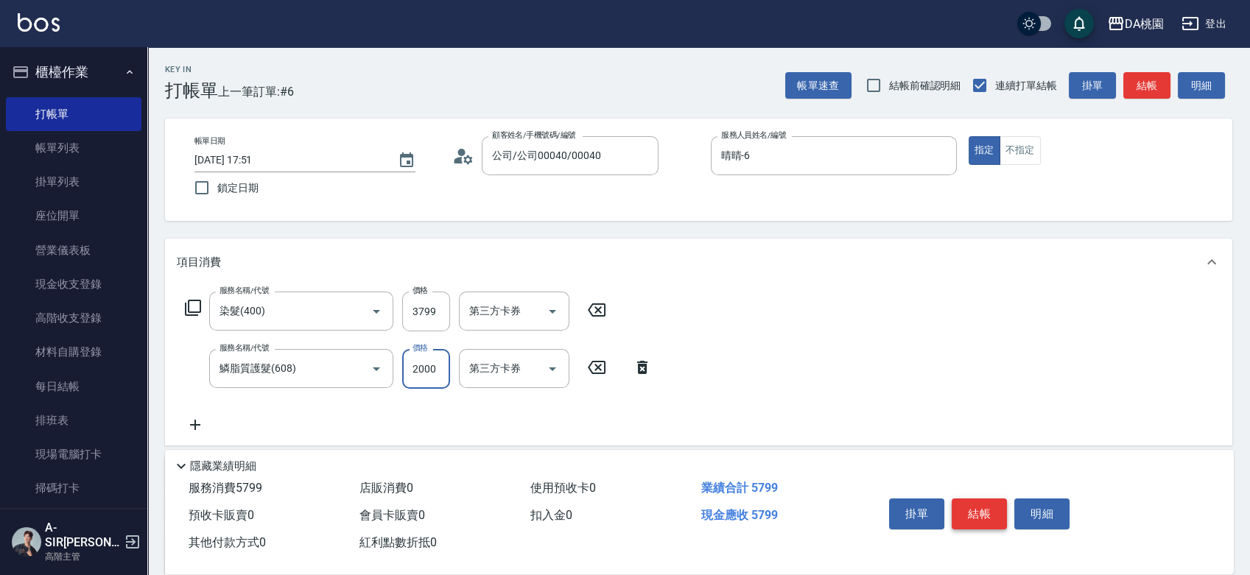
type input "2000"
click at [977, 502] on button "結帳" at bounding box center [978, 514] width 55 height 31
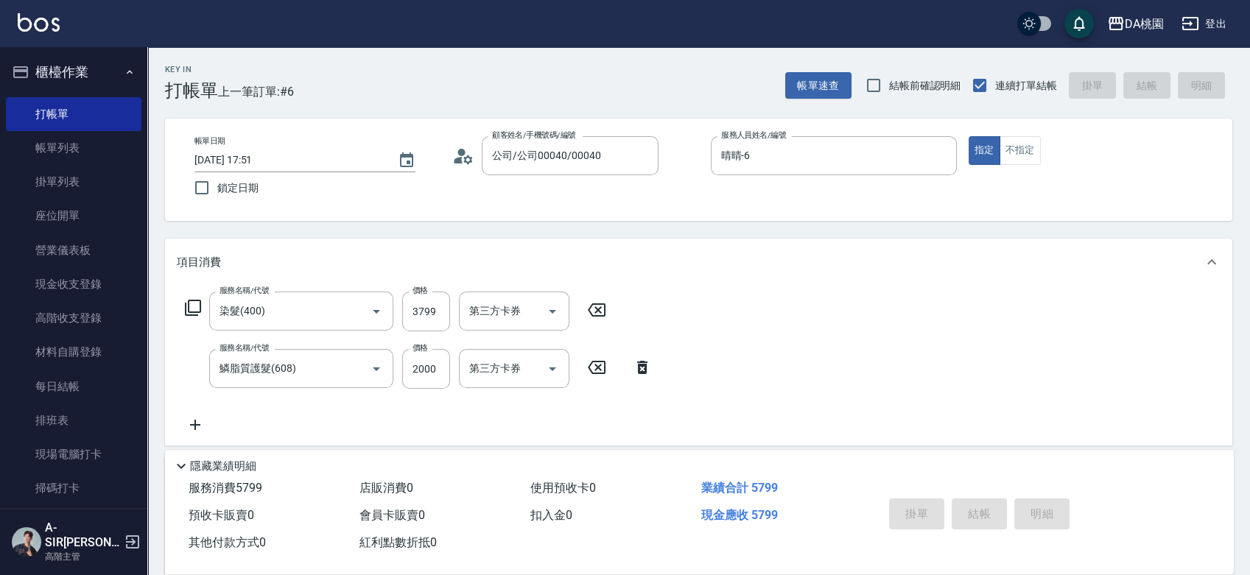
type input "0"
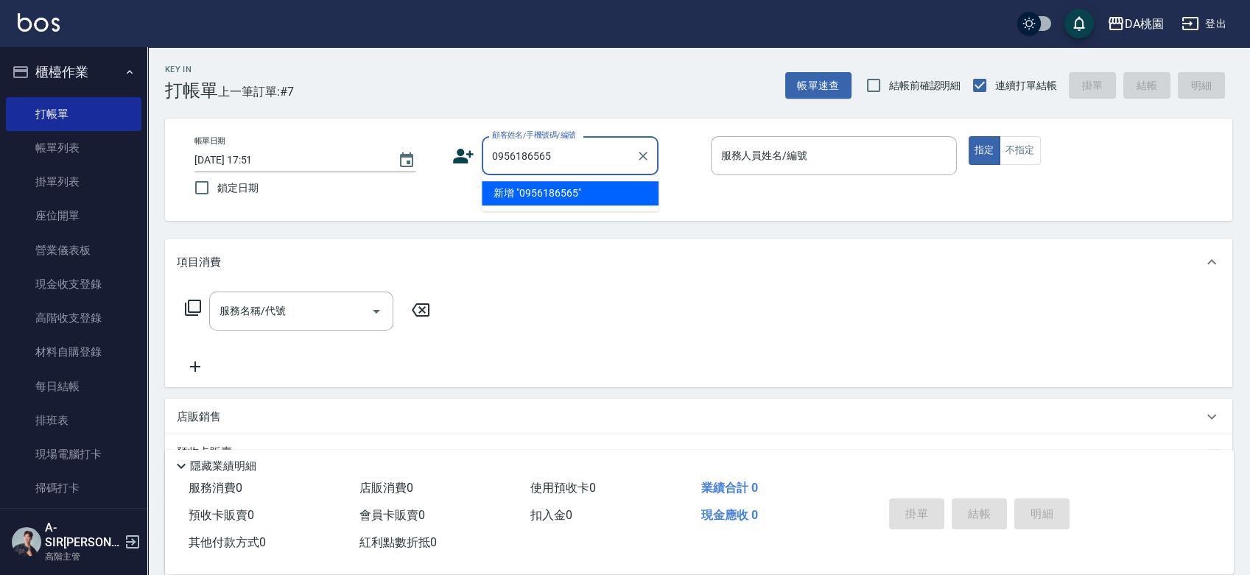
type input "0956186565"
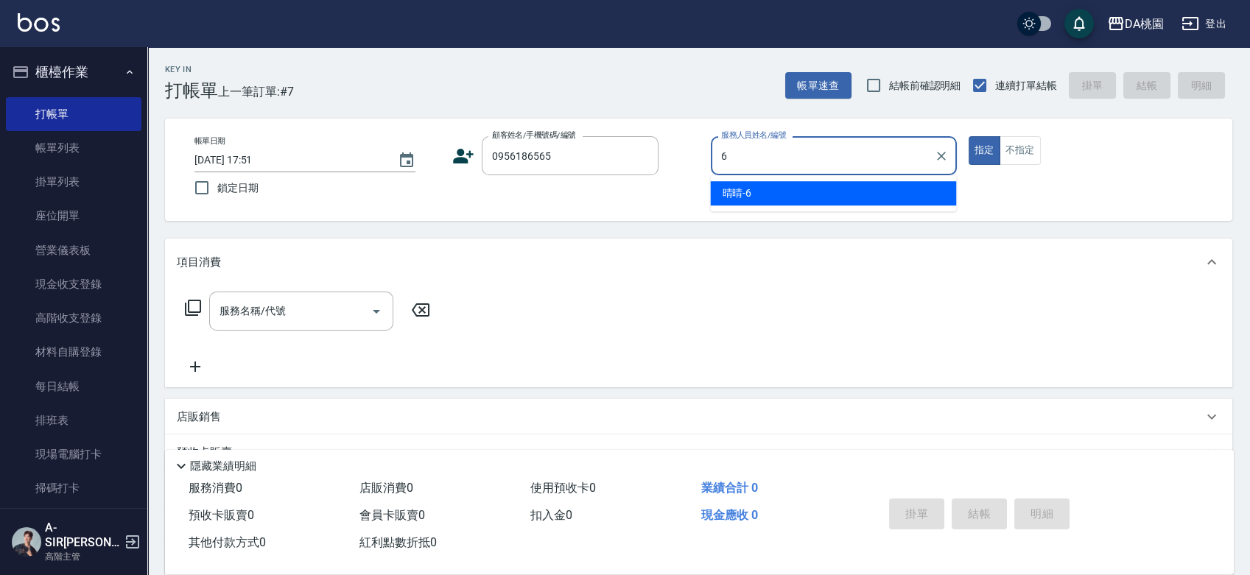
type input "晴晴-6"
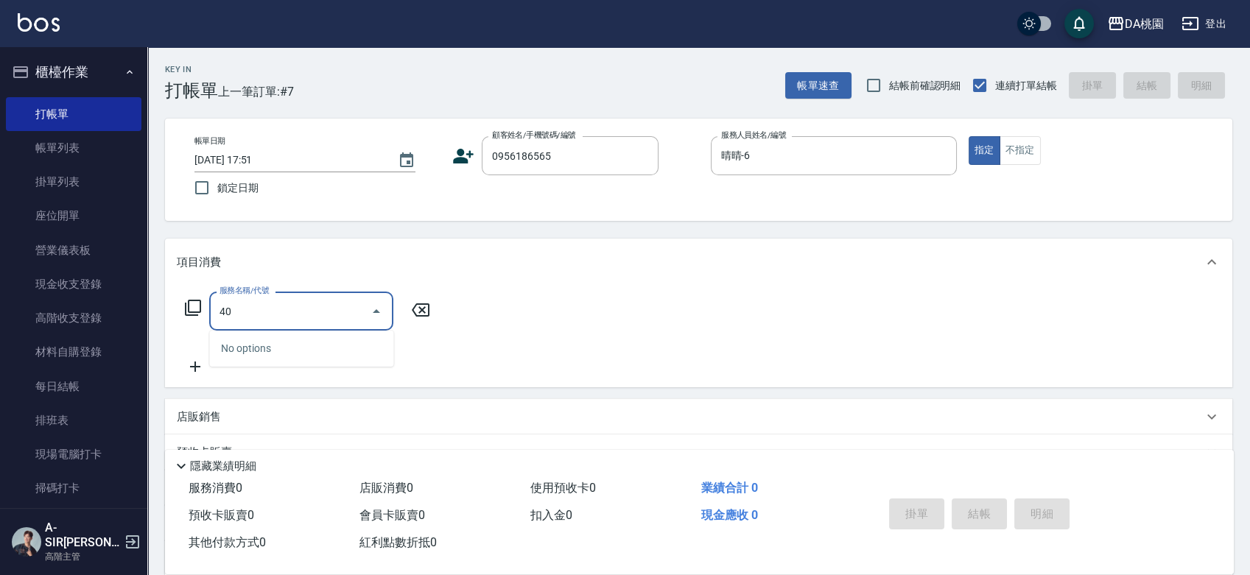
type input "400"
type input "150"
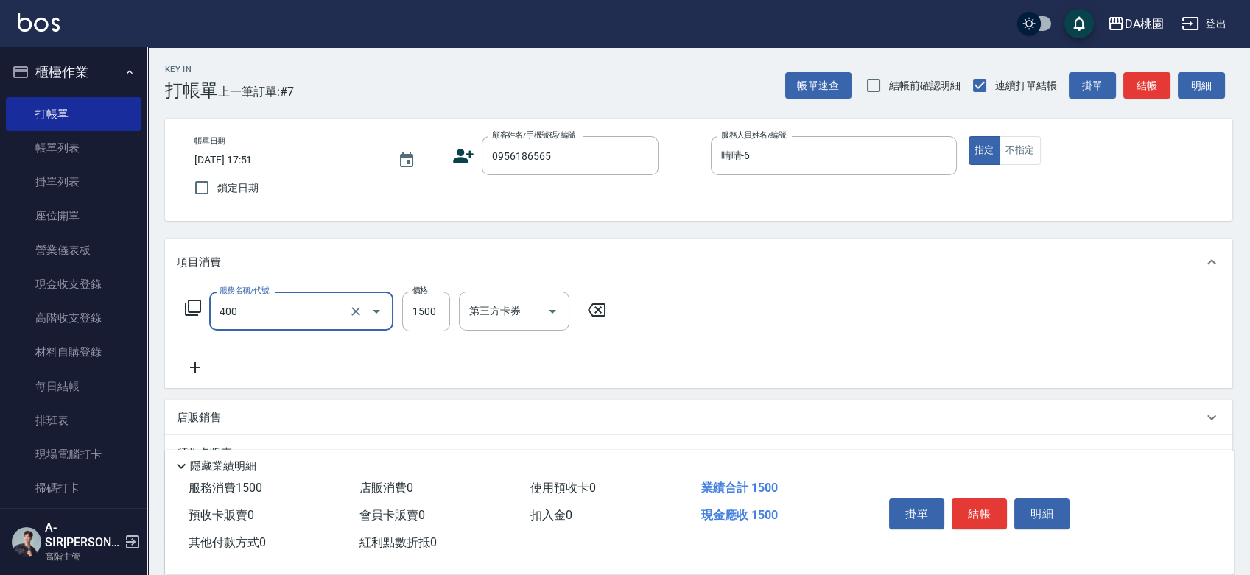
type input "染髮(400)"
type input "0"
type input "169"
type input "10"
type input "1699"
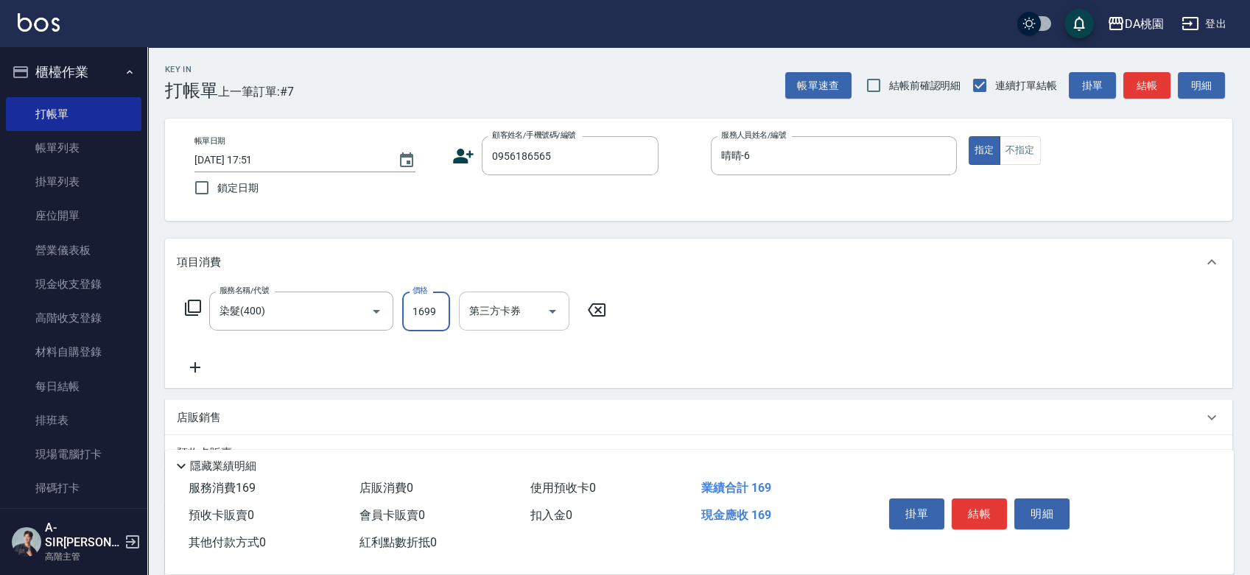
type input "160"
type input "1699"
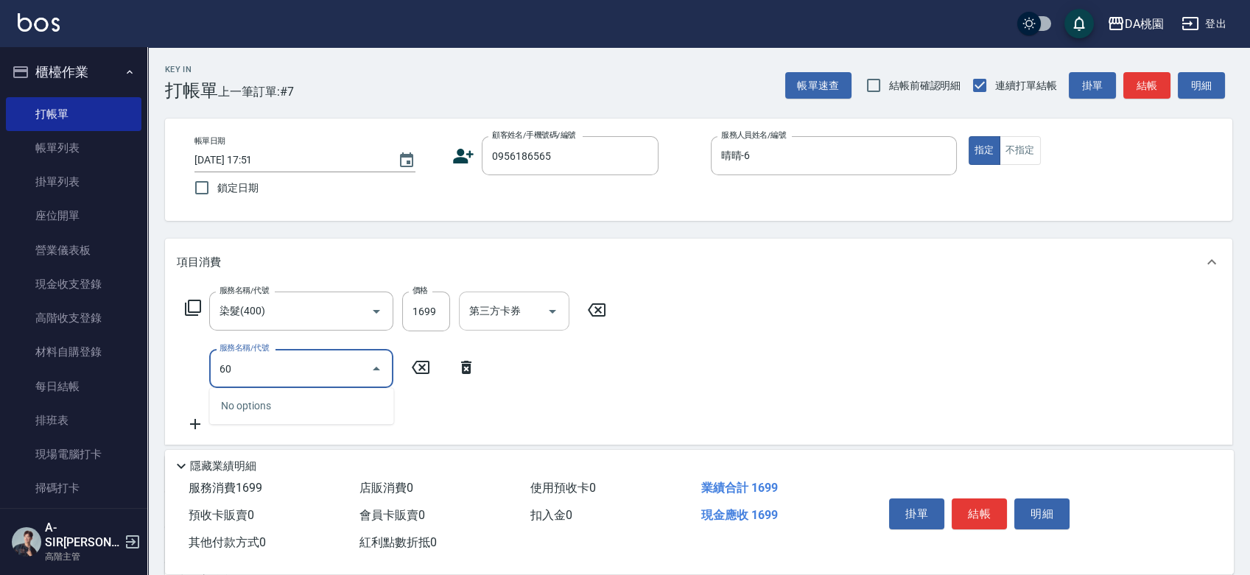
type input "608"
type input "280"
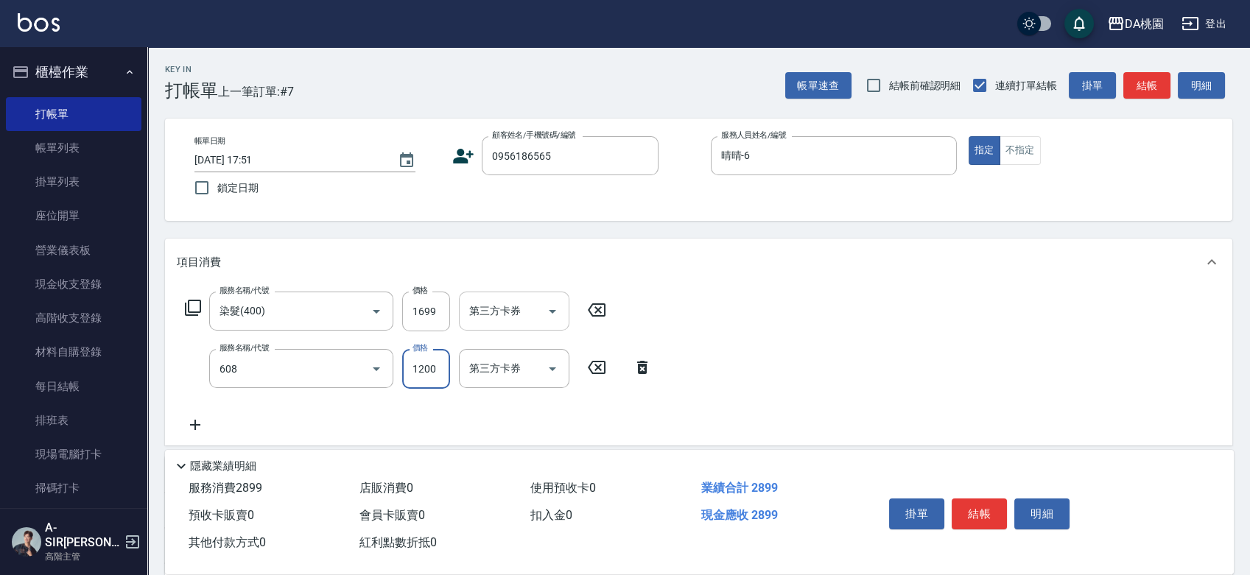
type input "鱗脂質護髮(608)"
click at [286, 381] on input "鱗脂質護髮(608)" at bounding box center [281, 369] width 130 height 26
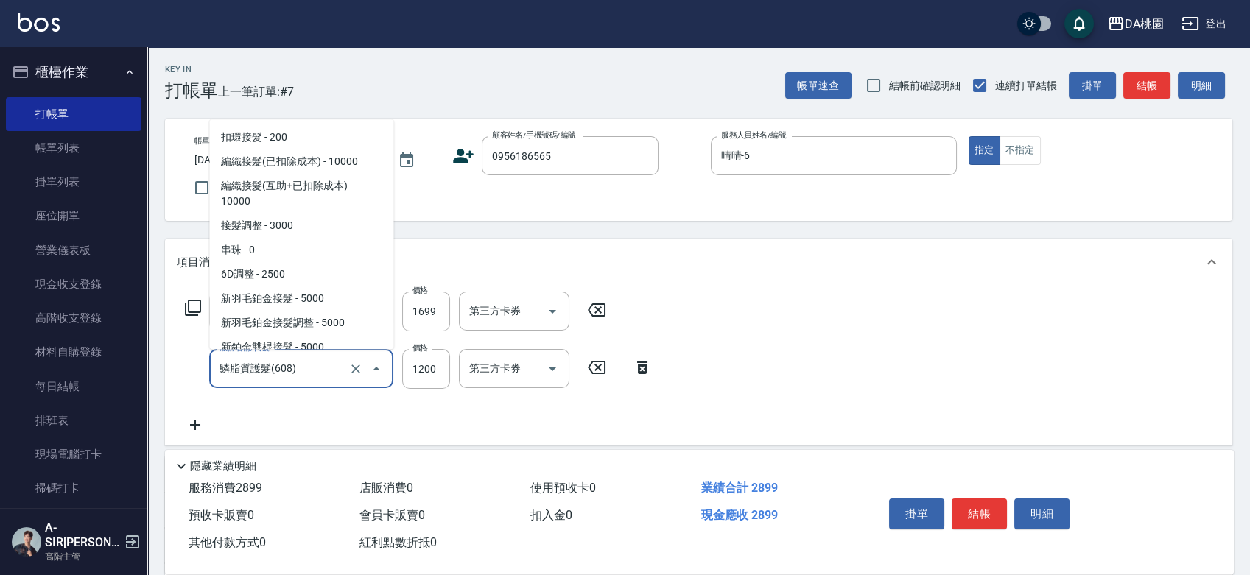
click at [286, 381] on input "鱗脂質護髮(608)" at bounding box center [281, 369] width 130 height 26
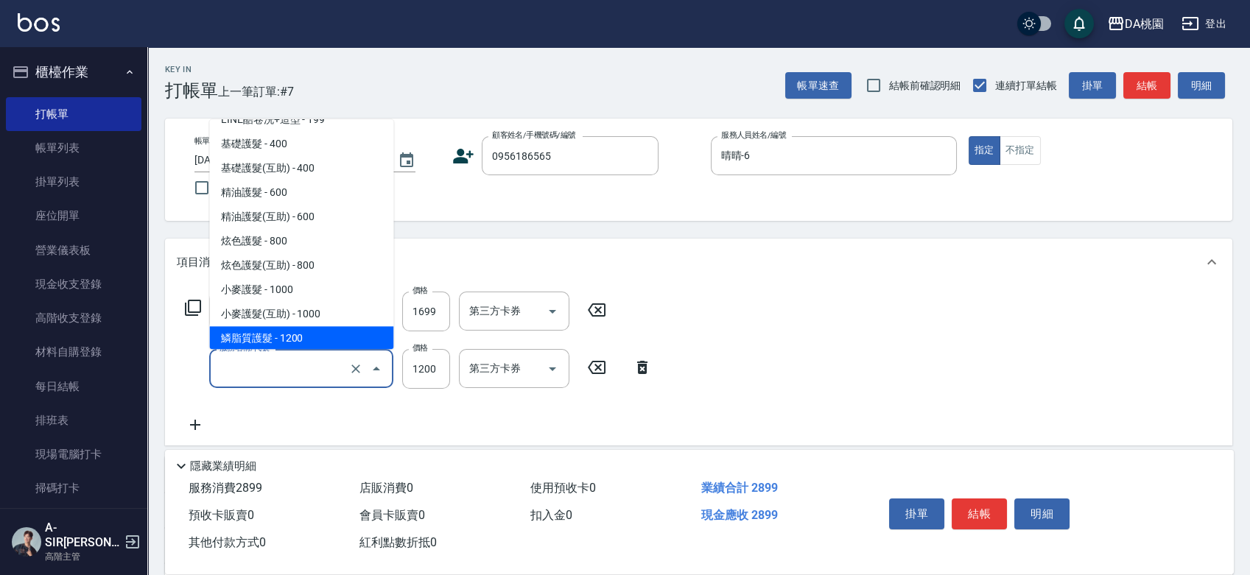
type input "160"
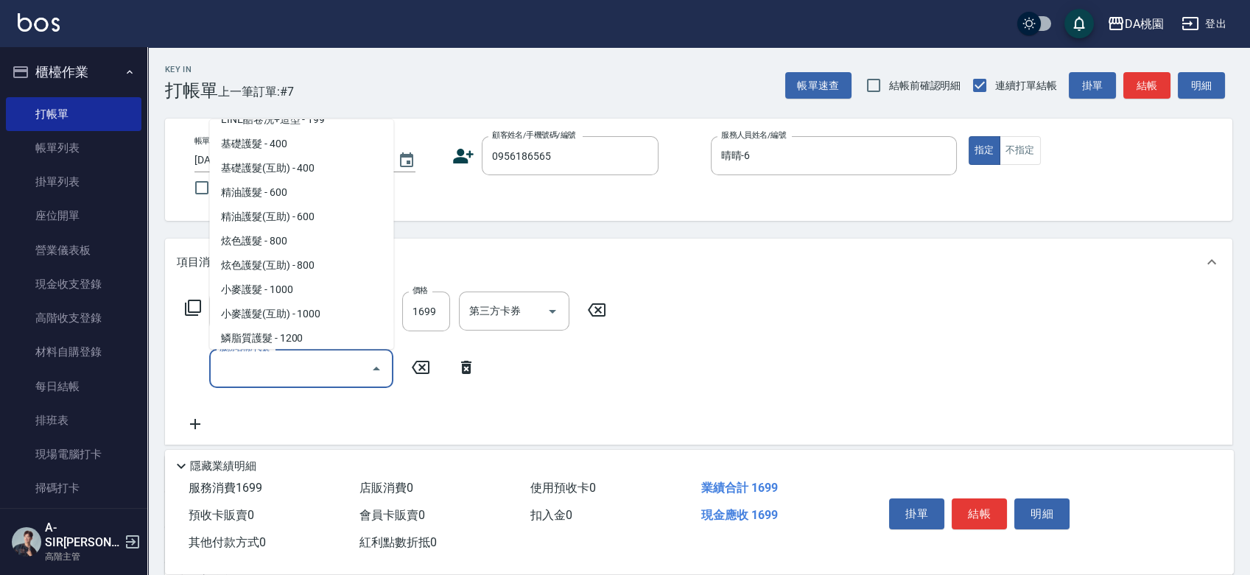
scroll to position [0, 0]
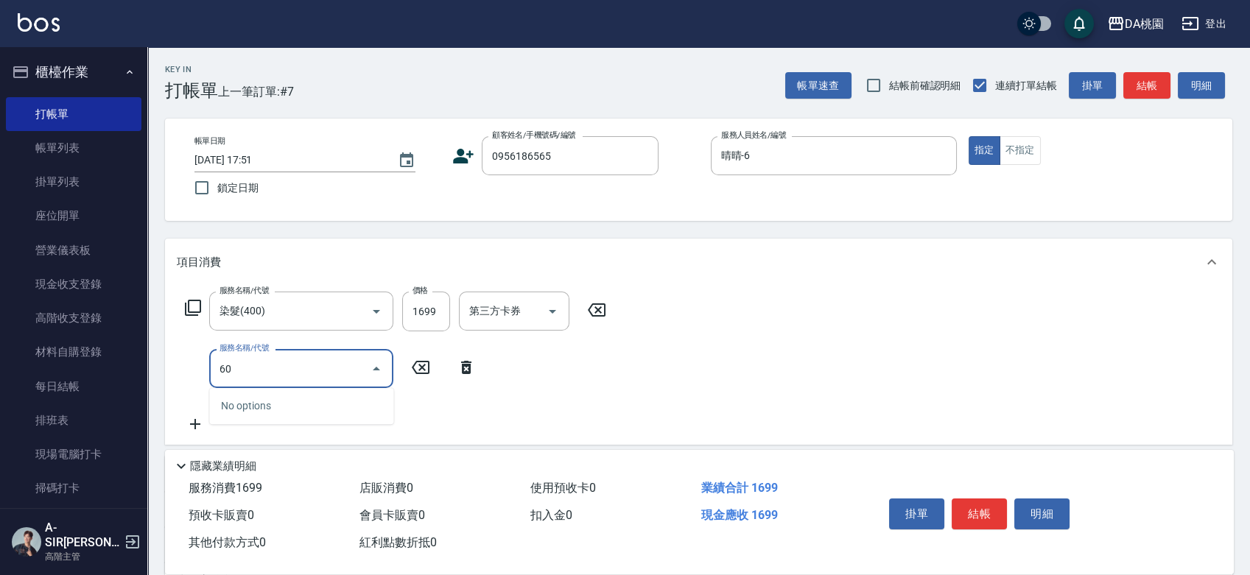
type input "606"
type input "260"
type input "小麥護髮(606)"
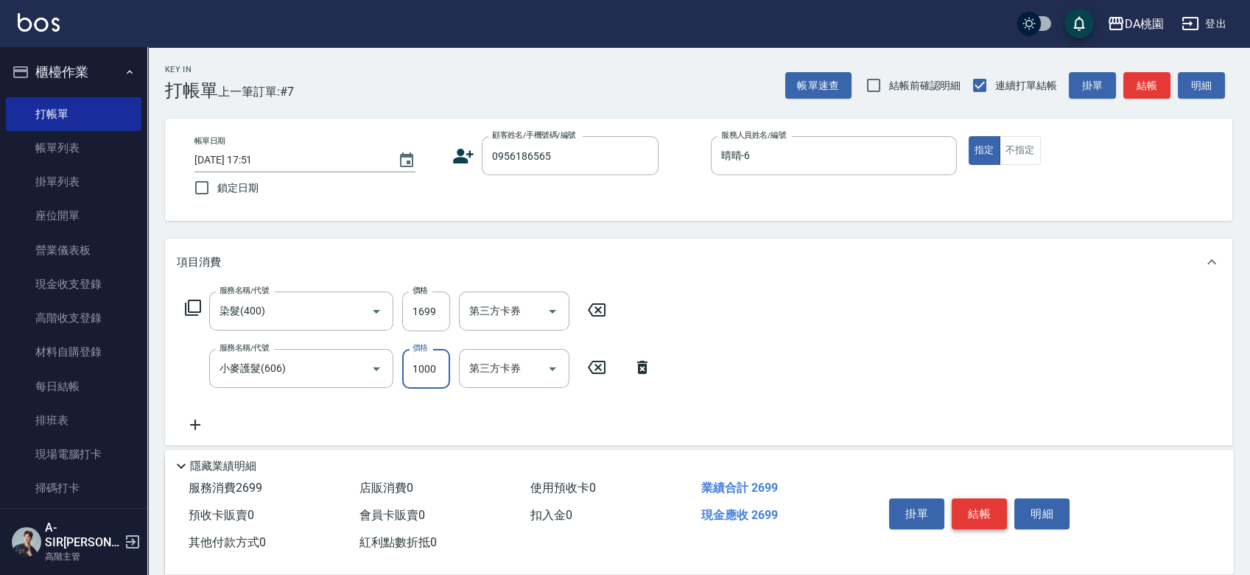
click at [970, 523] on button "結帳" at bounding box center [978, 514] width 55 height 31
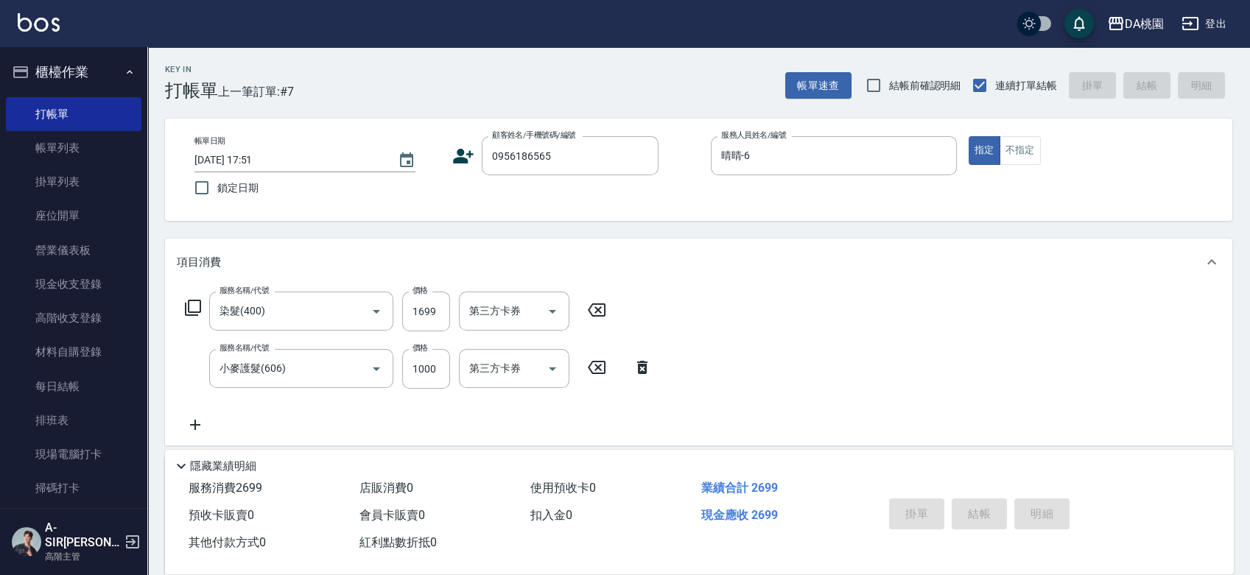
click at [972, 521] on div "掛單 結帳 明細" at bounding box center [979, 516] width 192 height 46
type input "[DATE] 17:52"
type input "0"
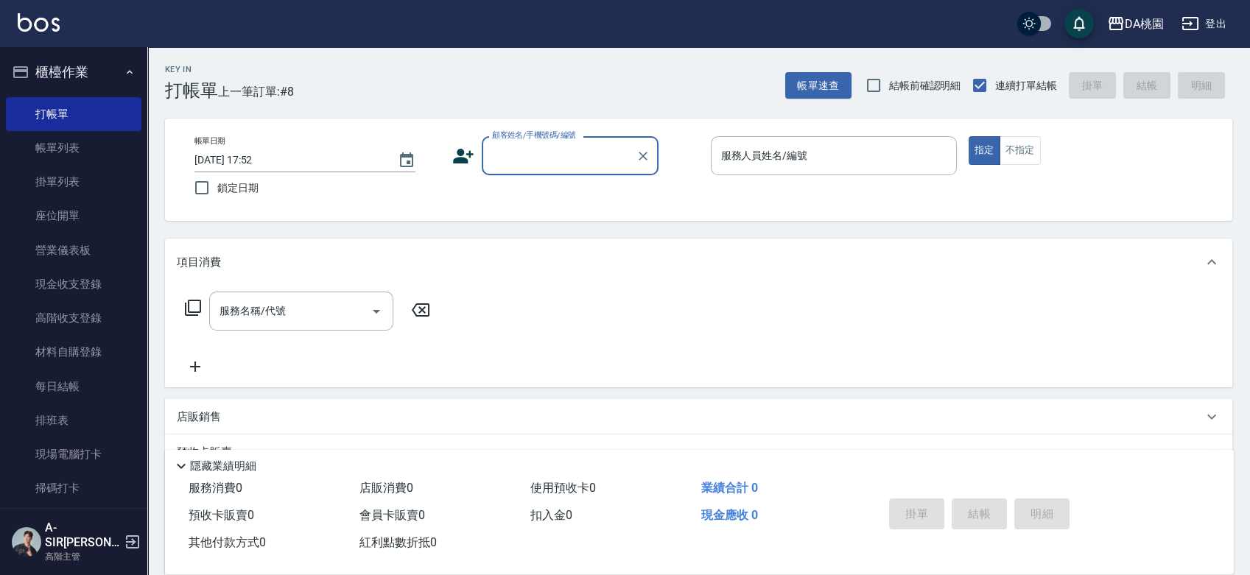
click at [535, 155] on input "顧客姓名/手機號碼/編號" at bounding box center [558, 156] width 141 height 26
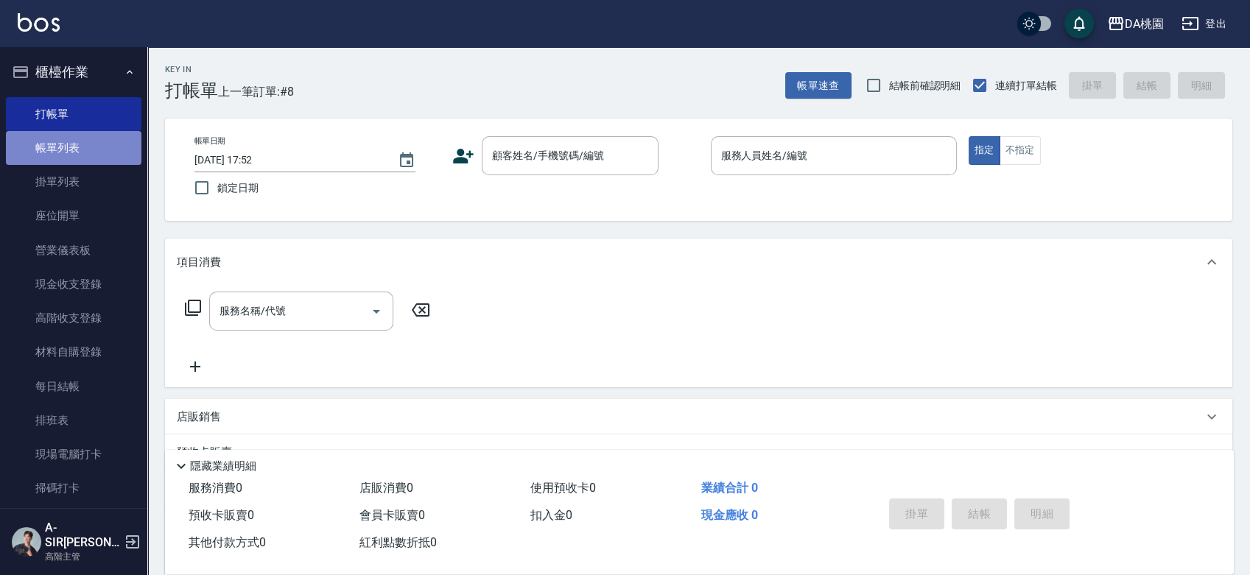
click at [76, 140] on link "帳單列表" at bounding box center [74, 148] width 136 height 34
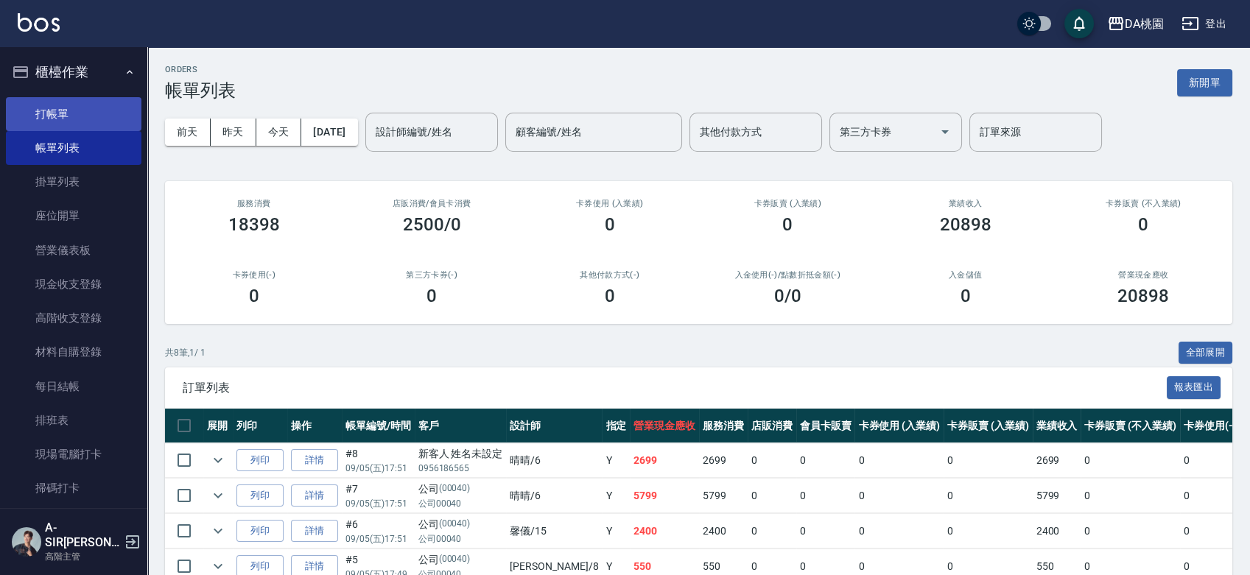
click at [49, 116] on link "打帳單" at bounding box center [74, 114] width 136 height 34
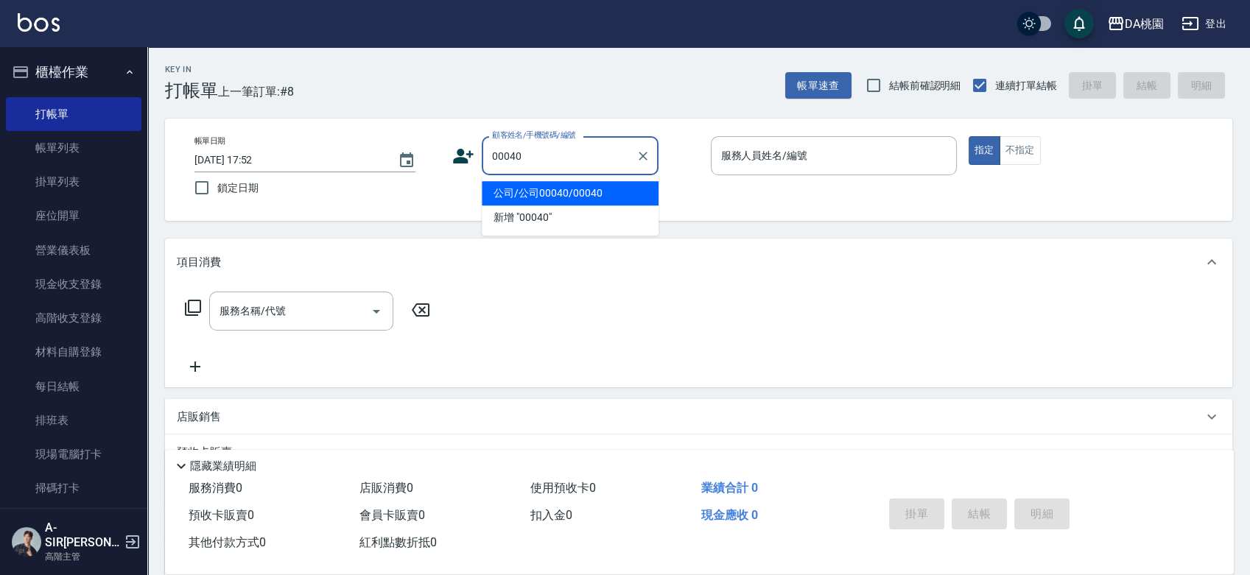
type input "公司/公司00040/00040"
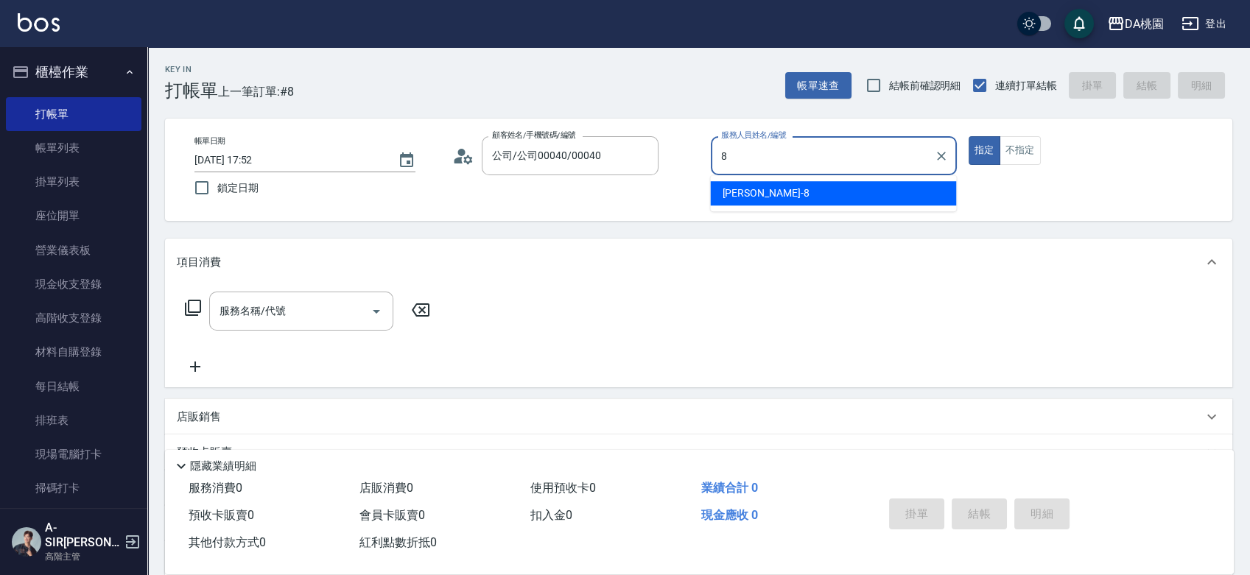
type input "[PERSON_NAME]-8"
type button "true"
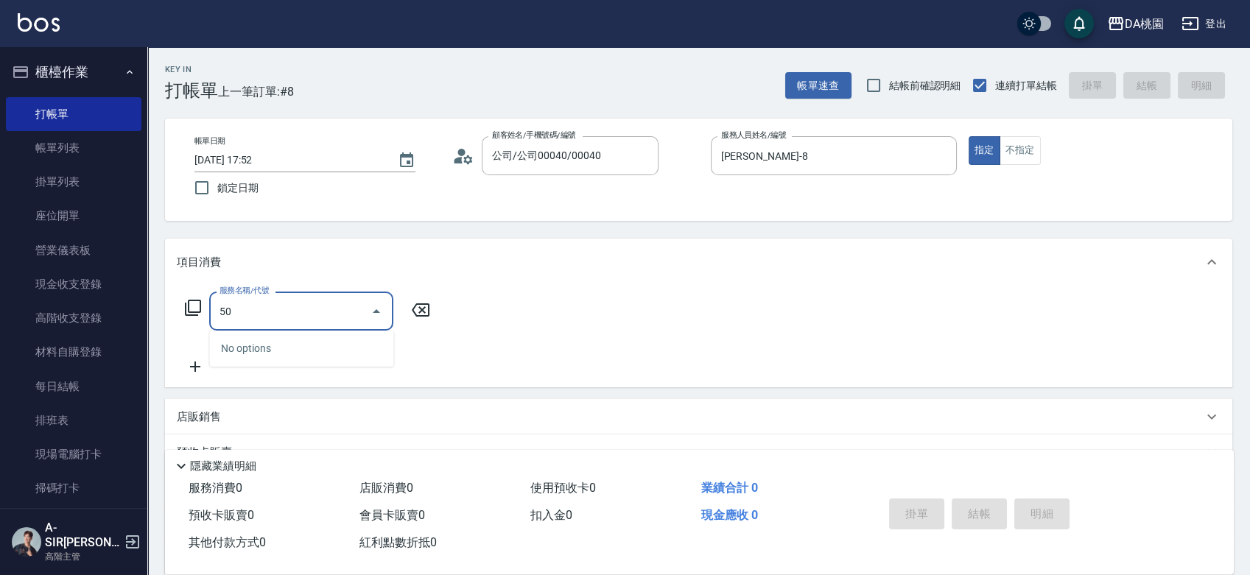
type input "500"
type input "20"
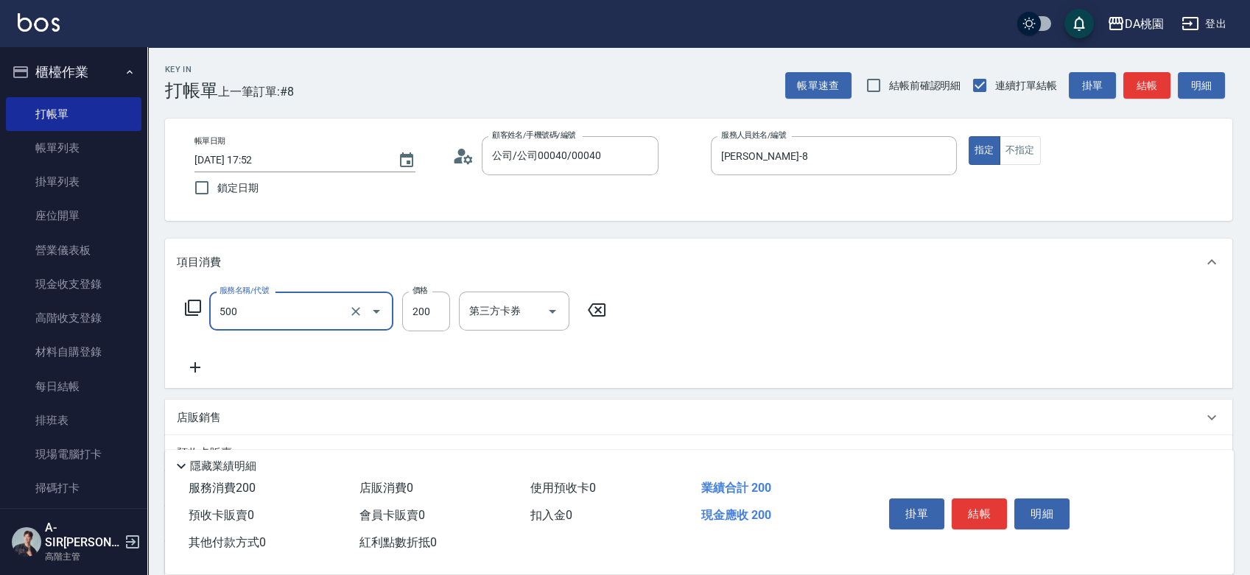
type input "洗髮(500)"
type input "0"
type input "25"
type input "20"
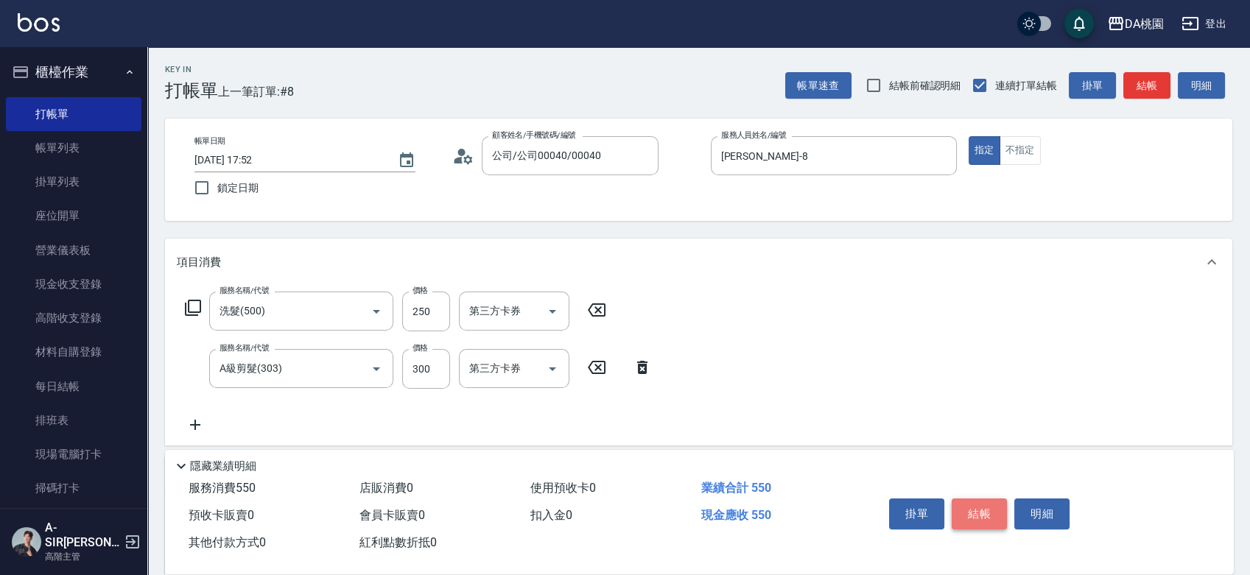
click at [983, 518] on button "結帳" at bounding box center [978, 514] width 55 height 31
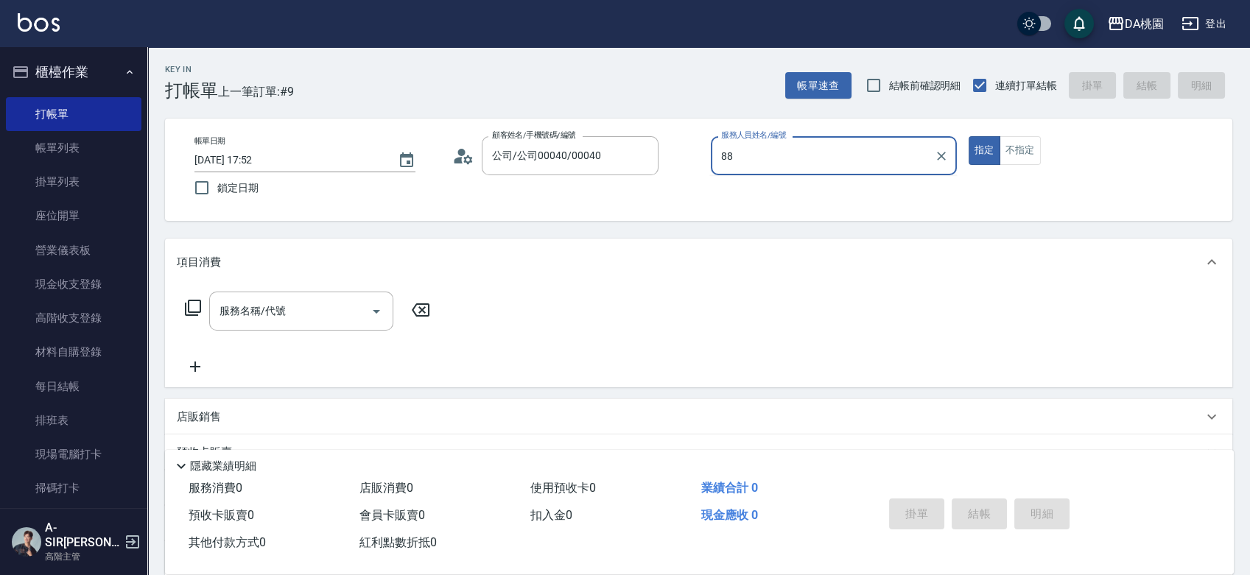
click at [968, 136] on button "指定" at bounding box center [984, 150] width 32 height 29
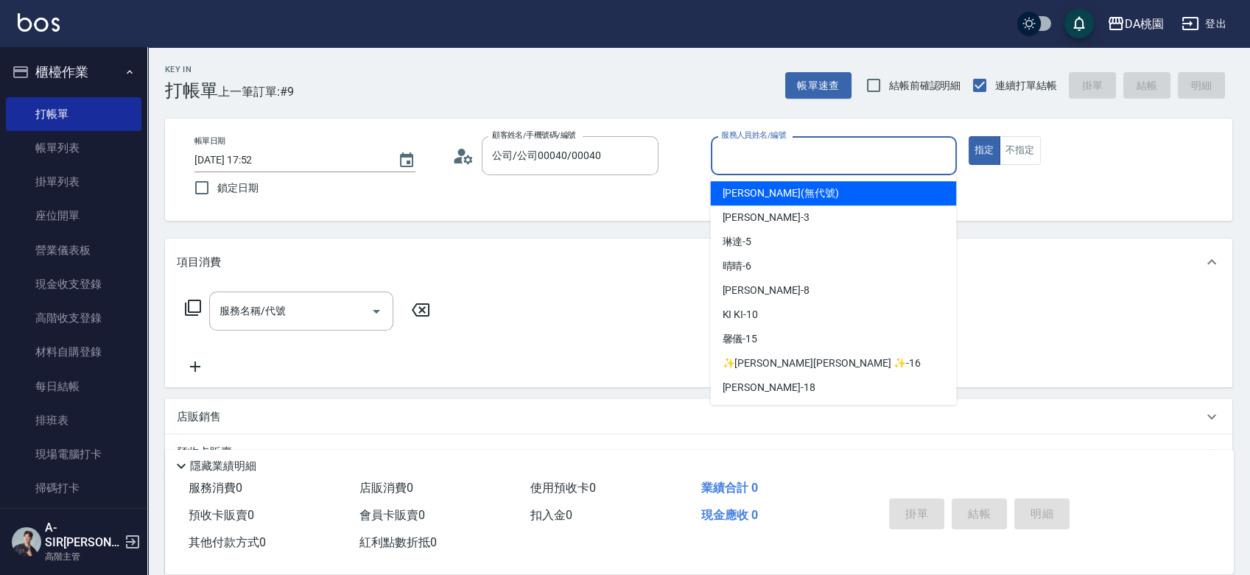
click at [771, 161] on input "服務人員姓名/編號" at bounding box center [833, 156] width 233 height 26
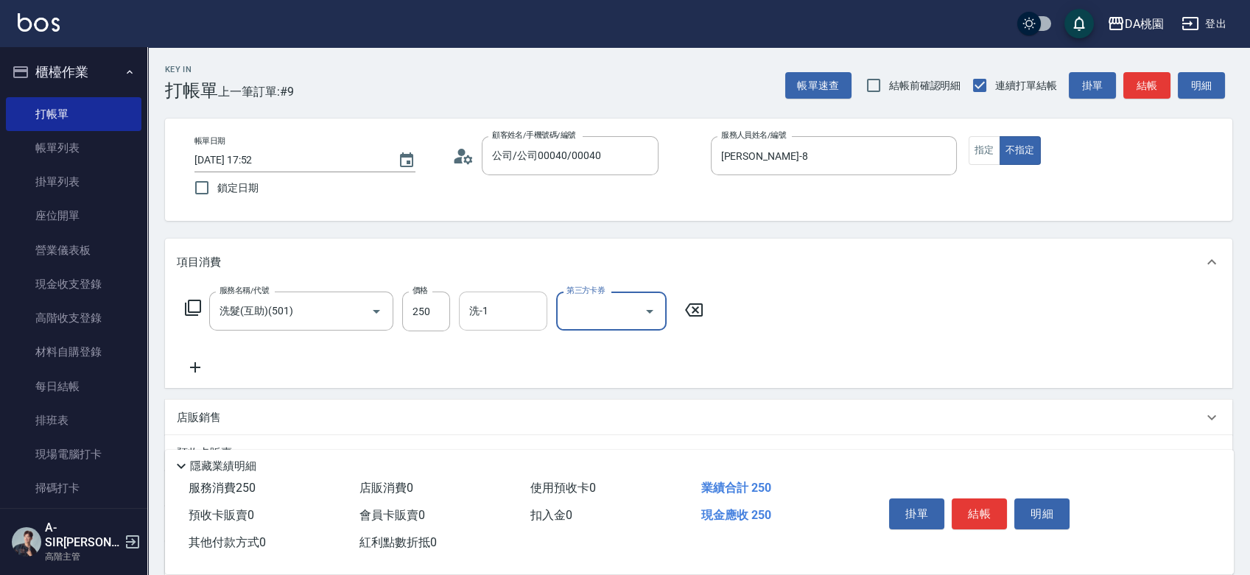
click at [476, 323] on input "洗-1" at bounding box center [502, 311] width 75 height 26
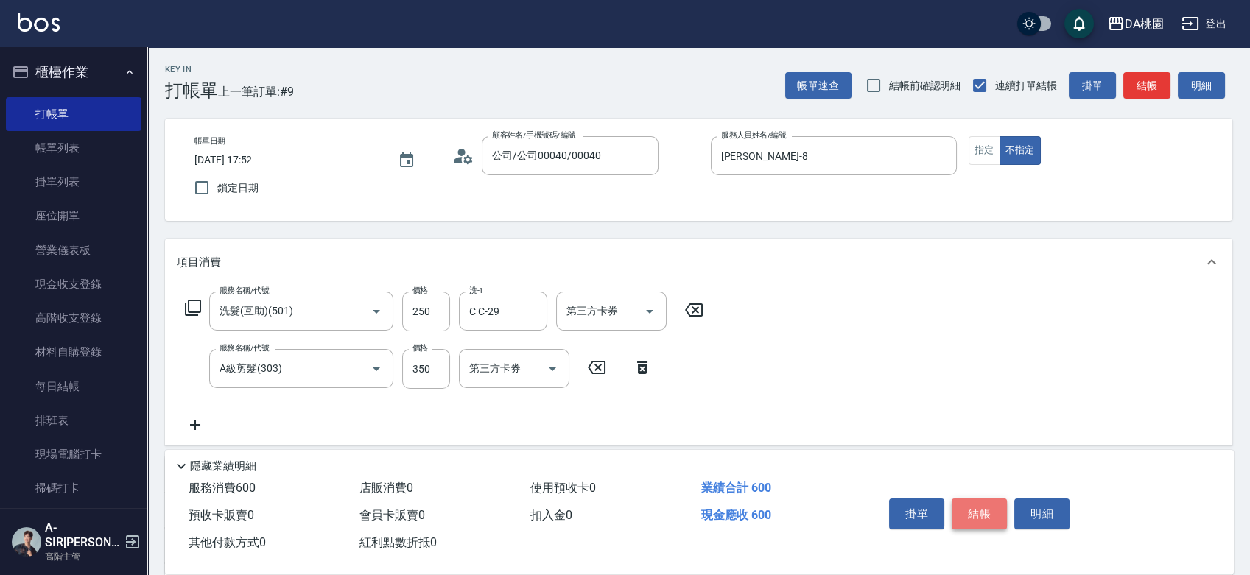
click at [963, 517] on button "結帳" at bounding box center [978, 514] width 55 height 31
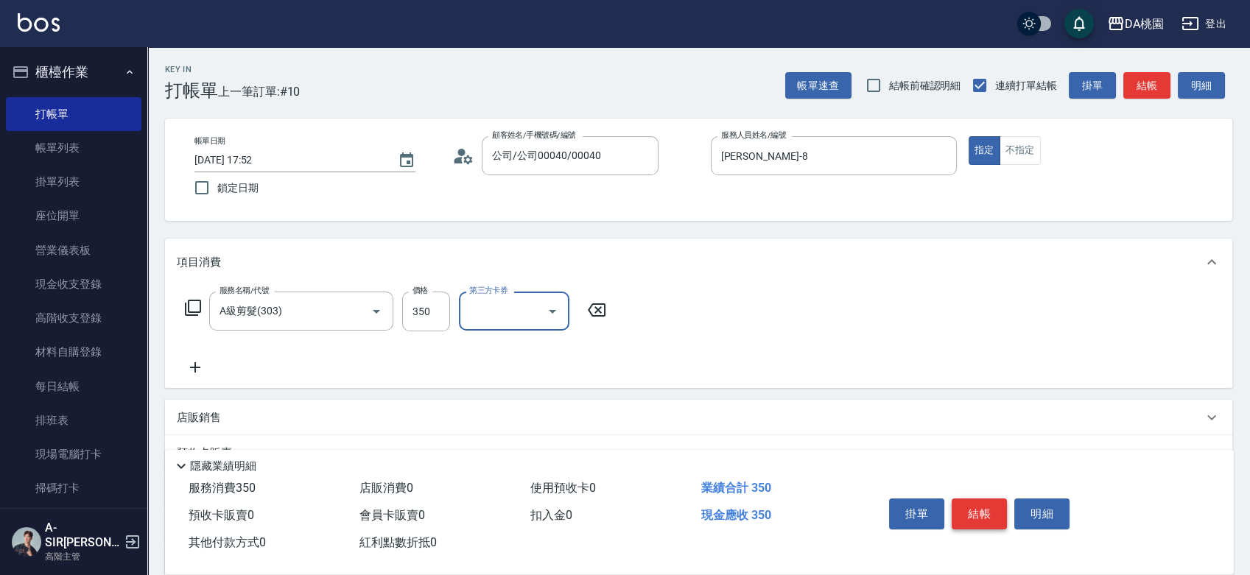
click at [982, 515] on button "結帳" at bounding box center [978, 514] width 55 height 31
click at [979, 510] on button "結帳" at bounding box center [978, 514] width 55 height 31
click at [977, 507] on button "結帳" at bounding box center [978, 514] width 55 height 31
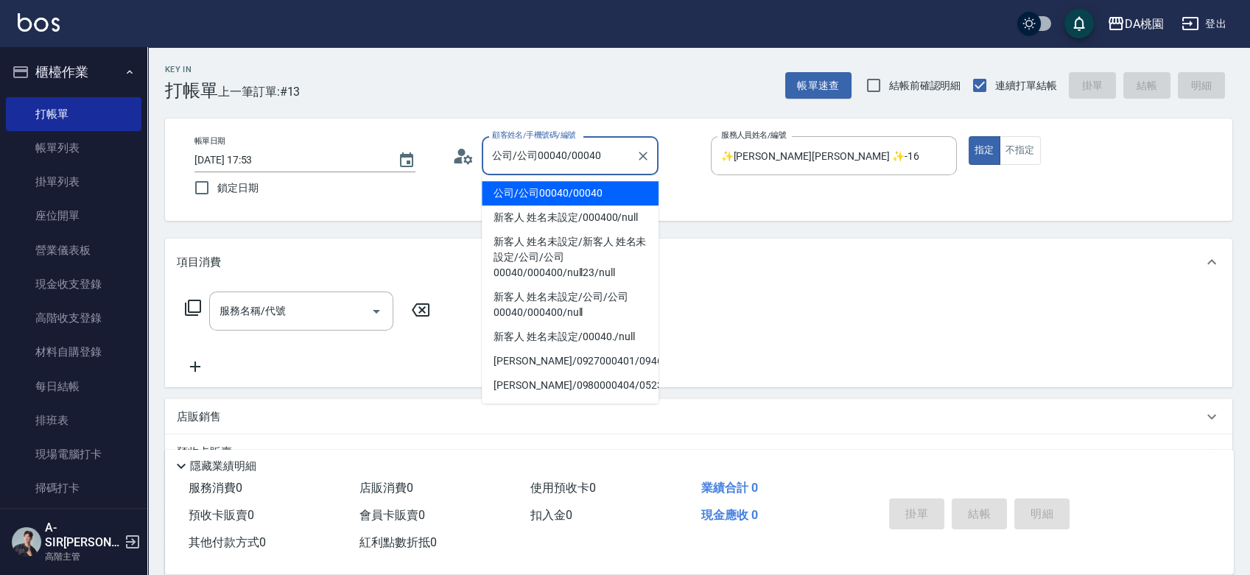
click at [551, 152] on input "公司/公司00040/00040" at bounding box center [558, 156] width 141 height 26
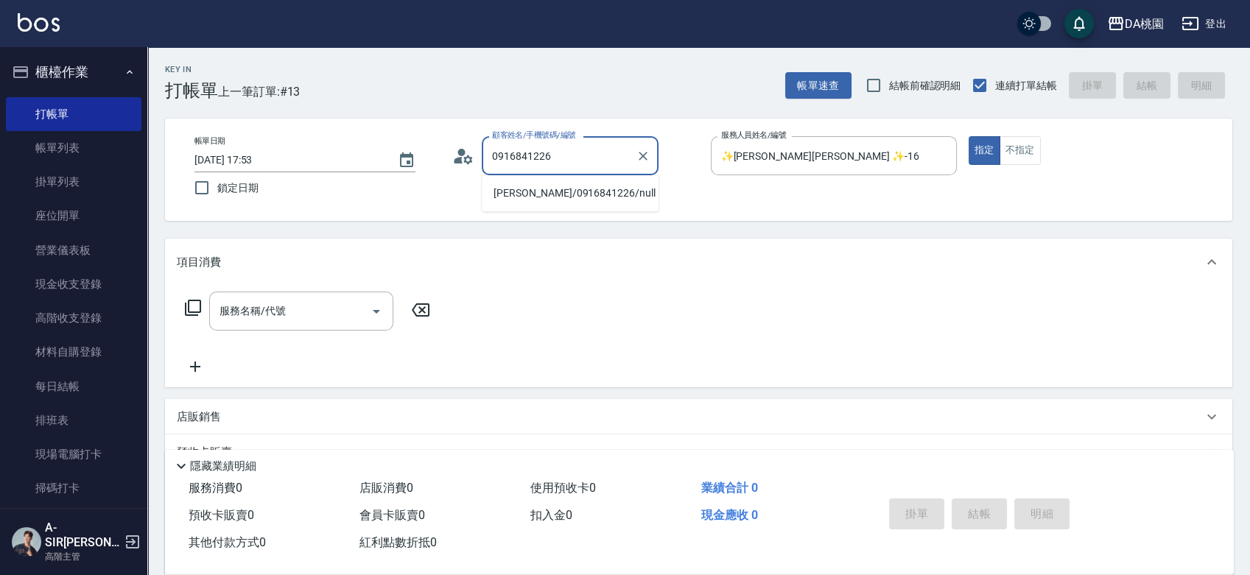
click at [552, 195] on li "[PERSON_NAME]/0916841226/null" at bounding box center [570, 193] width 177 height 24
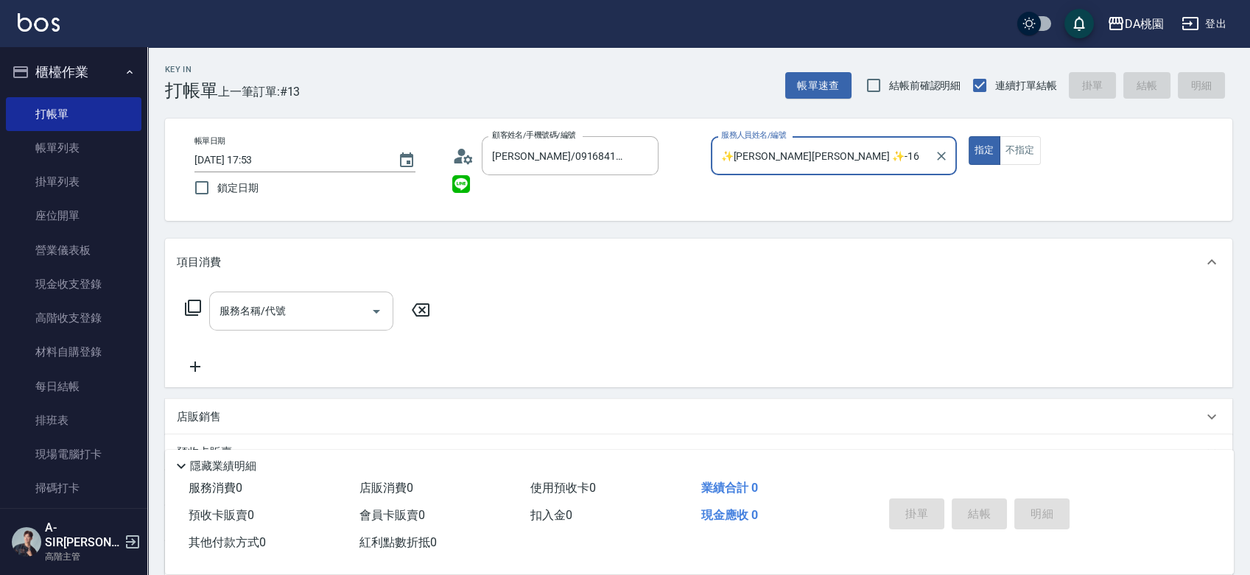
click at [311, 310] on input "服務名稱/代號" at bounding box center [290, 311] width 149 height 26
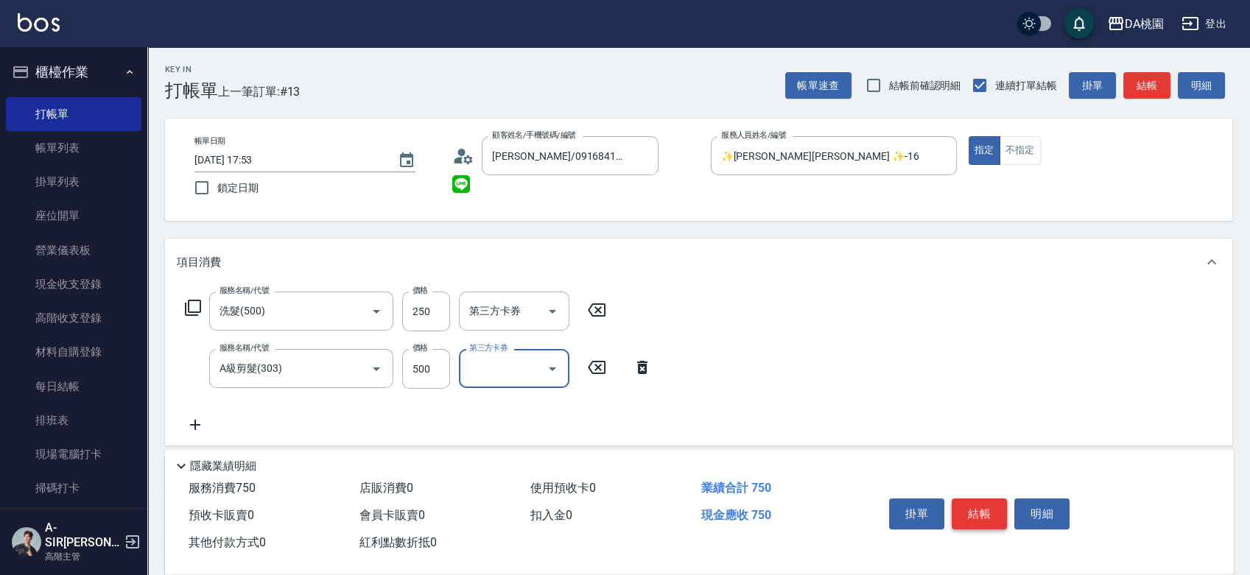
click at [977, 516] on button "結帳" at bounding box center [978, 514] width 55 height 31
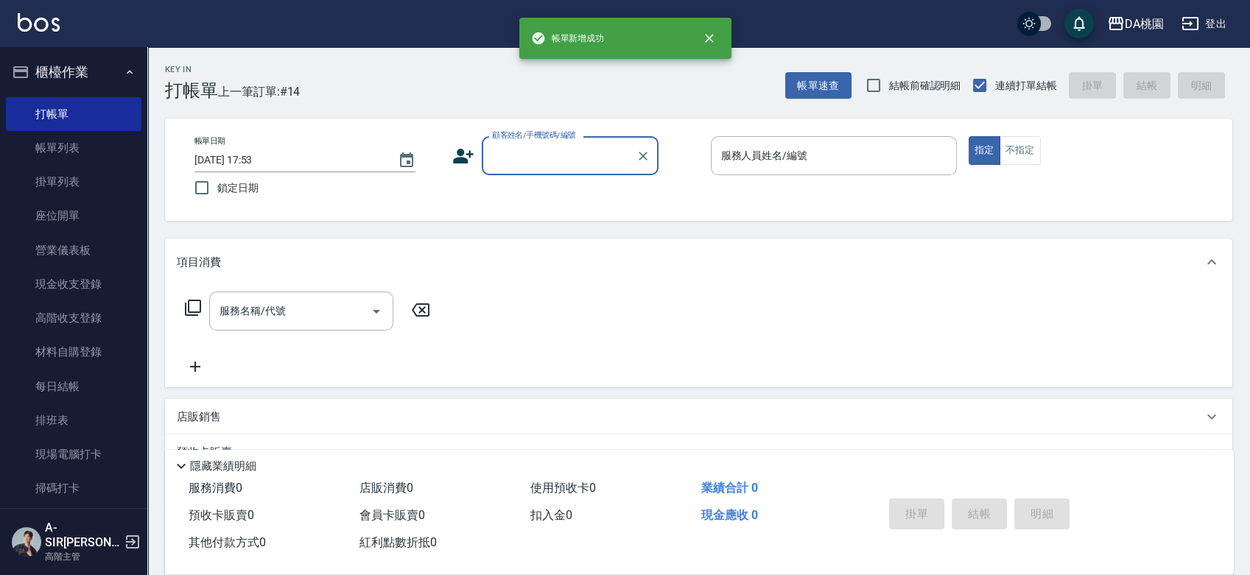
click at [577, 156] on input "顧客姓名/手機號碼/編號" at bounding box center [558, 156] width 141 height 26
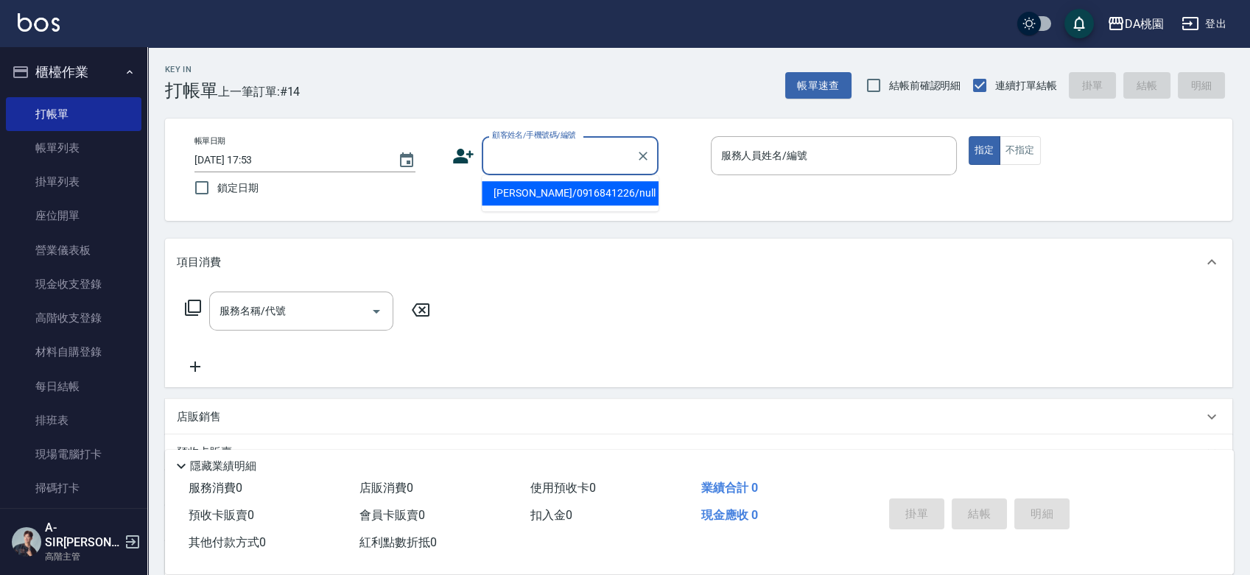
drag, startPoint x: 565, startPoint y: 202, endPoint x: 667, endPoint y: 172, distance: 106.7
click at [565, 204] on li "[PERSON_NAME]/0916841226/null" at bounding box center [570, 193] width 177 height 24
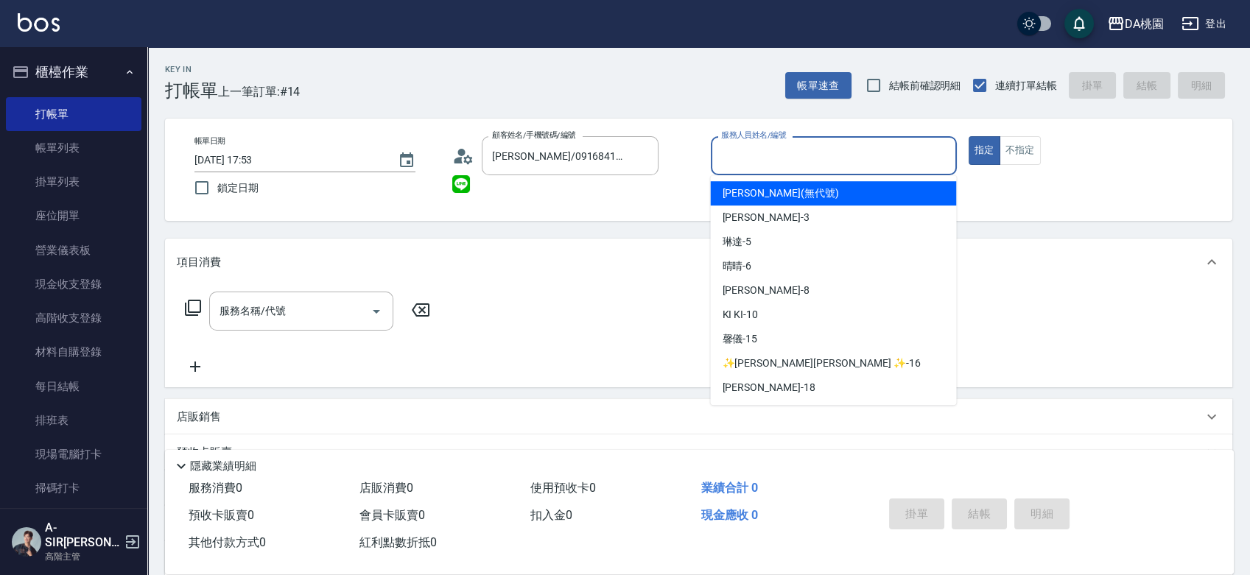
click at [745, 152] on input "服務人員姓名/編號" at bounding box center [833, 156] width 233 height 26
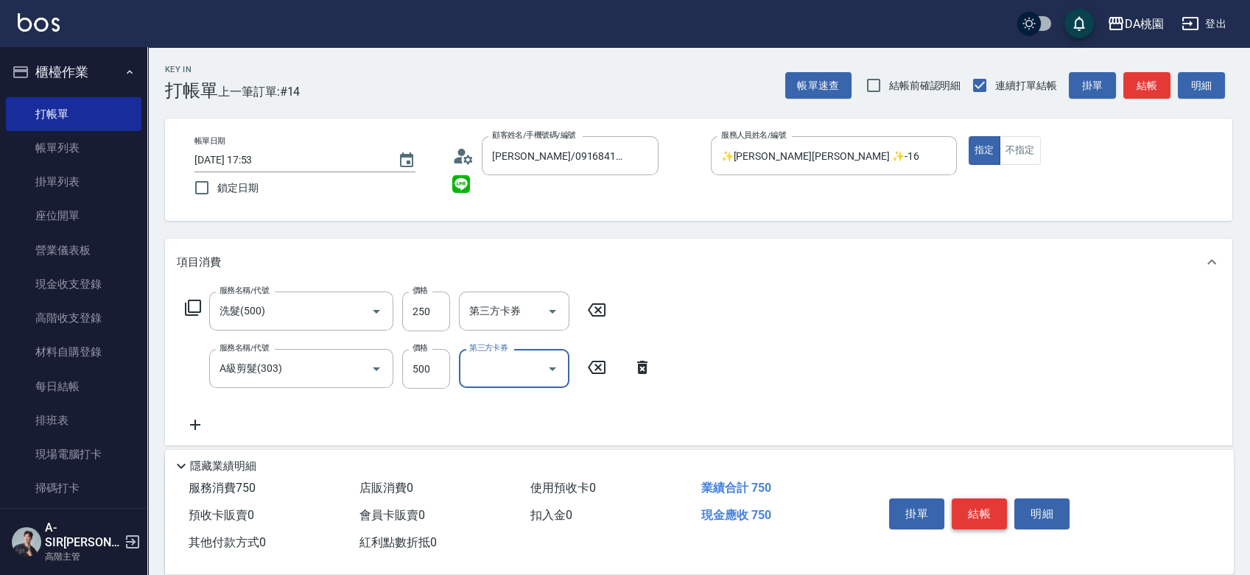
click at [982, 516] on button "結帳" at bounding box center [978, 514] width 55 height 31
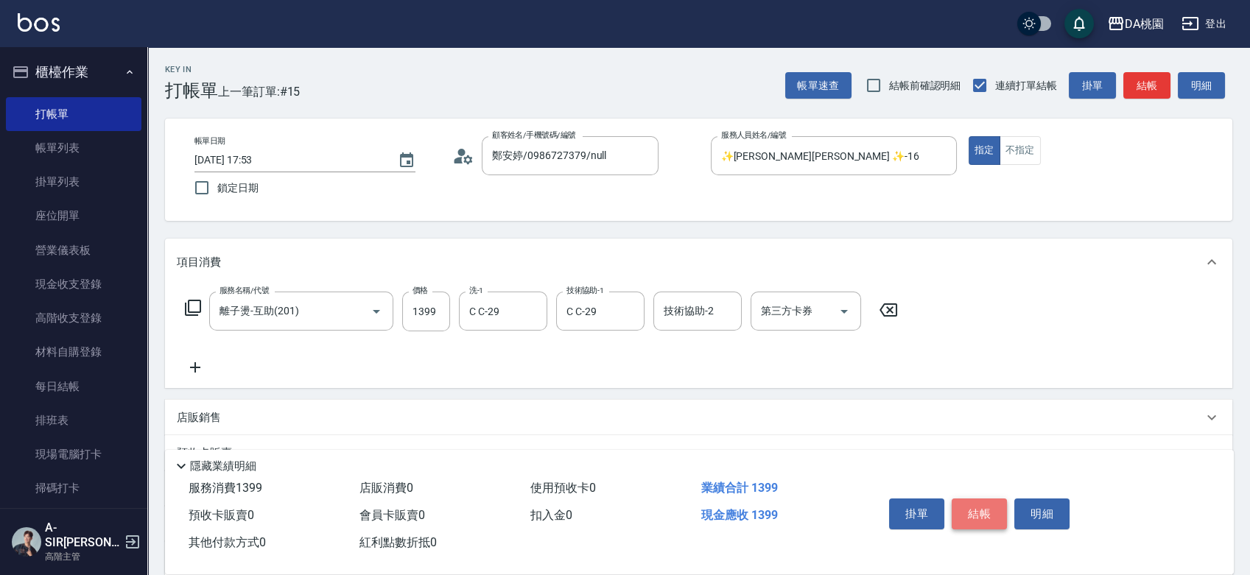
click at [969, 499] on button "結帳" at bounding box center [978, 514] width 55 height 31
